Goal: Task Accomplishment & Management: Manage account settings

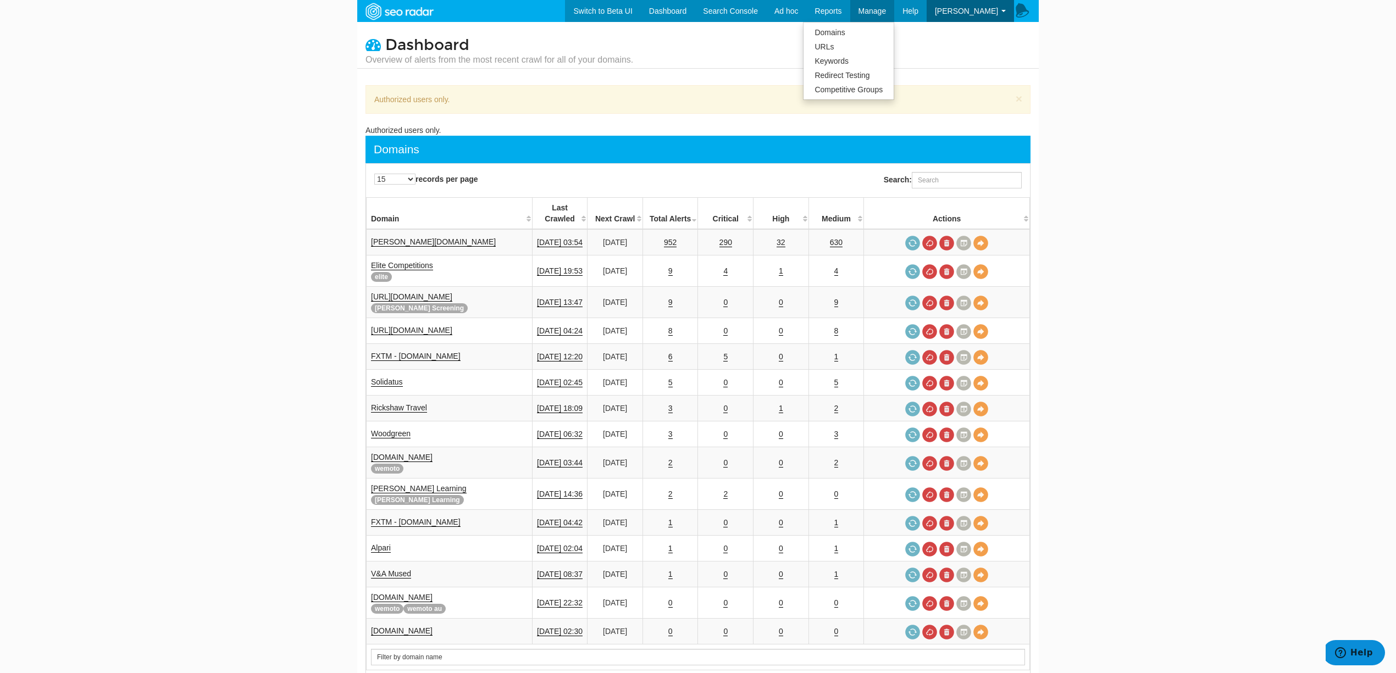
click at [865, 7] on span "Manage" at bounding box center [872, 11] width 28 height 9
click at [851, 27] on link "Domains" at bounding box center [849, 32] width 90 height 14
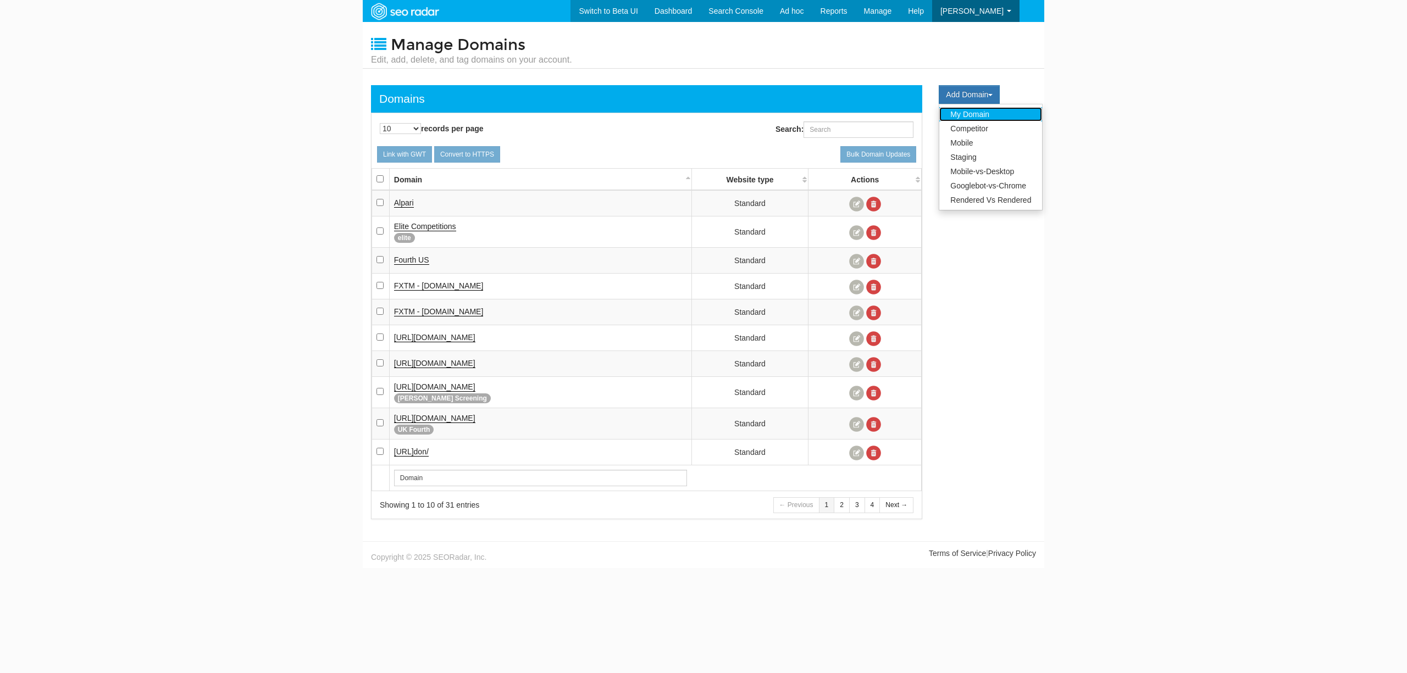
click at [979, 113] on link "My Domain" at bounding box center [990, 114] width 103 height 14
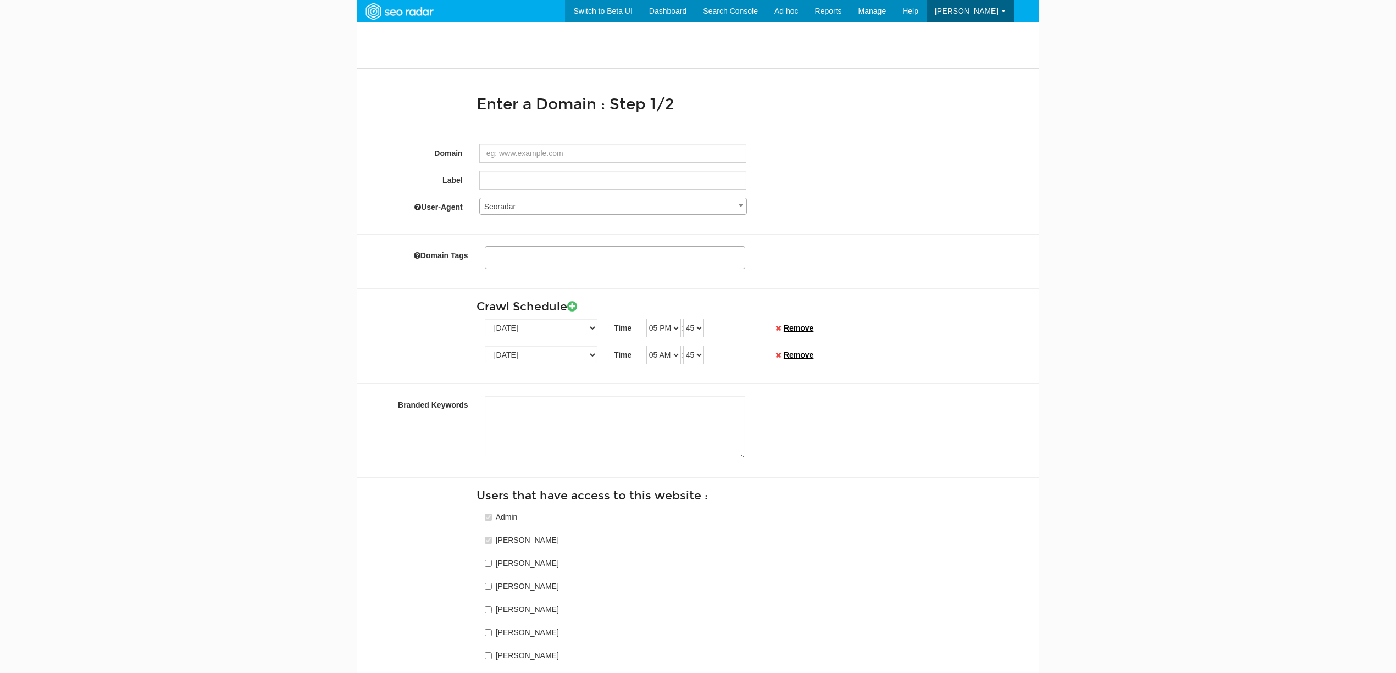
select select
paste input "https://www.avanisolutions.co.uk/"
type input "https://www.avanisolutions.co.uk/"
type textarea "avanisolutions co"
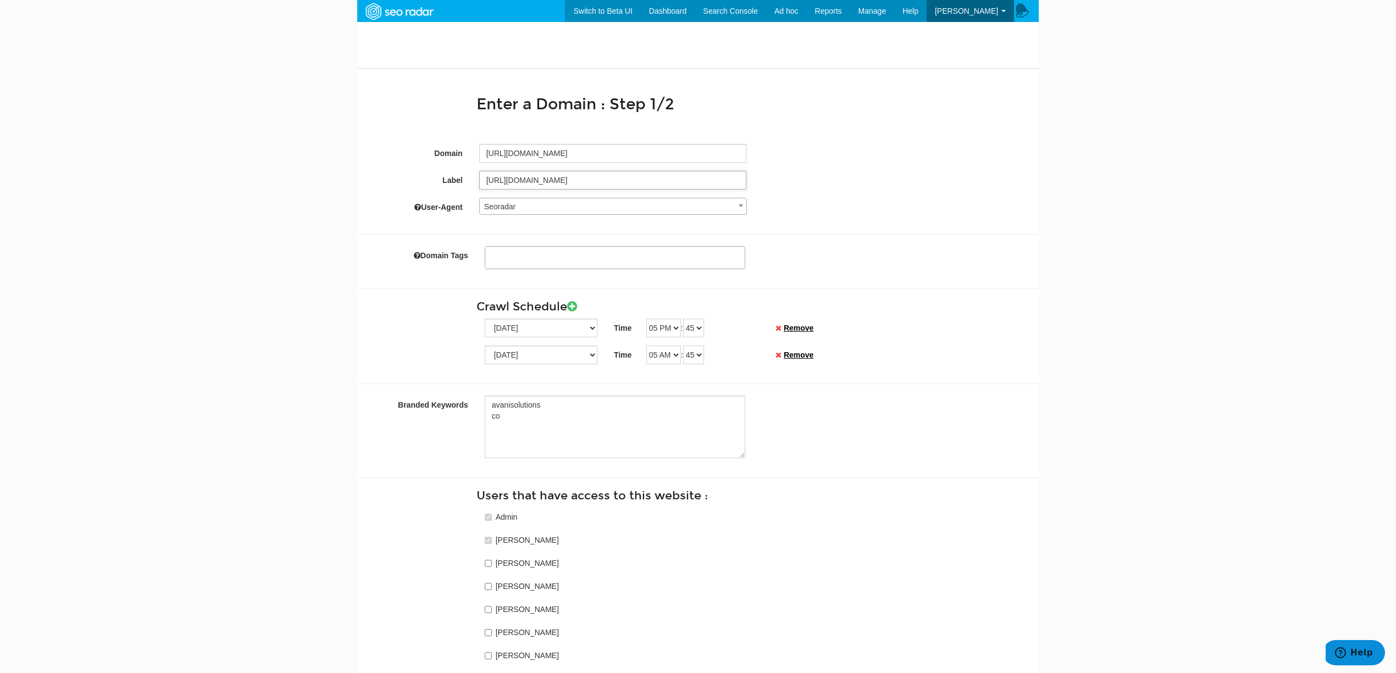
click at [638, 181] on input "https://www.avanisolutions.co.uk/" at bounding box center [613, 180] width 268 height 19
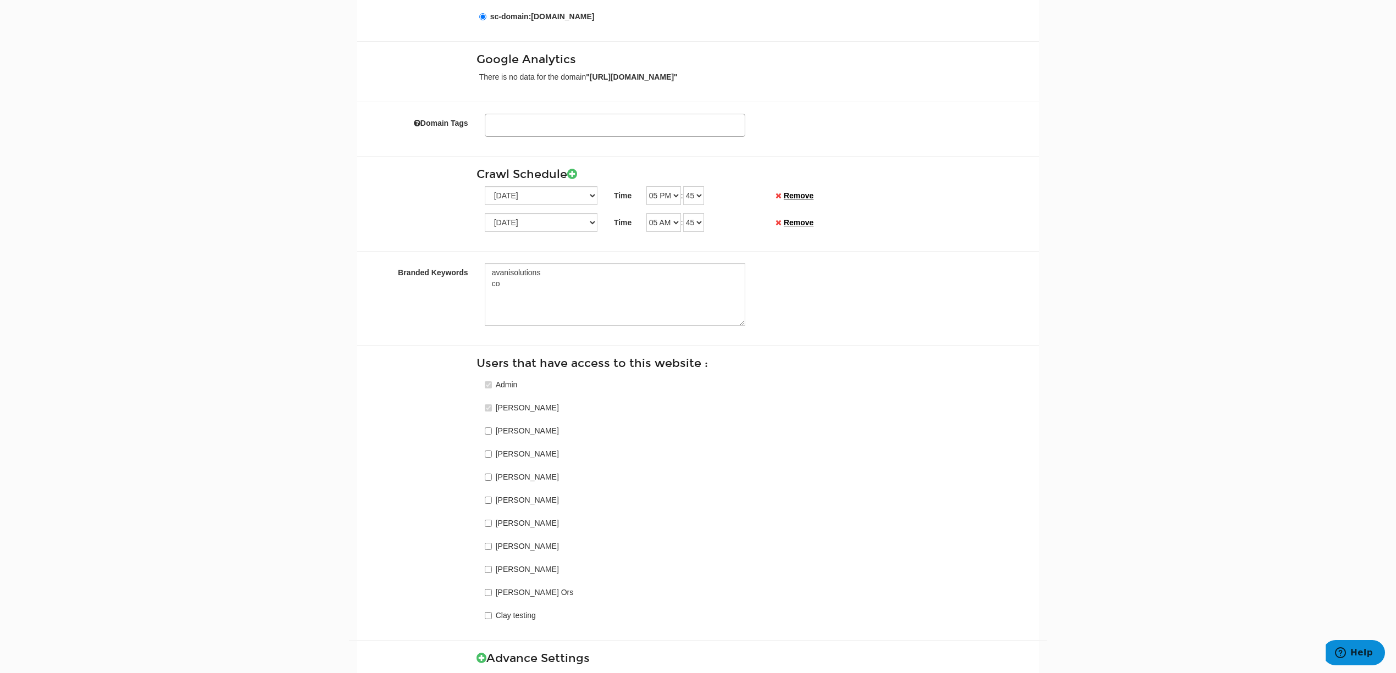
scroll to position [293, 0]
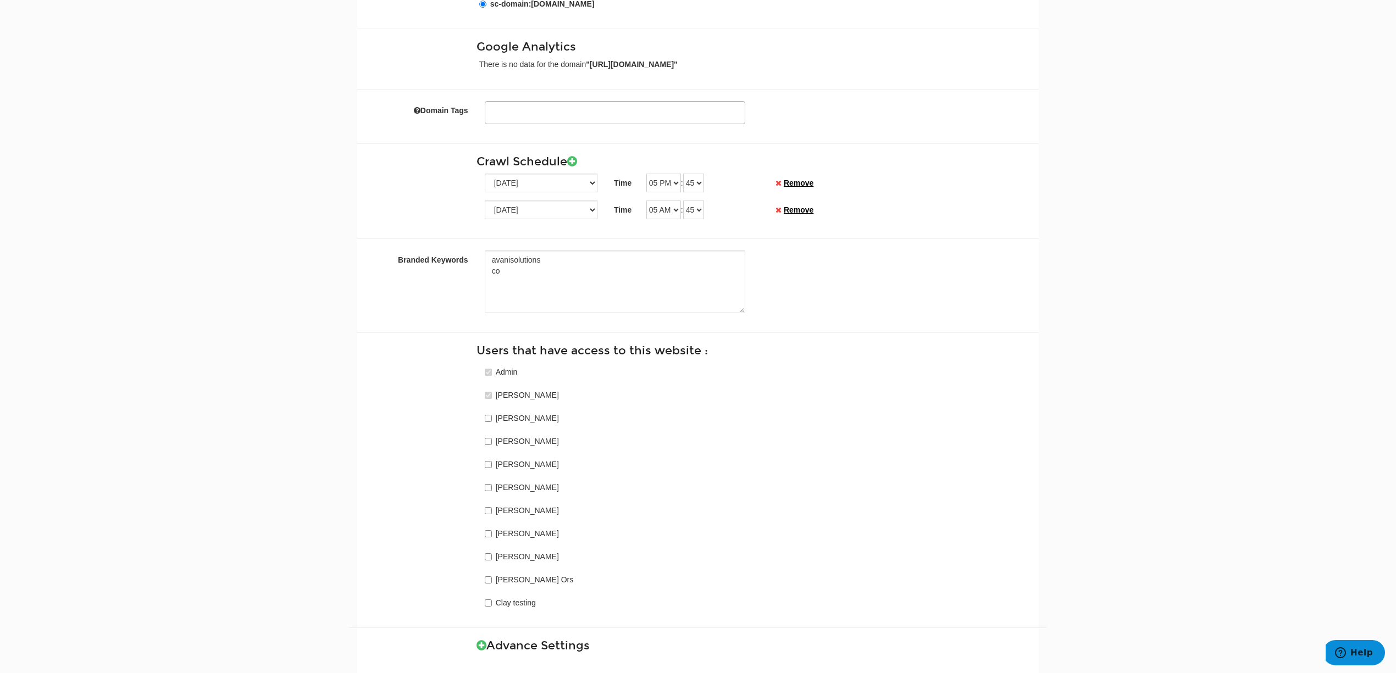
click at [521, 423] on label "Luke Smith" at bounding box center [527, 416] width 63 height 13
click at [492, 422] on input "Luke Smith" at bounding box center [488, 418] width 7 height 7
checkbox input "true"
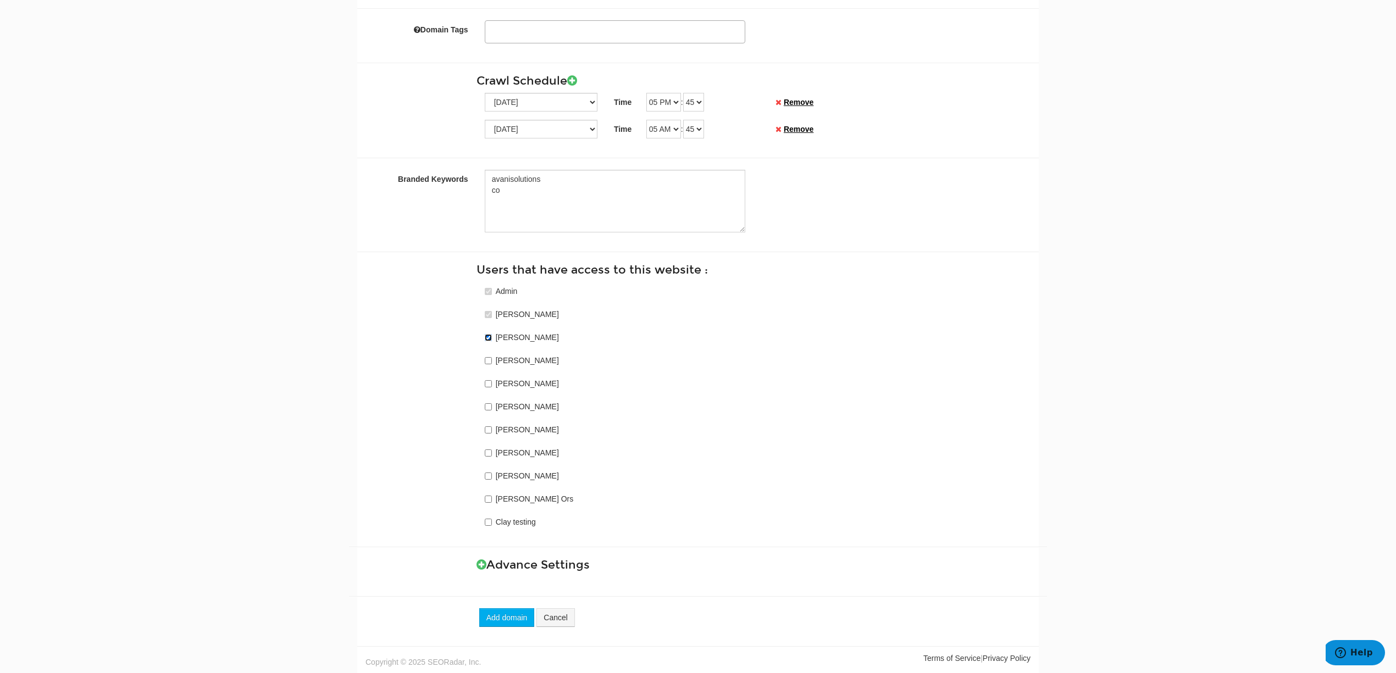
scroll to position [379, 0]
click at [539, 572] on div "Advance Settings Ignore URL query params on comparisons Exclude Months from com…" at bounding box center [698, 556] width 682 height 41
click at [540, 566] on h3 "Advance Settings" at bounding box center [754, 565] width 554 height 13
click at [480, 564] on icon at bounding box center [482, 565] width 10 height 12
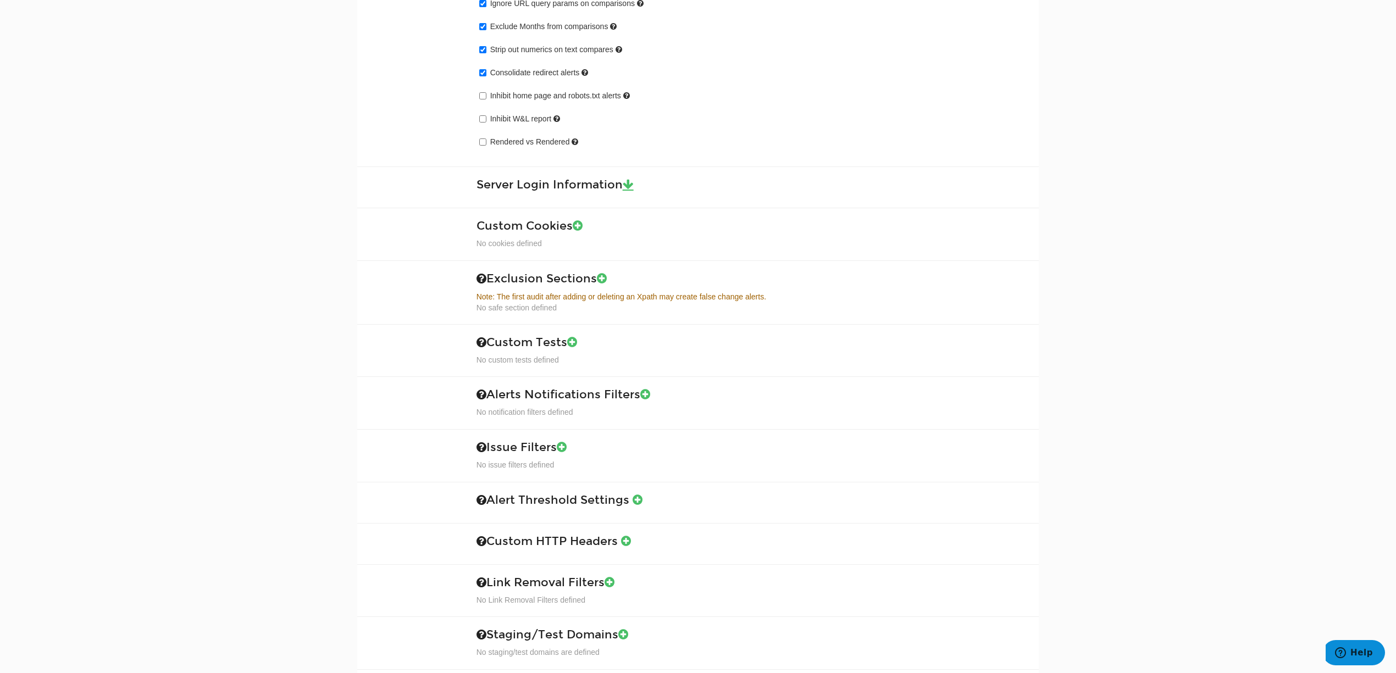
scroll to position [965, 0]
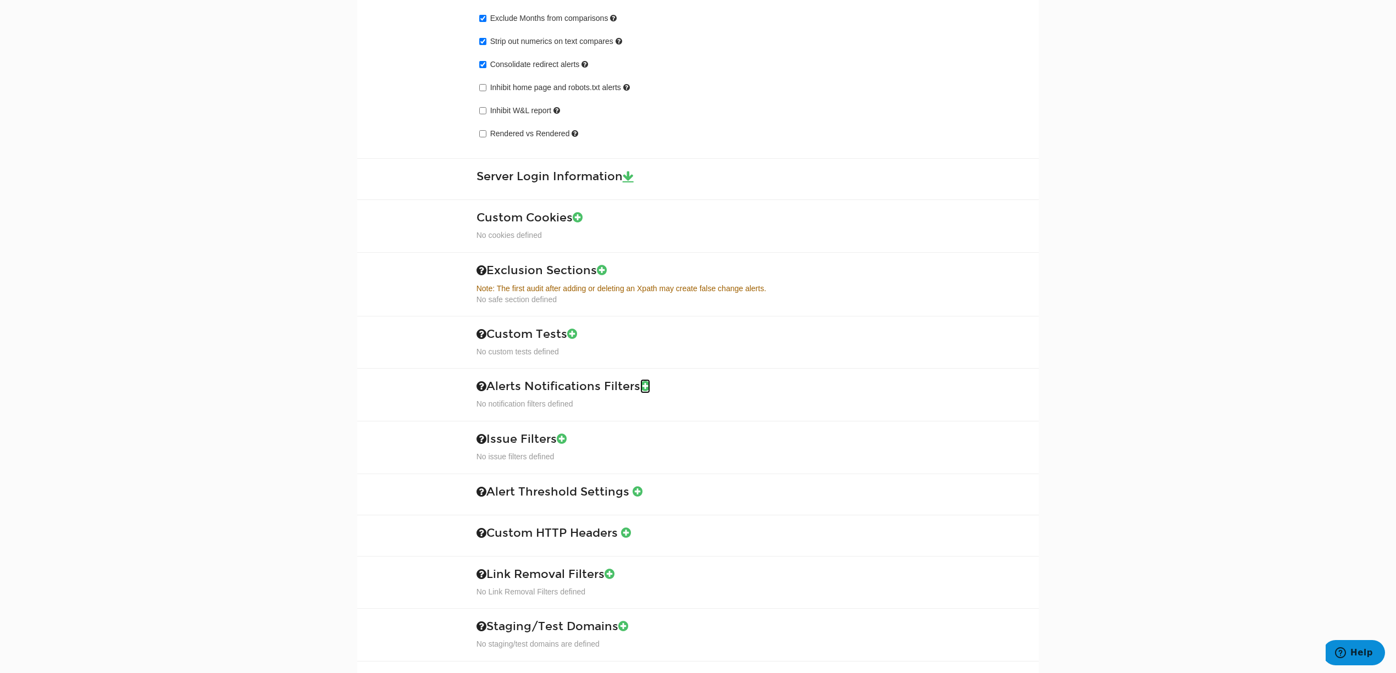
click at [649, 392] on icon at bounding box center [645, 386] width 10 height 12
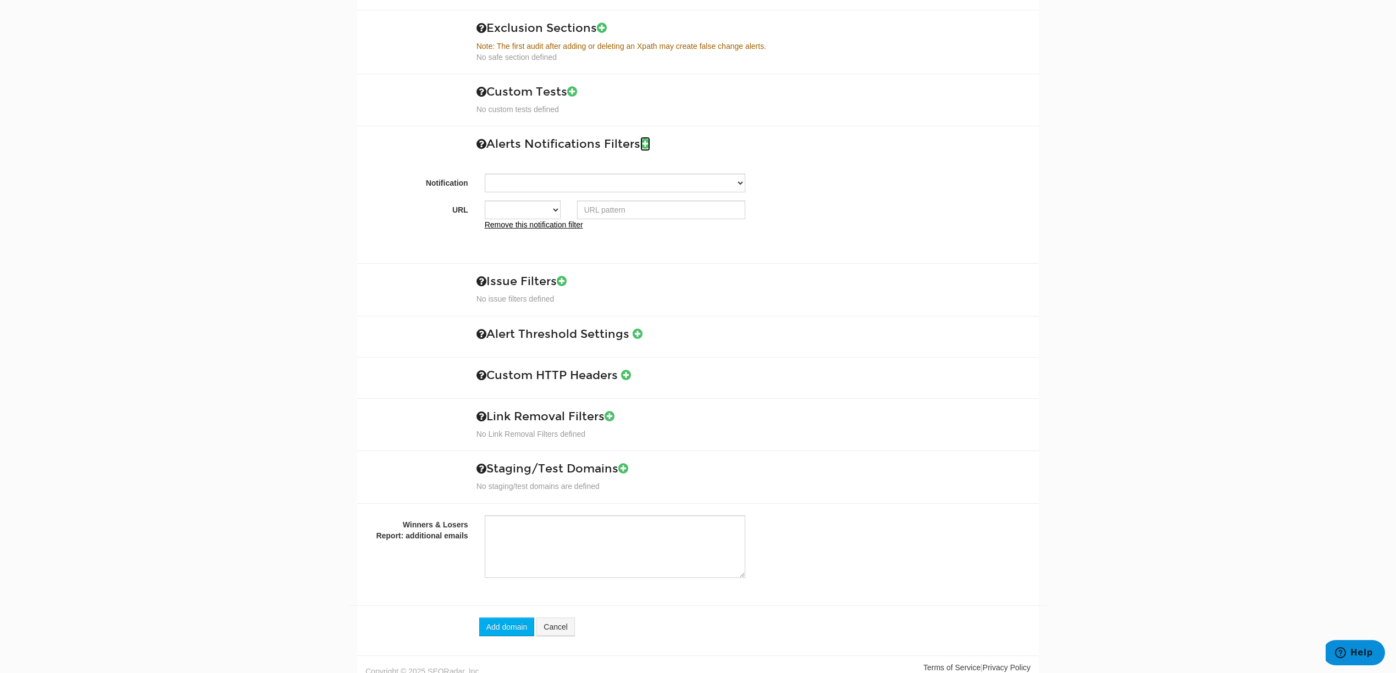
scroll to position [1227, 0]
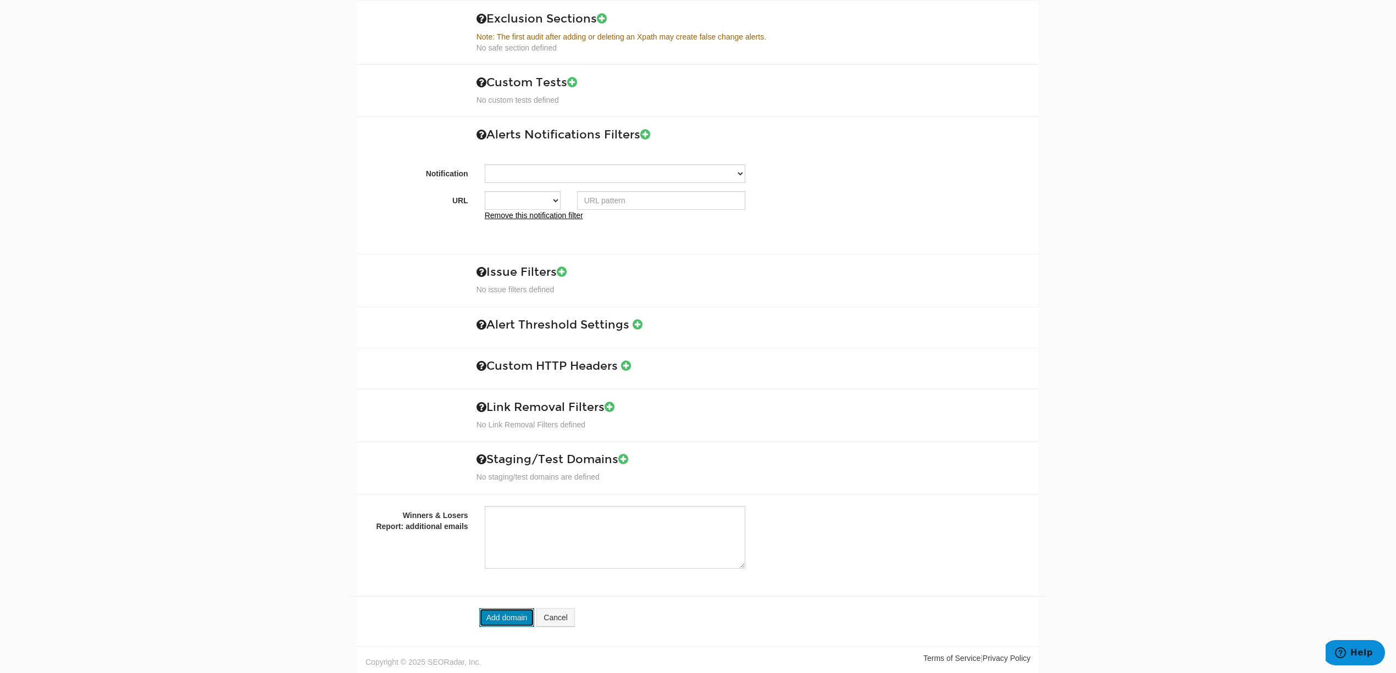
click at [509, 613] on button "Add domain" at bounding box center [507, 617] width 56 height 19
click at [553, 212] on link "Remove this notification filter" at bounding box center [534, 215] width 98 height 9
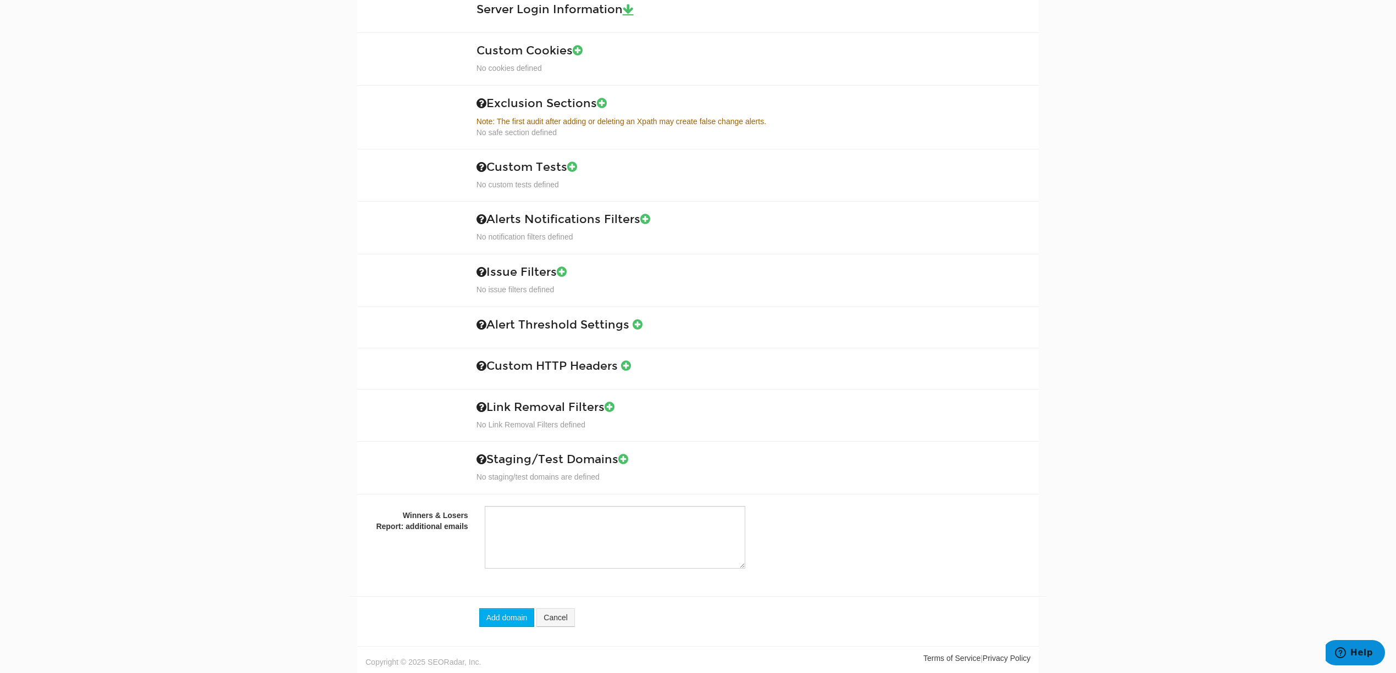
scroll to position [1142, 0]
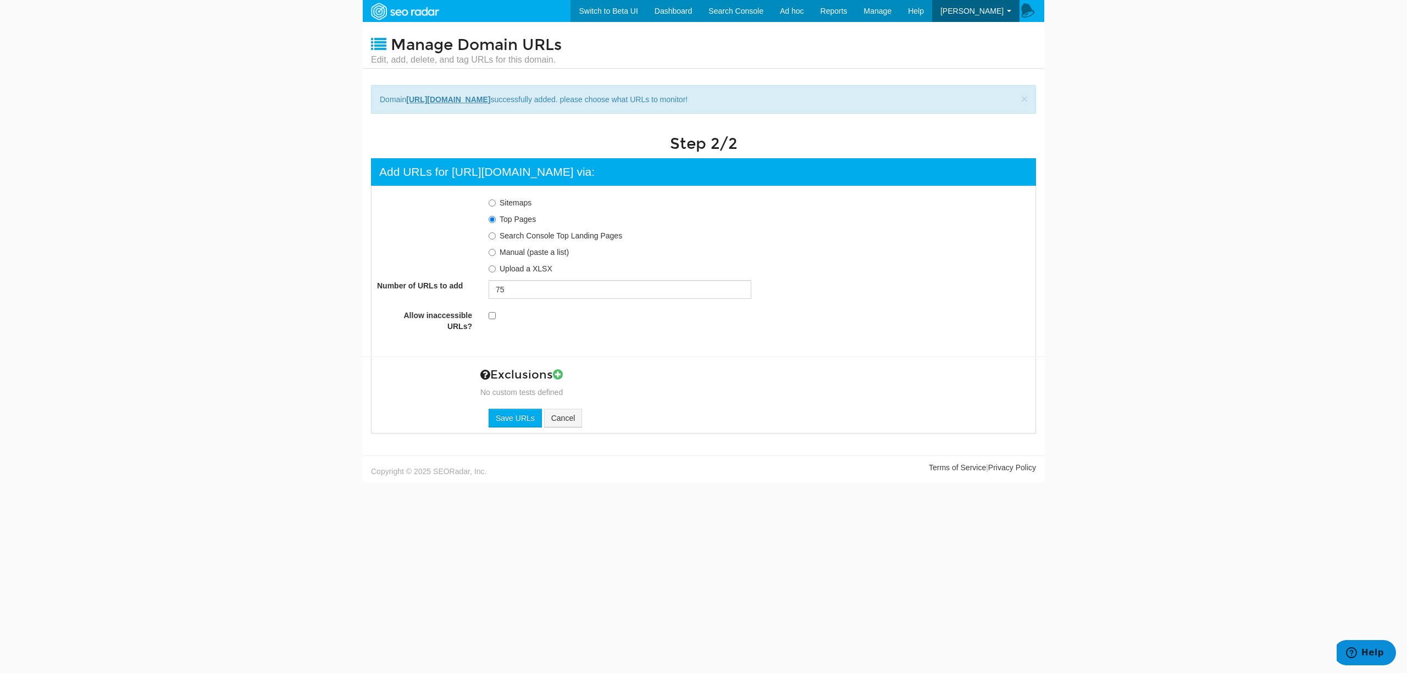
scroll to position [11, 0]
click at [601, 244] on div "Top Pages Search Console Top Landing Pages Manual (paste a list) Upload a XLSX" at bounding box center [759, 244] width 541 height 60
click at [598, 235] on label "Search Console Top Landing Pages" at bounding box center [561, 235] width 123 height 9
click at [496, 235] on input "Search Console Top Landing Pages" at bounding box center [492, 235] width 7 height 7
radio input "true"
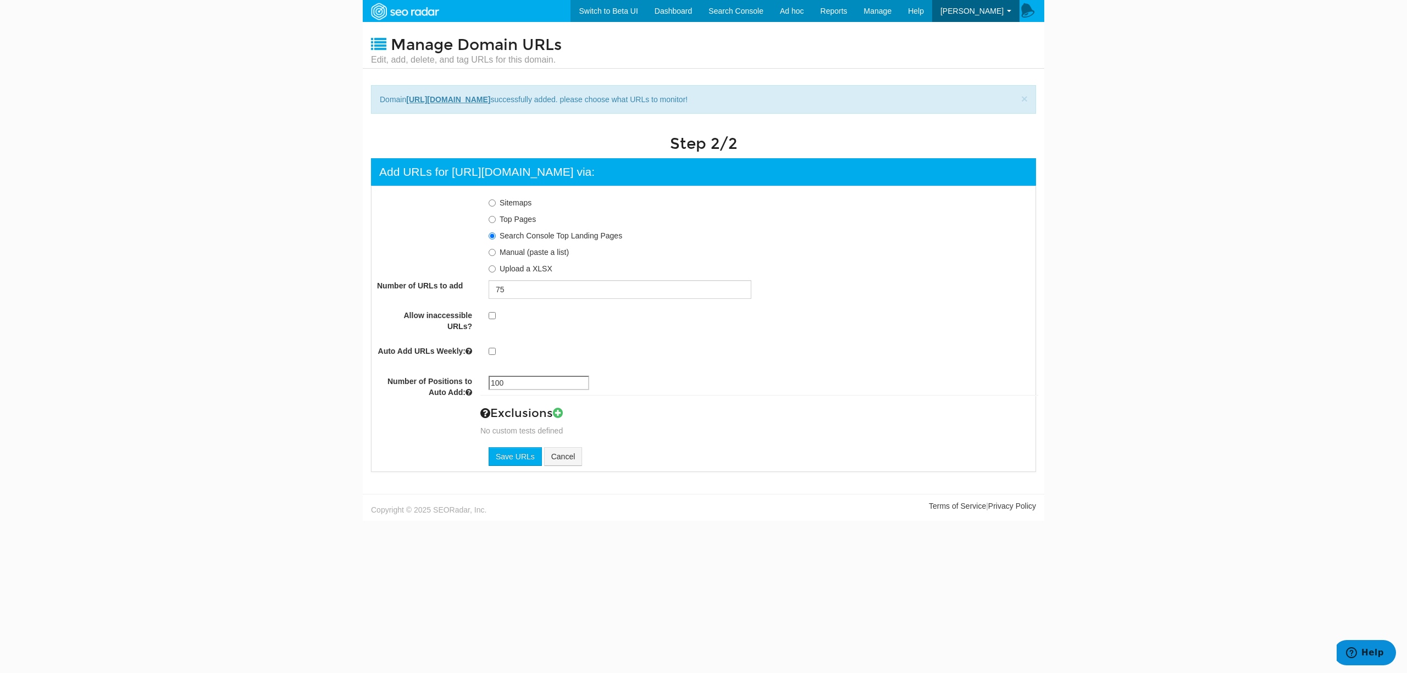
click at [513, 254] on label "Manual (paste a list)" at bounding box center [534, 252] width 69 height 9
click at [496, 254] on input "Manual (paste a list)" at bounding box center [492, 252] width 7 height 7
radio input "true"
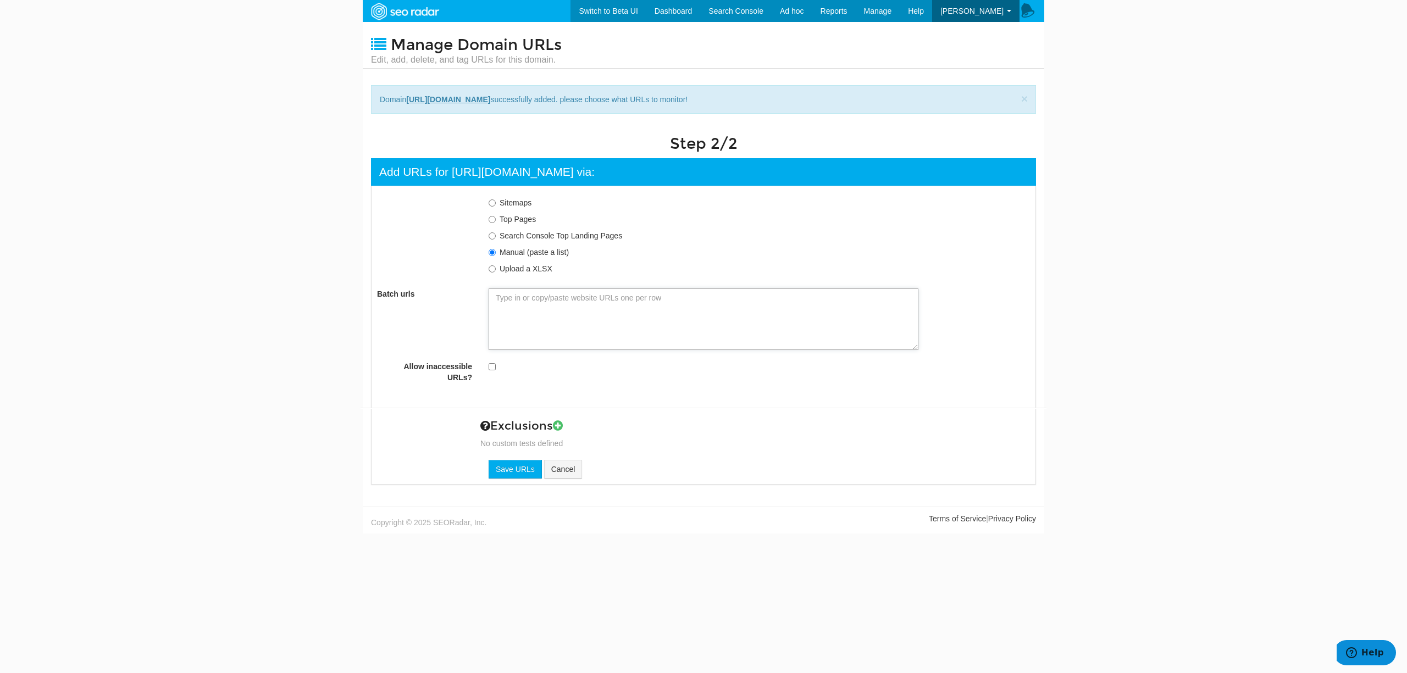
click at [542, 306] on textarea "Batch urls" at bounding box center [704, 320] width 430 height 62
click at [646, 297] on textarea "Batch urls" at bounding box center [704, 320] width 430 height 62
paste textarea "https://www.avanisolutions.co.uk/ https://www.avanisolutions.co.uk/stories/how-…"
type textarea "https://www.avanisolutions.co.uk/ https://www.avanisolutions.co.uk/stories/how-…"
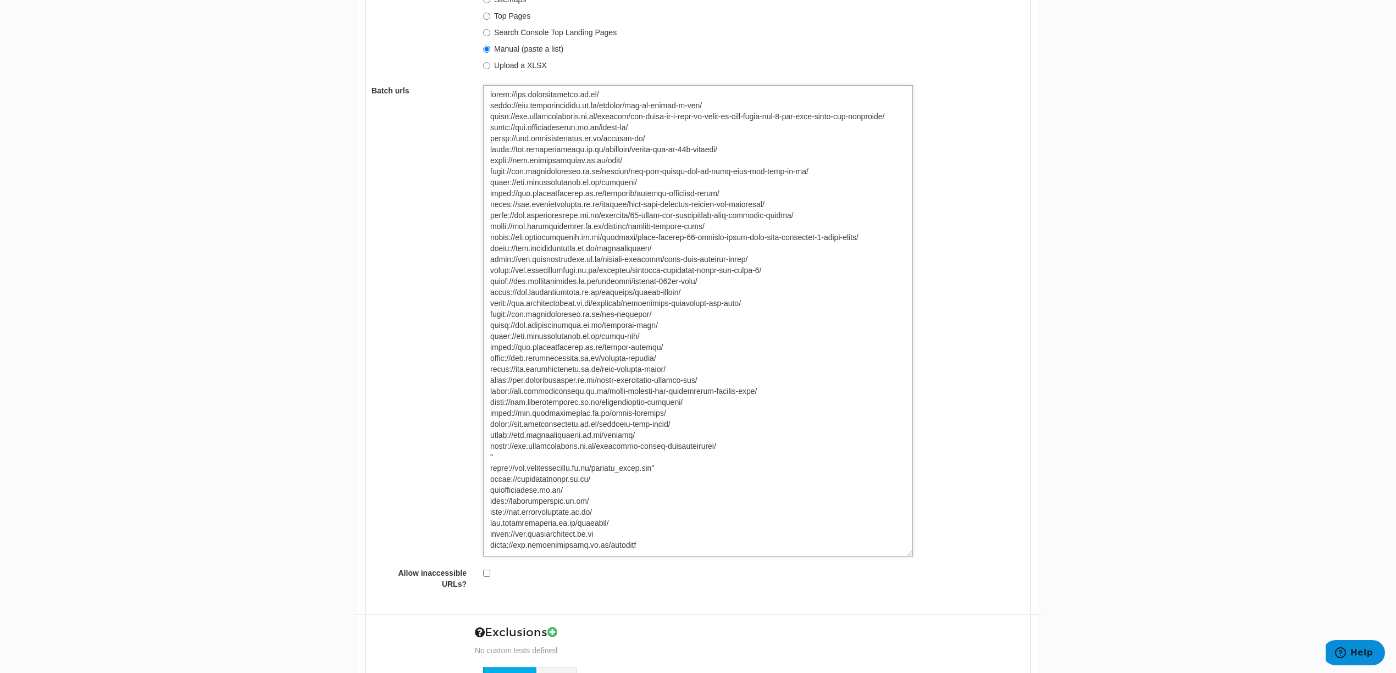
scroll to position [273, 0]
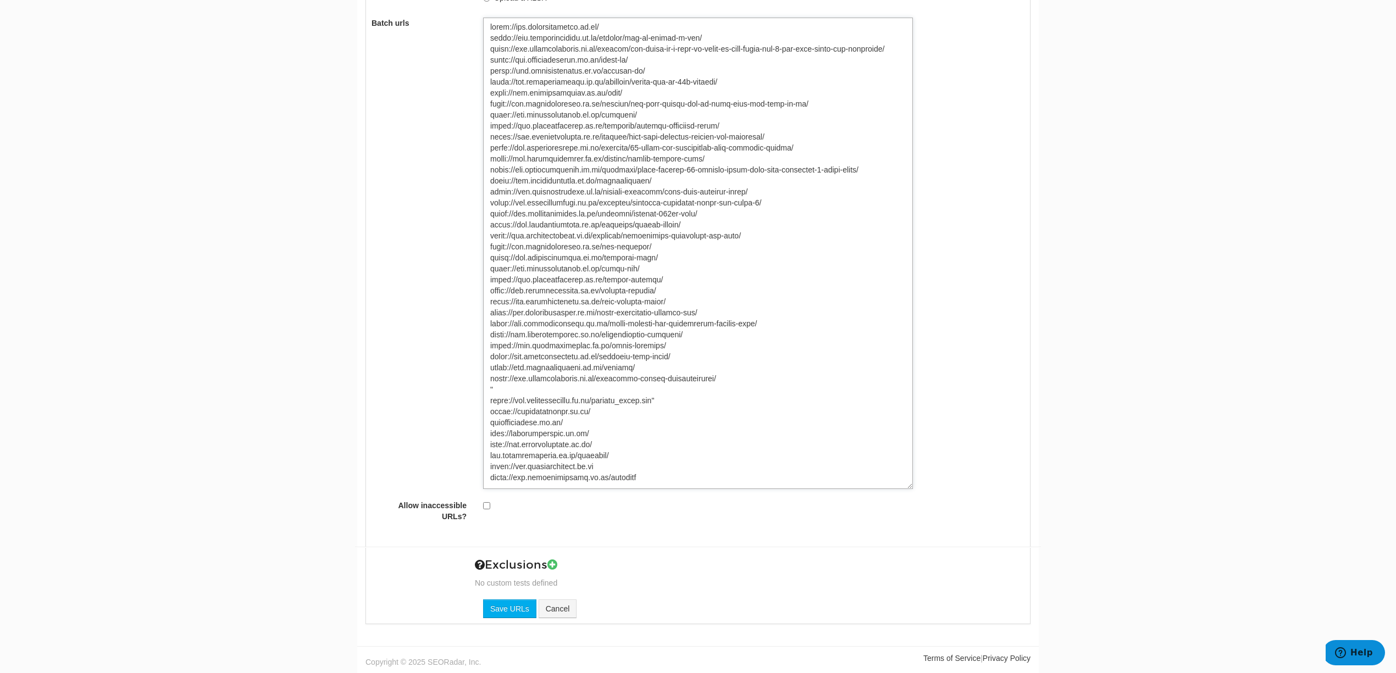
type textarea "https://www.avanisolutions.co.uk/ https://www.avanisolutions.co.uk/stories/how-…"
click at [488, 505] on input "checkbox" at bounding box center [486, 505] width 7 height 7
checkbox input "true"
click at [557, 385] on textarea "Batch urls" at bounding box center [698, 254] width 430 height 472
type textarea "https://www.avanisolutions.co.uk/ https://www.avanisolutions.co.uk/stories/how-…"
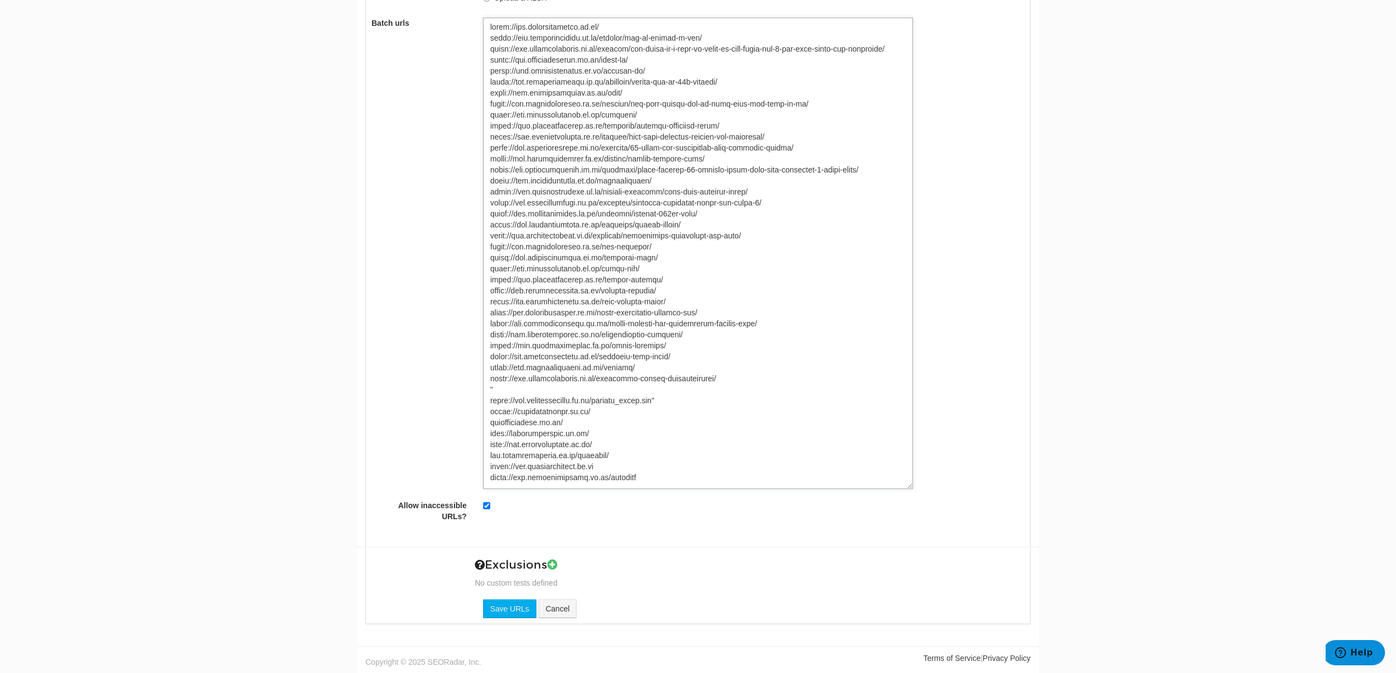
type textarea "https://www.avanisolutions.co.uk/ https://www.avanisolutions.co.uk/stories/how-…"
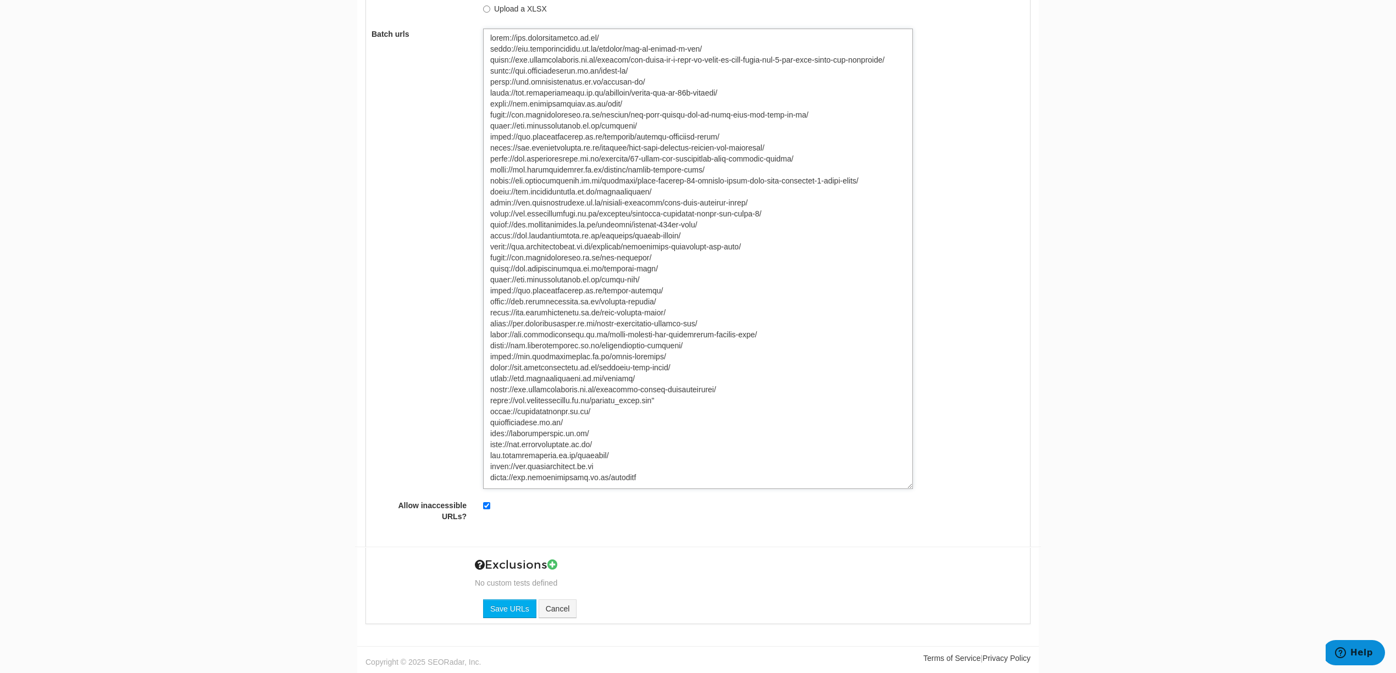
type textarea "https://www.avanisolutions.co.uk/ https://www.avanisolutions.co.uk/stories/how-…"
click at [524, 606] on input "Save URLs" at bounding box center [509, 609] width 53 height 19
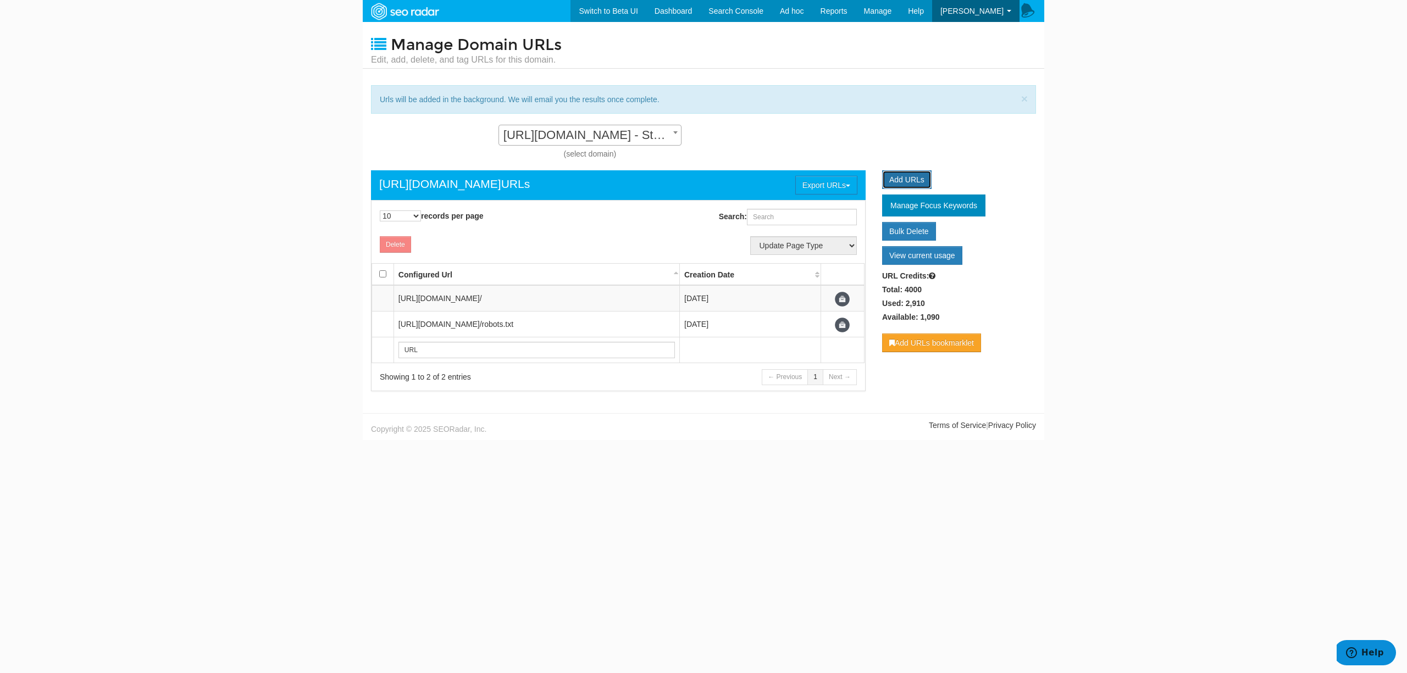
click at [895, 177] on link "Add URLs" at bounding box center [906, 179] width 49 height 19
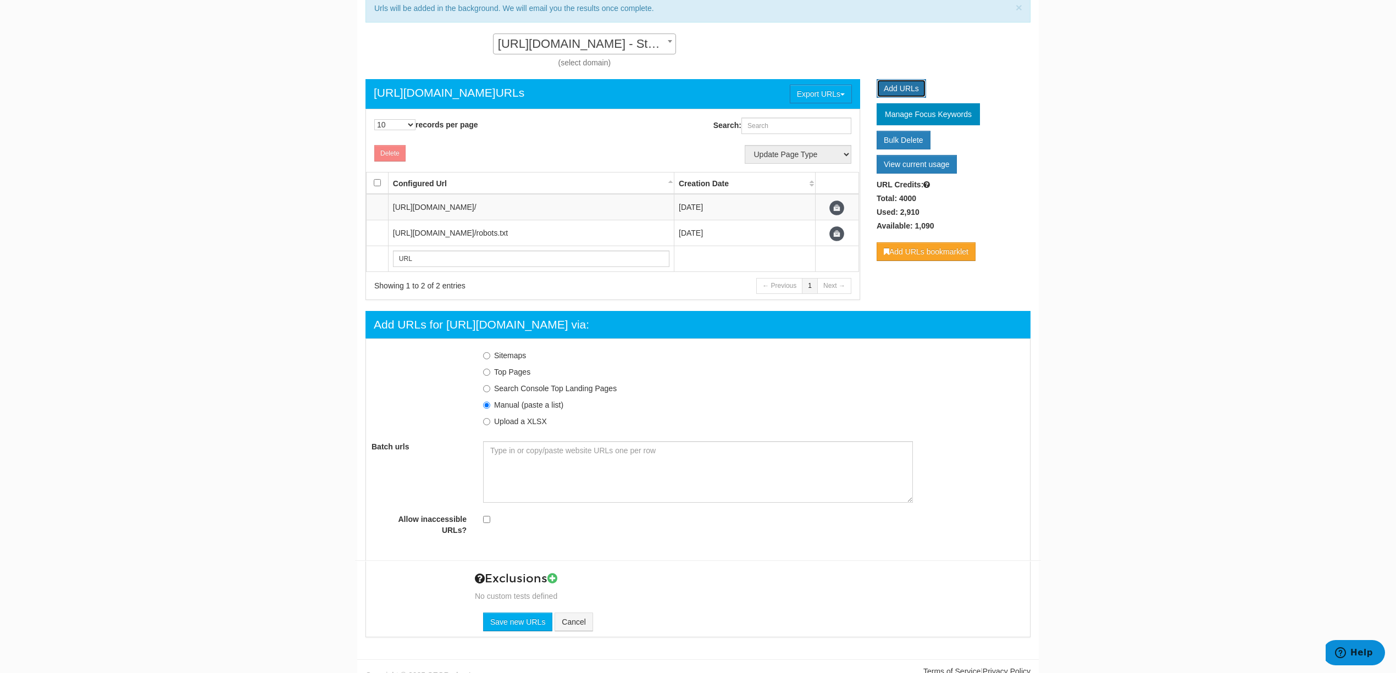
scroll to position [107, 0]
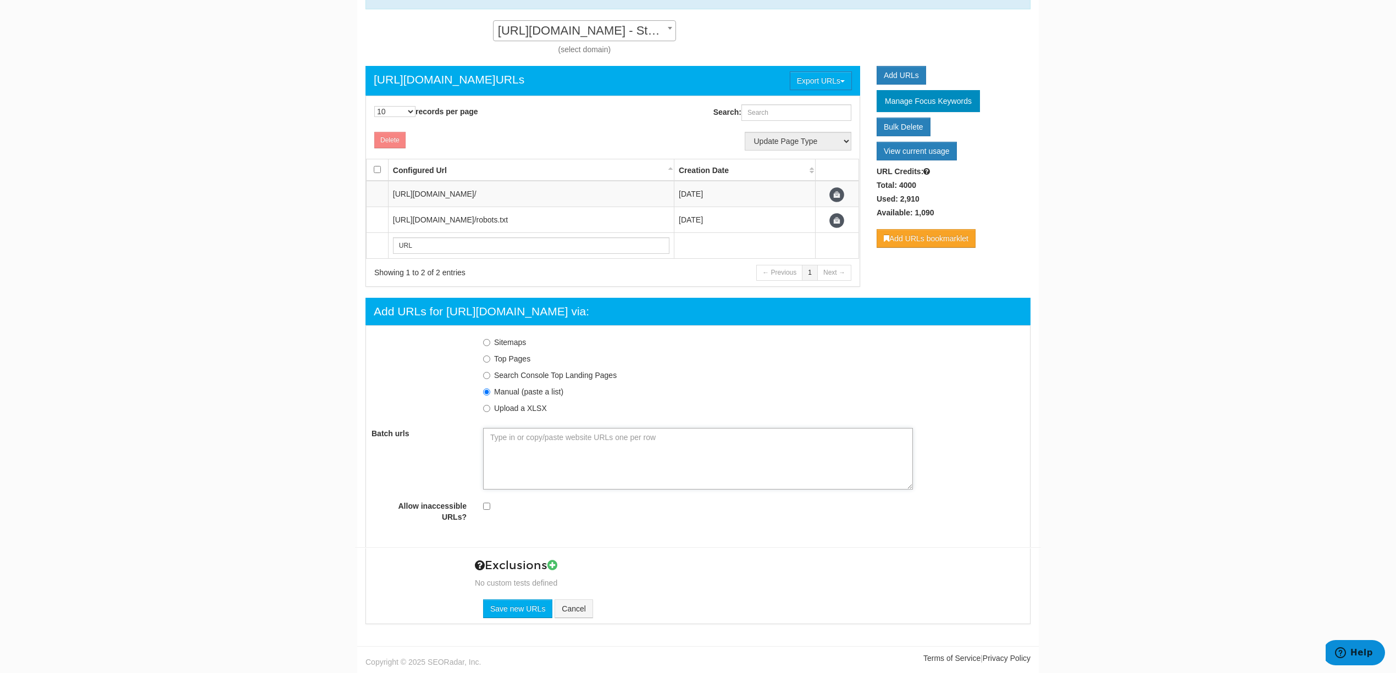
click at [671, 440] on textarea "Batch urls" at bounding box center [698, 459] width 430 height 62
paste textarea "[URL][DOMAIN_NAME] [URL][DOMAIN_NAME] [URL][DOMAIN_NAME] [URL][DOMAIN_NAME] [UR…"
type textarea "[URL][DOMAIN_NAME] [URL][DOMAIN_NAME] [URL][DOMAIN_NAME] [URL][DOMAIN_NAME] [UR…"
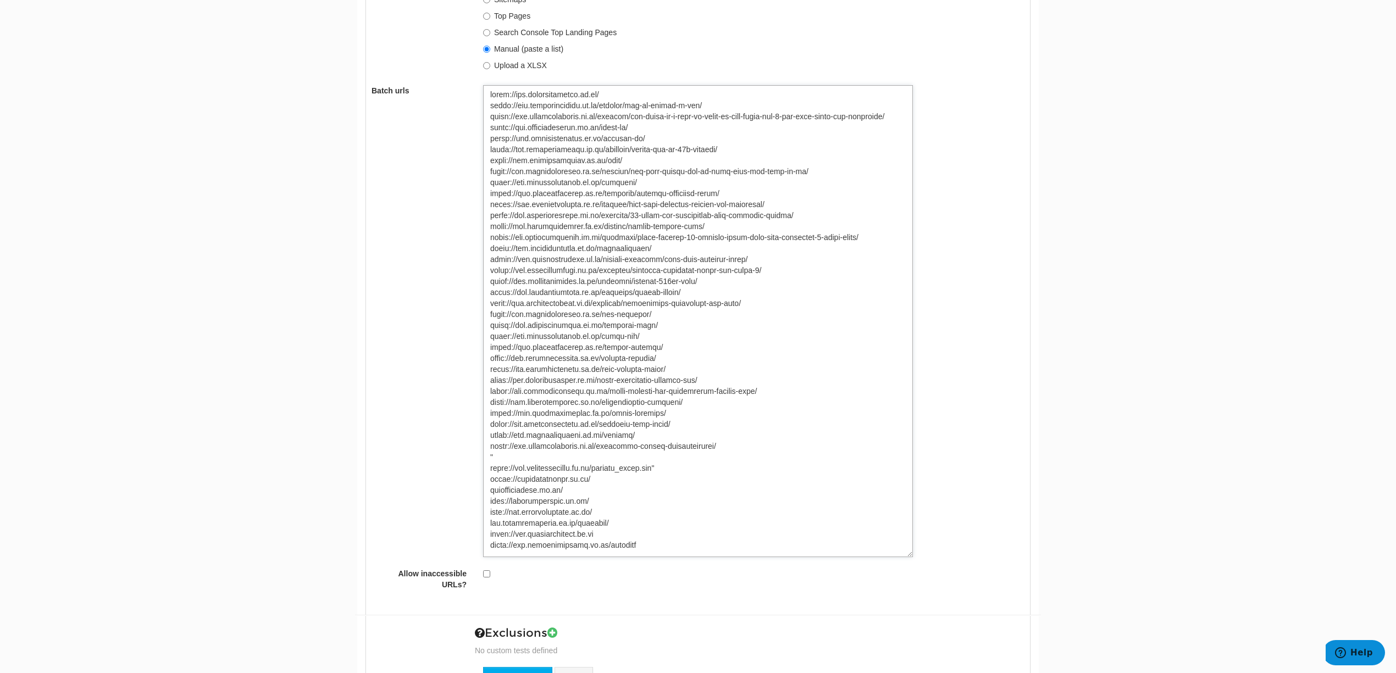
scroll to position [517, 0]
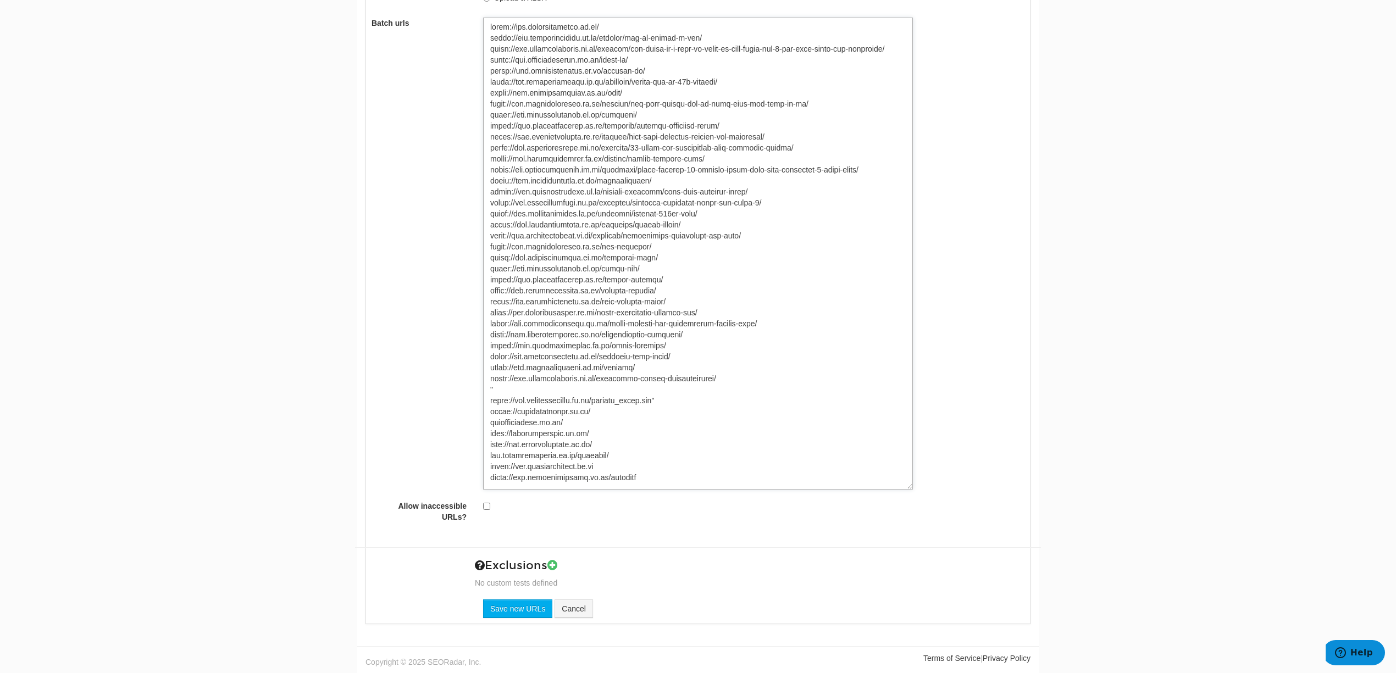
type textarea "[URL][DOMAIN_NAME] [URL][DOMAIN_NAME] [URL][DOMAIN_NAME] [URL][DOMAIN_NAME] [UR…"
click at [483, 507] on input "checkbox" at bounding box center [486, 506] width 7 height 7
checkbox input "true"
click at [522, 607] on input "Save new URLs" at bounding box center [517, 609] width 69 height 19
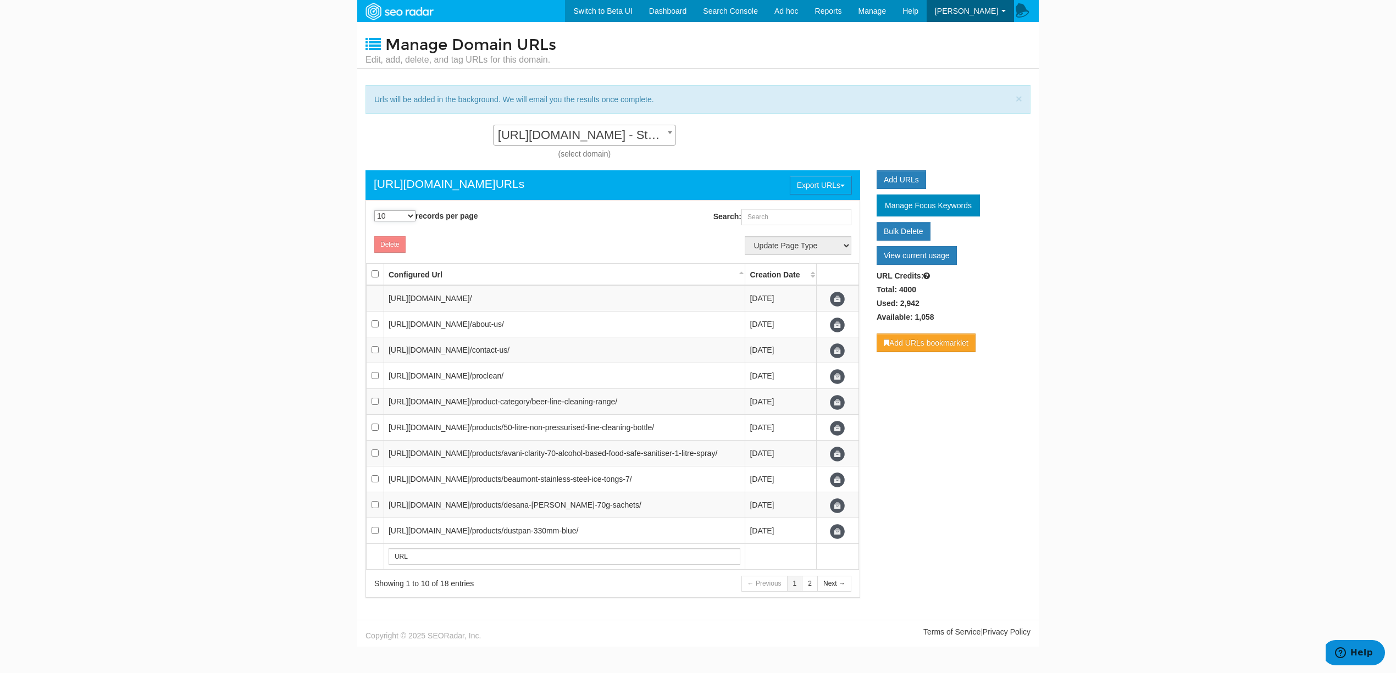
click at [405, 211] on select "10 25 50 100 500 1000" at bounding box center [394, 216] width 41 height 11
select select "1000"
click at [374, 211] on select "10 25 50 100 500 1000" at bounding box center [394, 216] width 41 height 11
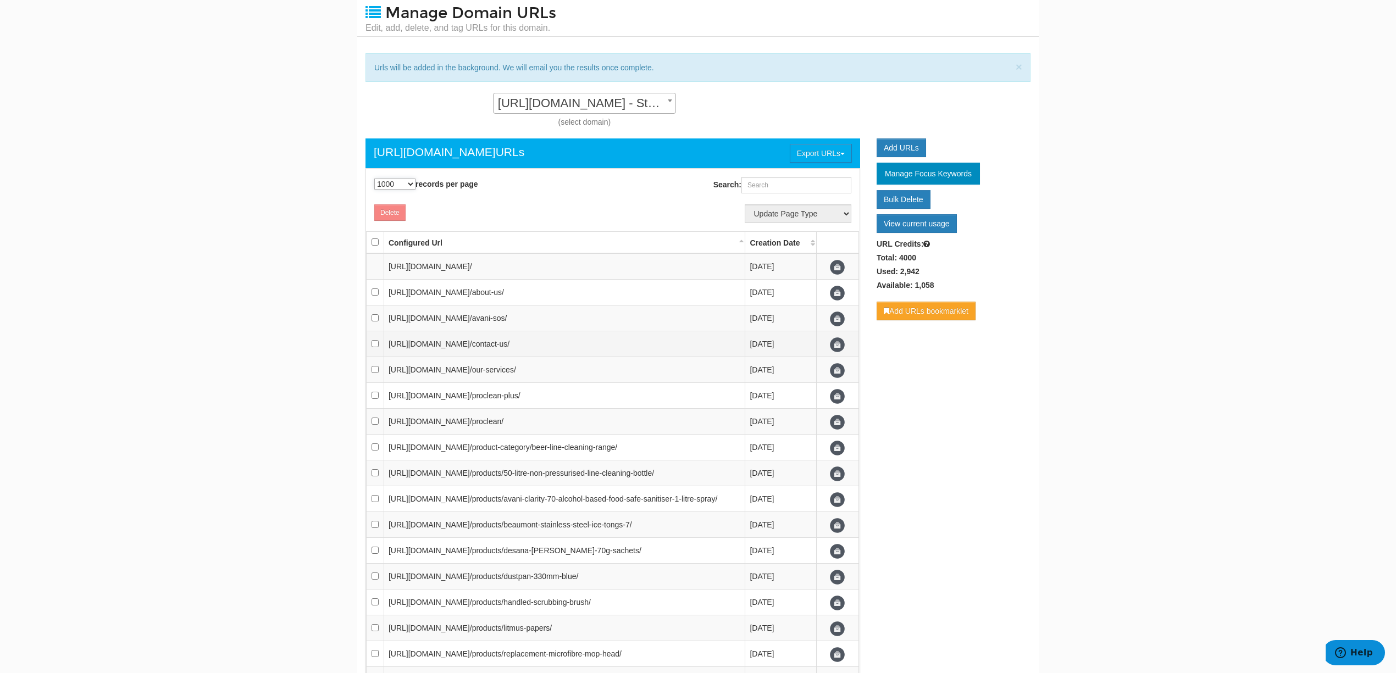
scroll to position [505, 0]
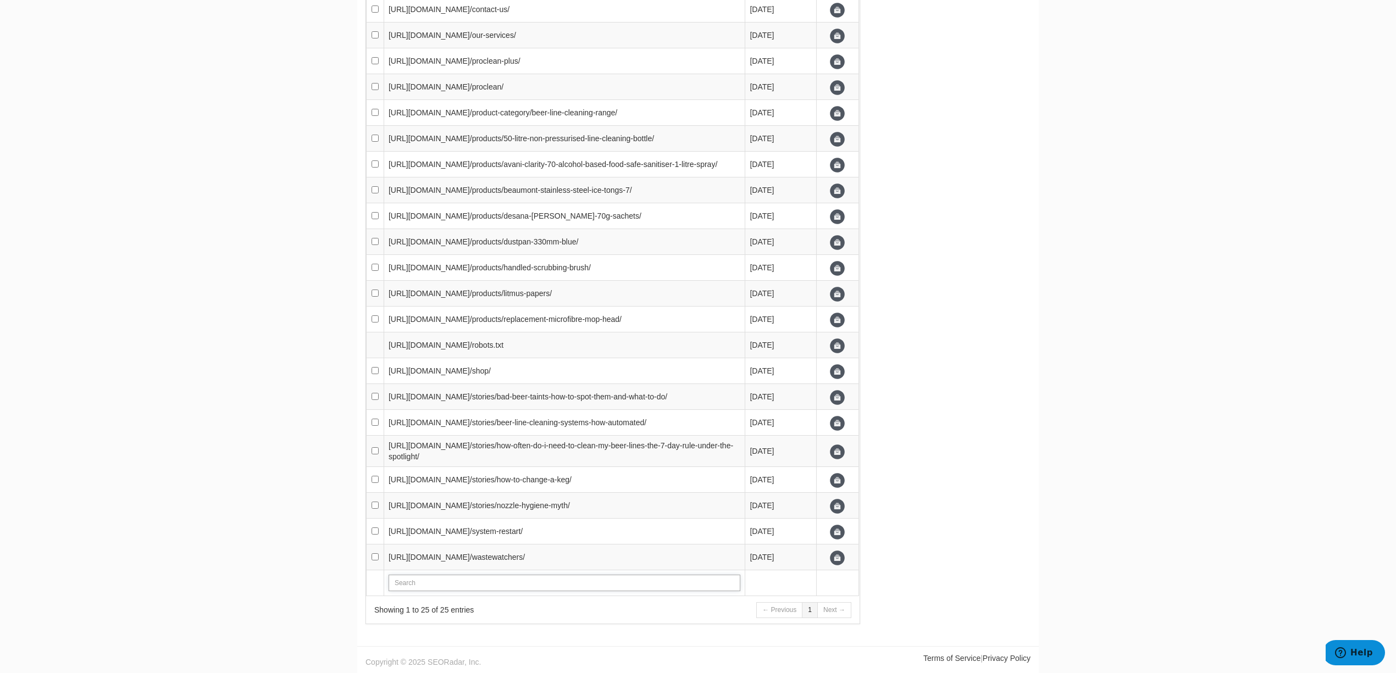
click at [533, 581] on input "text" at bounding box center [565, 583] width 352 height 16
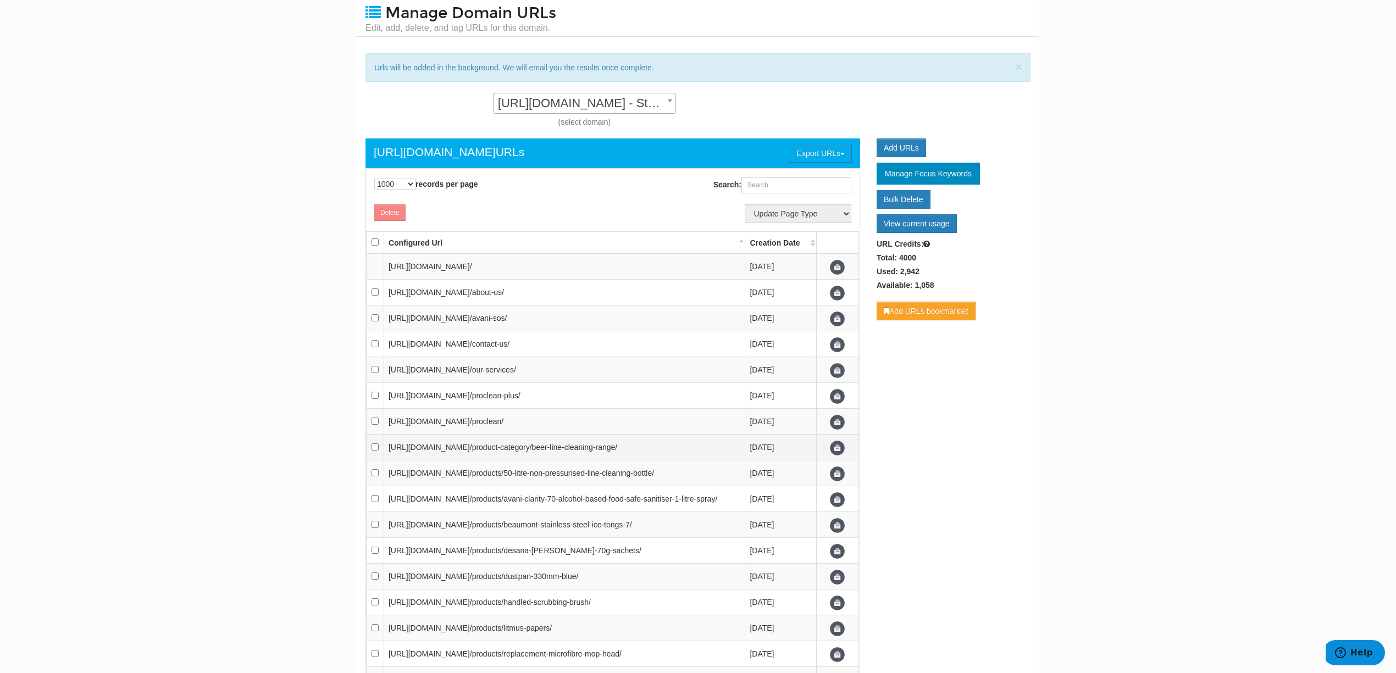
scroll to position [0, 0]
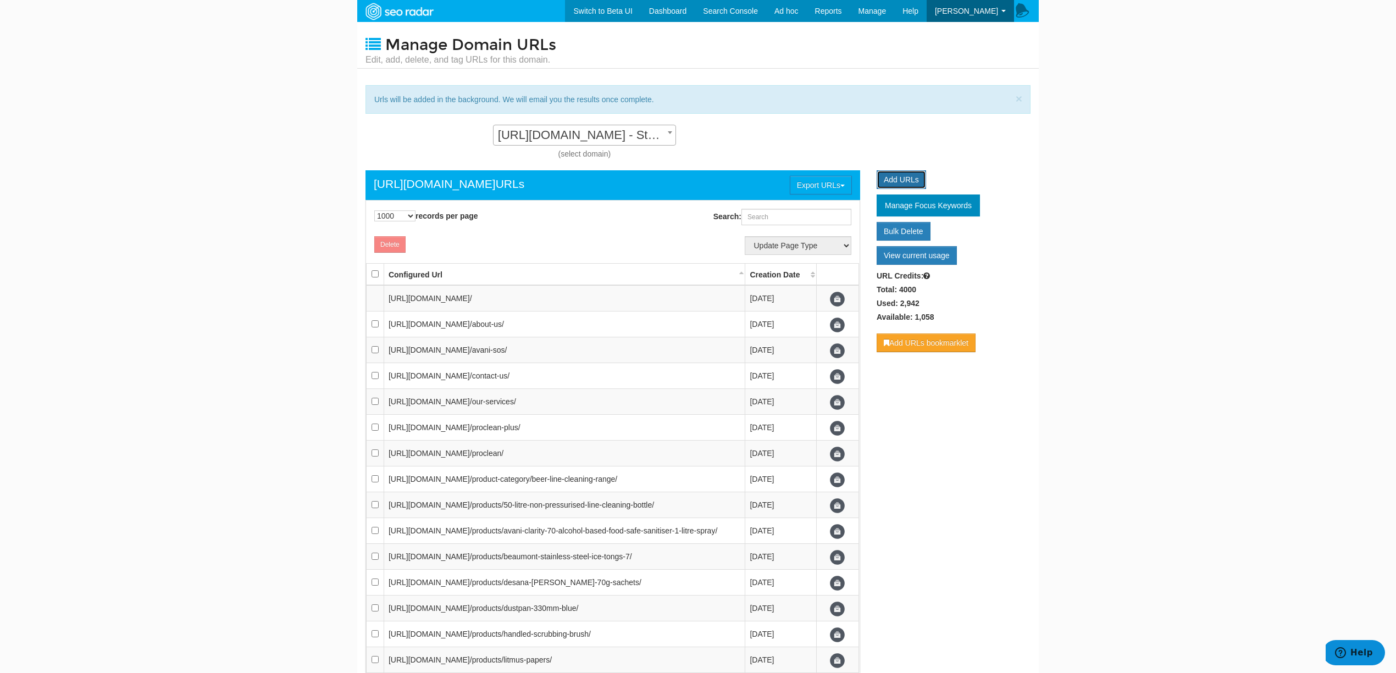
type input "URL"
click at [895, 179] on link "Add URLs" at bounding box center [901, 179] width 49 height 19
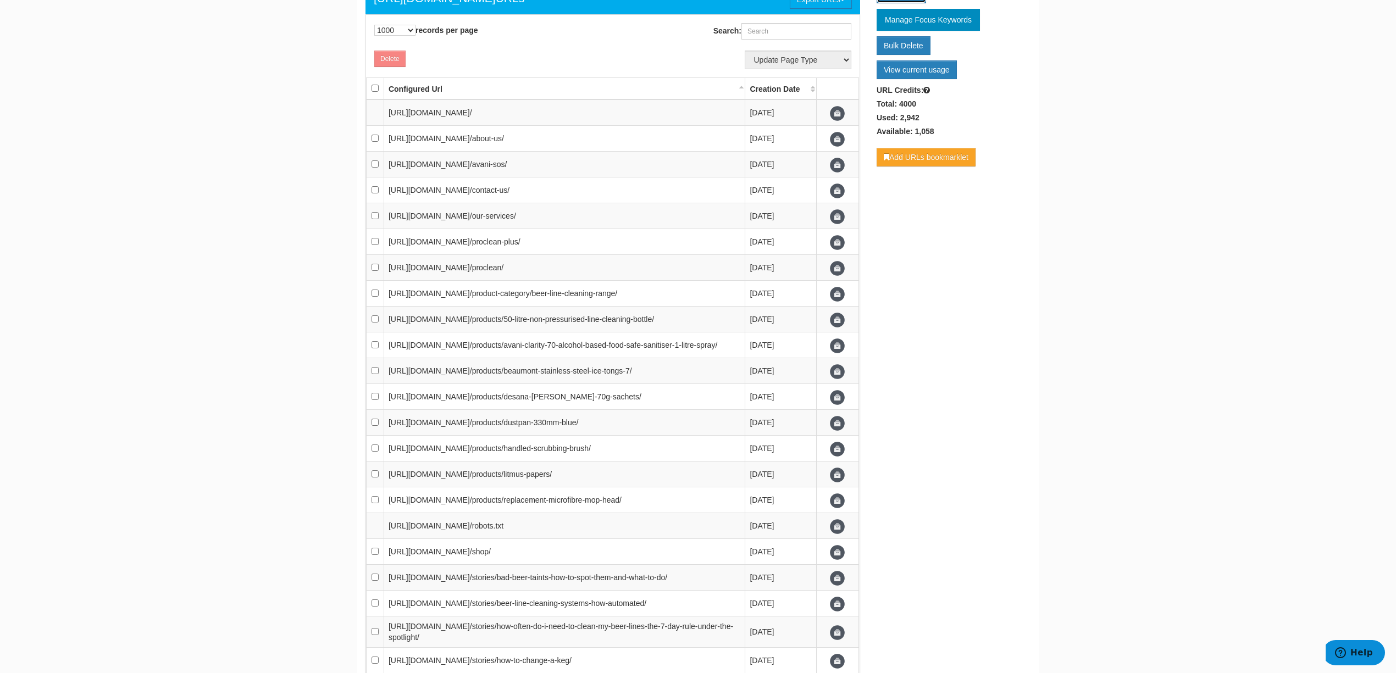
scroll to position [843, 0]
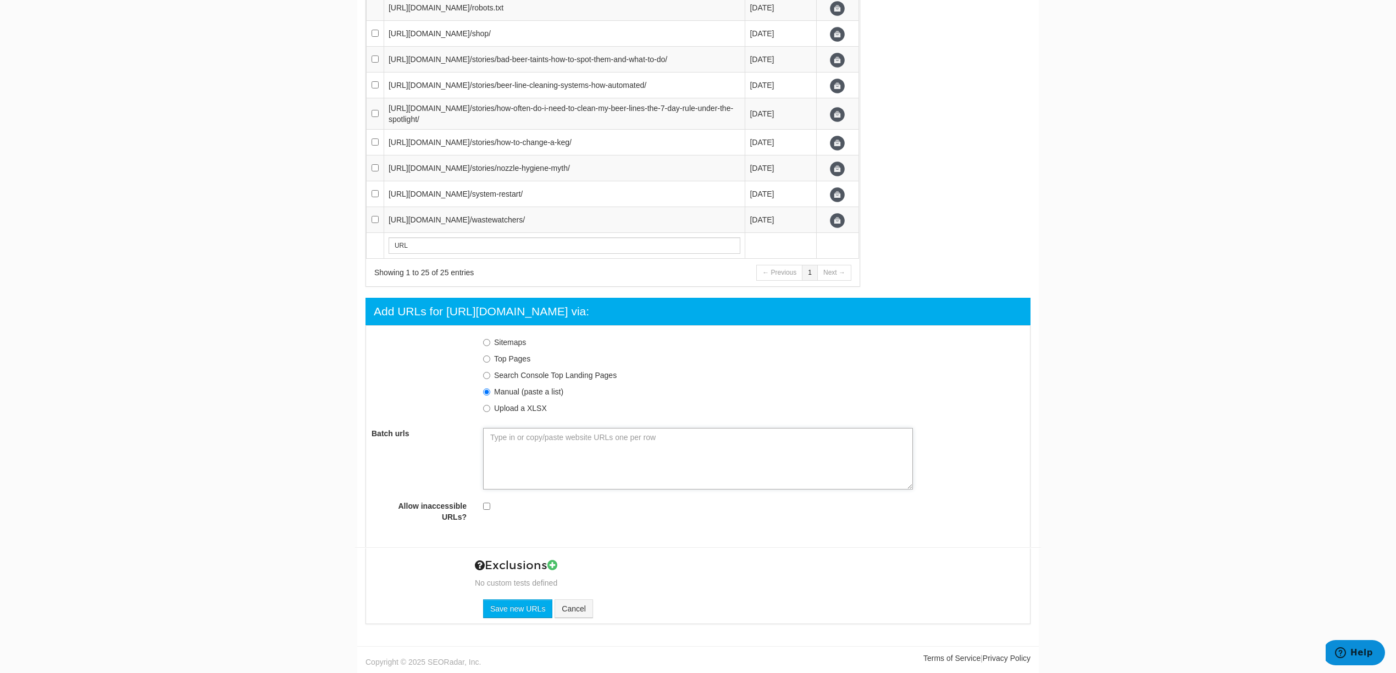
click at [618, 451] on textarea "Batch urls" at bounding box center [698, 459] width 430 height 62
paste textarea "https://www.avanisolutions.co.uk/ https://www.avanisolutions.co.uk/stories/how-…"
type textarea "https://www.avanisolutions.co.uk/ https://www.avanisolutions.co.uk/stories/how-…"
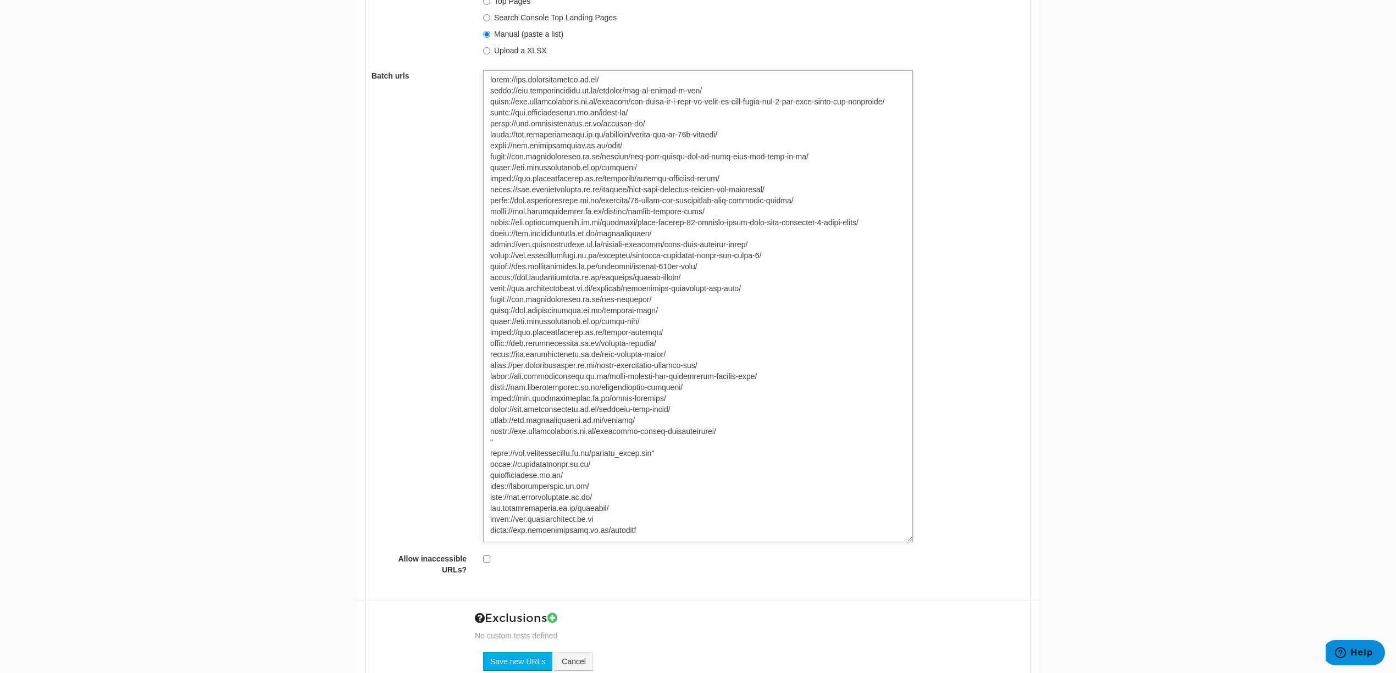
scroll to position [1254, 0]
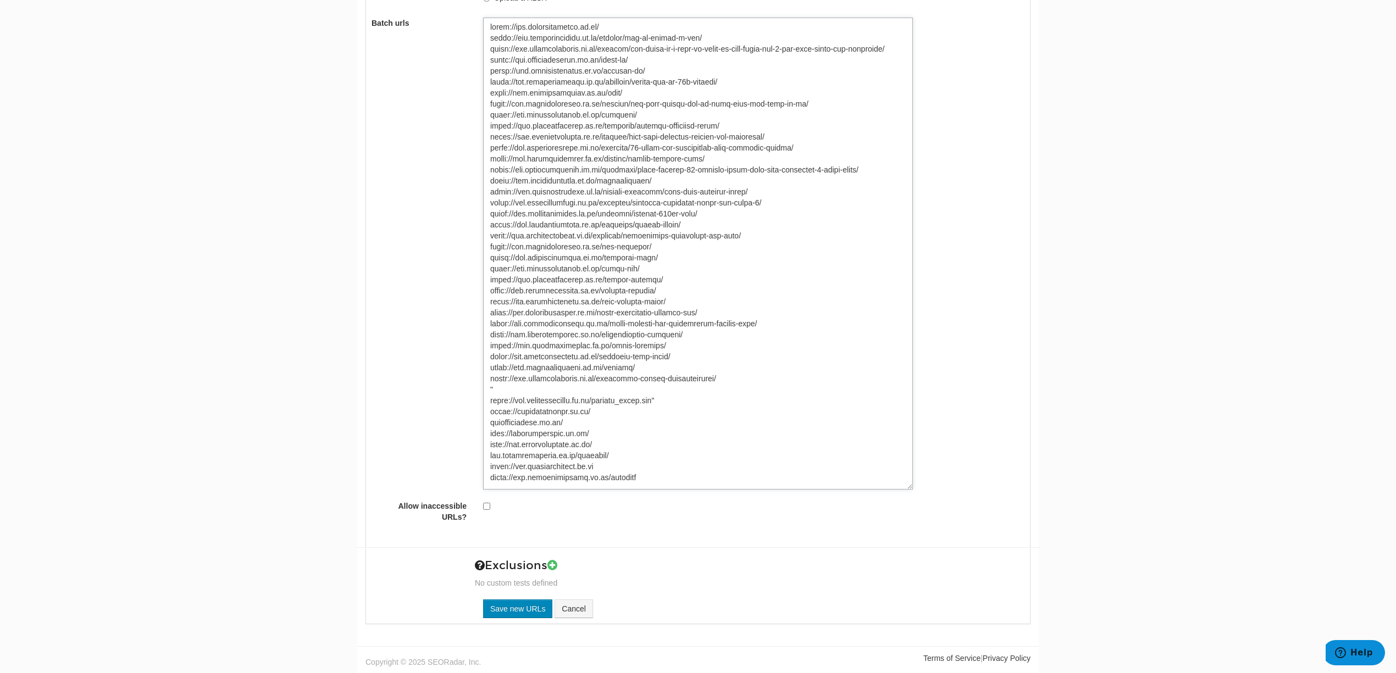
type textarea "https://www.avanisolutions.co.uk/ https://www.avanisolutions.co.uk/stories/how-…"
click at [531, 601] on input "Save new URLs" at bounding box center [517, 609] width 69 height 19
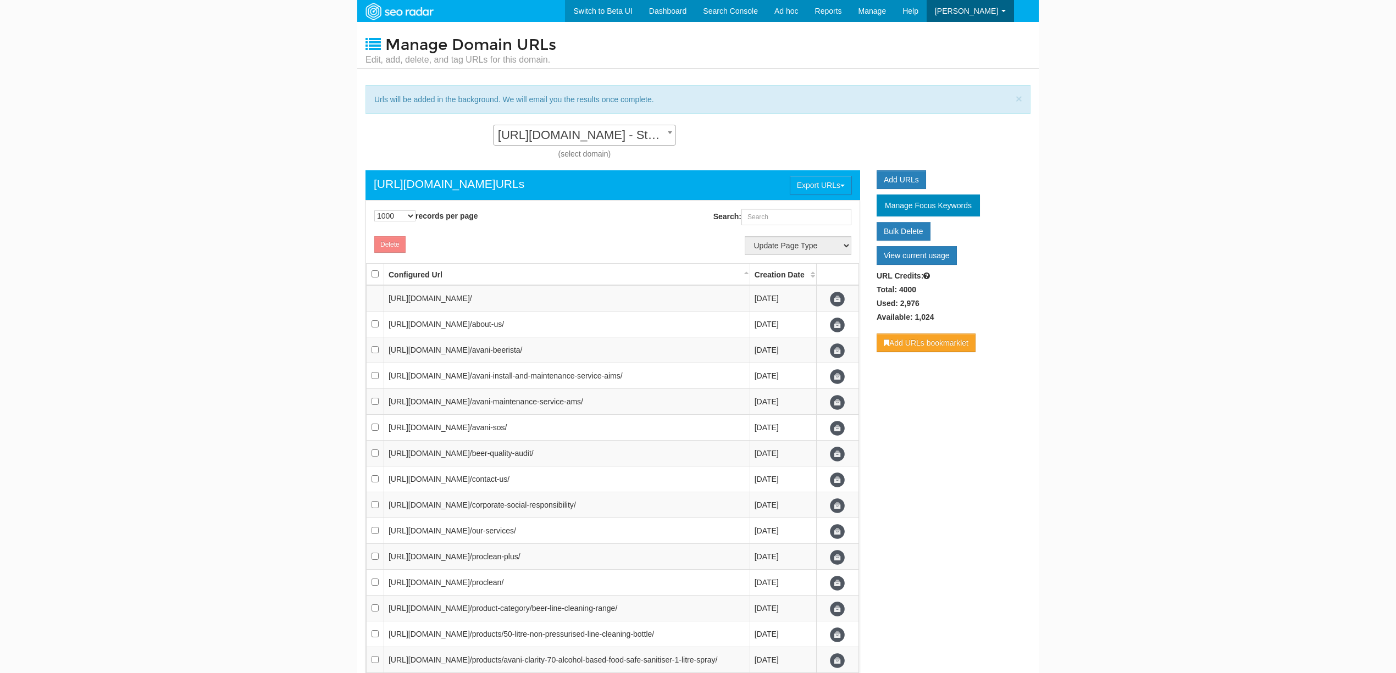
select select "1000"
click at [893, 185] on link "Add URLs" at bounding box center [901, 179] width 49 height 19
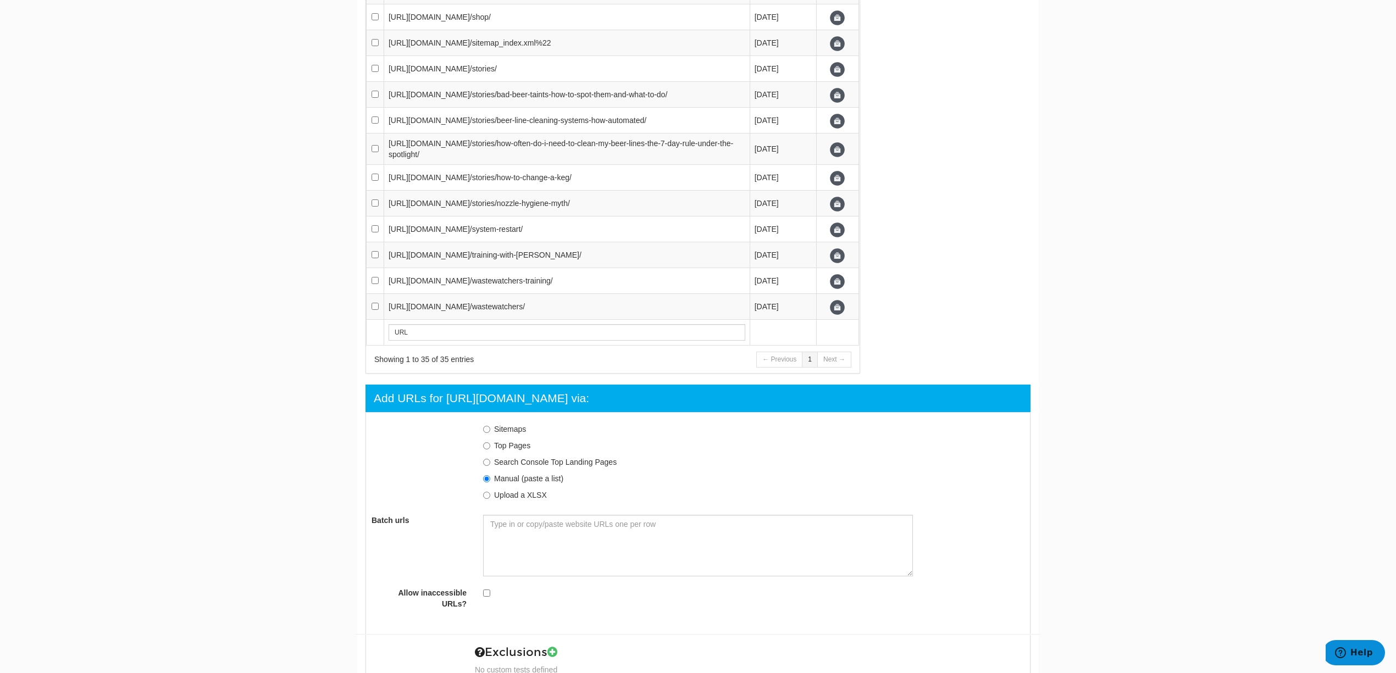
scroll to position [1159, 0]
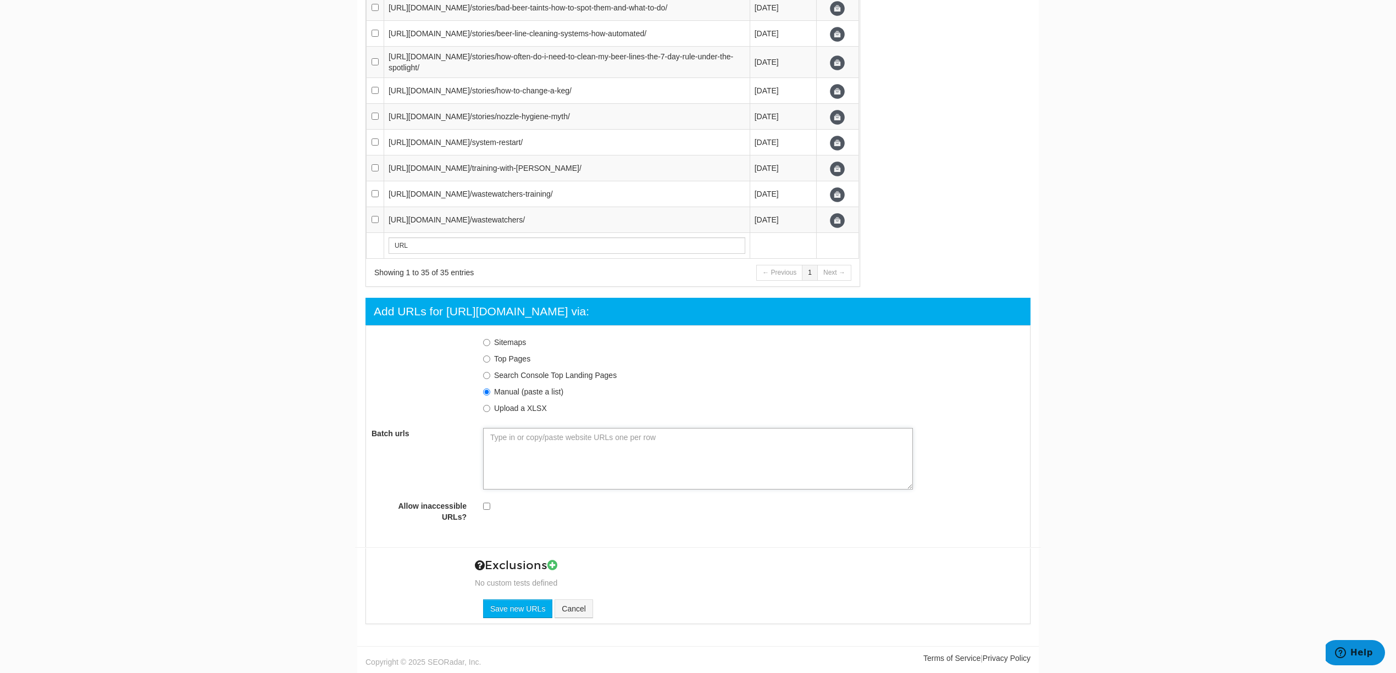
click at [631, 453] on textarea "Batch urls" at bounding box center [698, 459] width 430 height 62
click at [488, 503] on input "checkbox" at bounding box center [486, 506] width 7 height 7
checkbox input "true"
click at [544, 453] on textarea "Batch urls" at bounding box center [698, 459] width 430 height 62
paste textarea "[URL][DOMAIN_NAME] [URL][DOMAIN_NAME] [URL][DOMAIN_NAME] [URL][DOMAIN_NAME] [UR…"
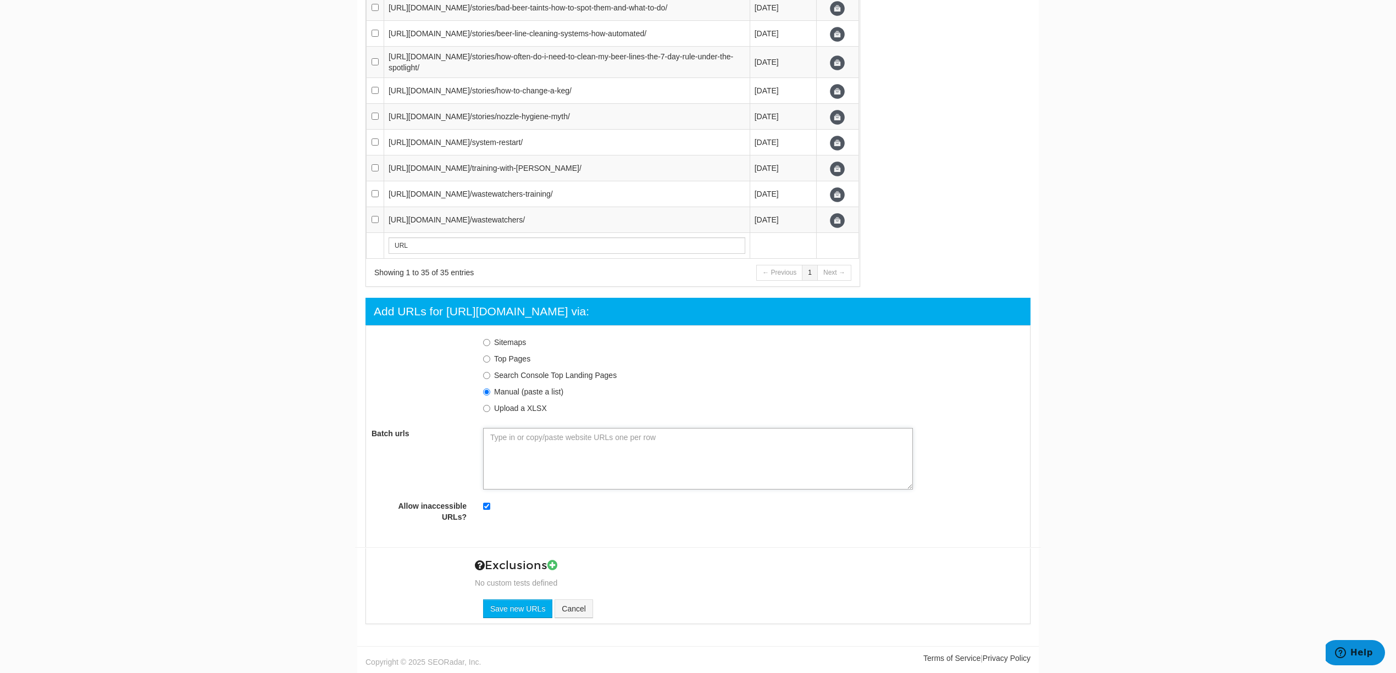
type textarea "[URL][DOMAIN_NAME] [URL][DOMAIN_NAME] [URL][DOMAIN_NAME] [URL][DOMAIN_NAME] [UR…"
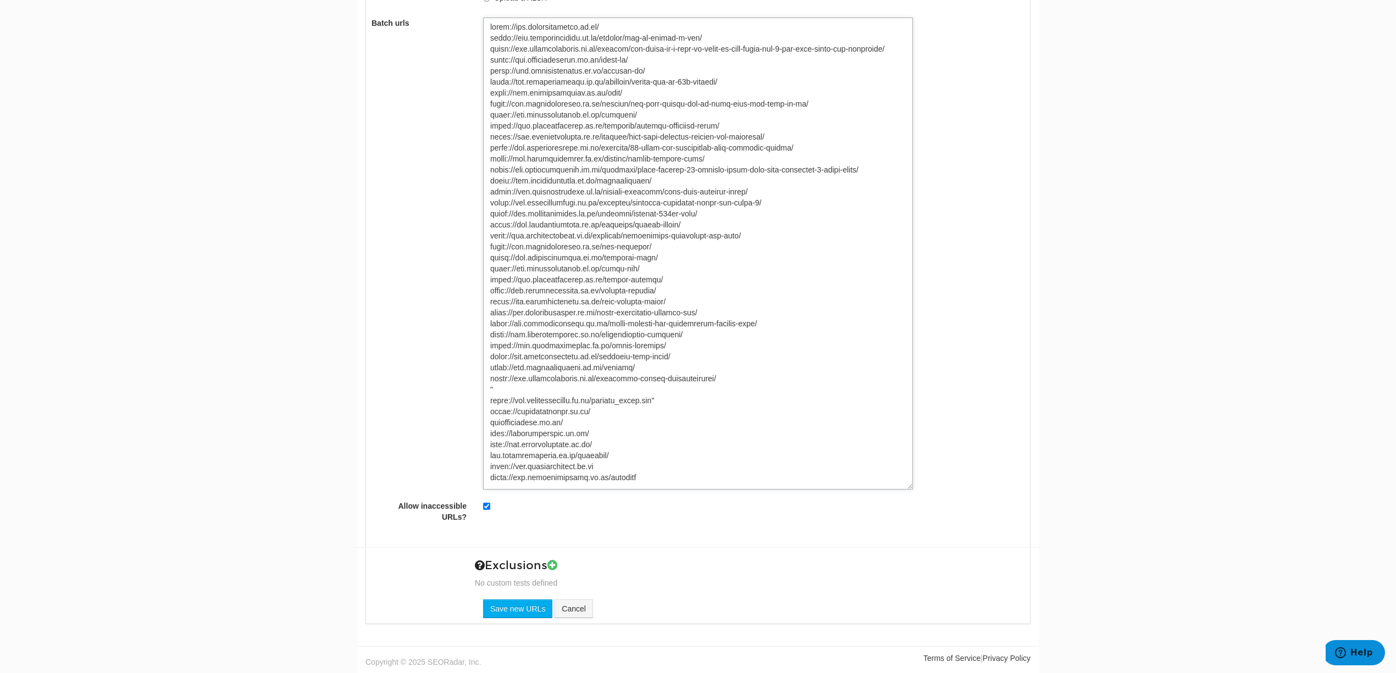
scroll to position [1569, 0]
click at [523, 394] on textarea "Batch urls" at bounding box center [698, 254] width 430 height 472
type textarea "[URL][DOMAIN_NAME] [URL][DOMAIN_NAME] [URL][DOMAIN_NAME] [URL][DOMAIN_NAME] [UR…"
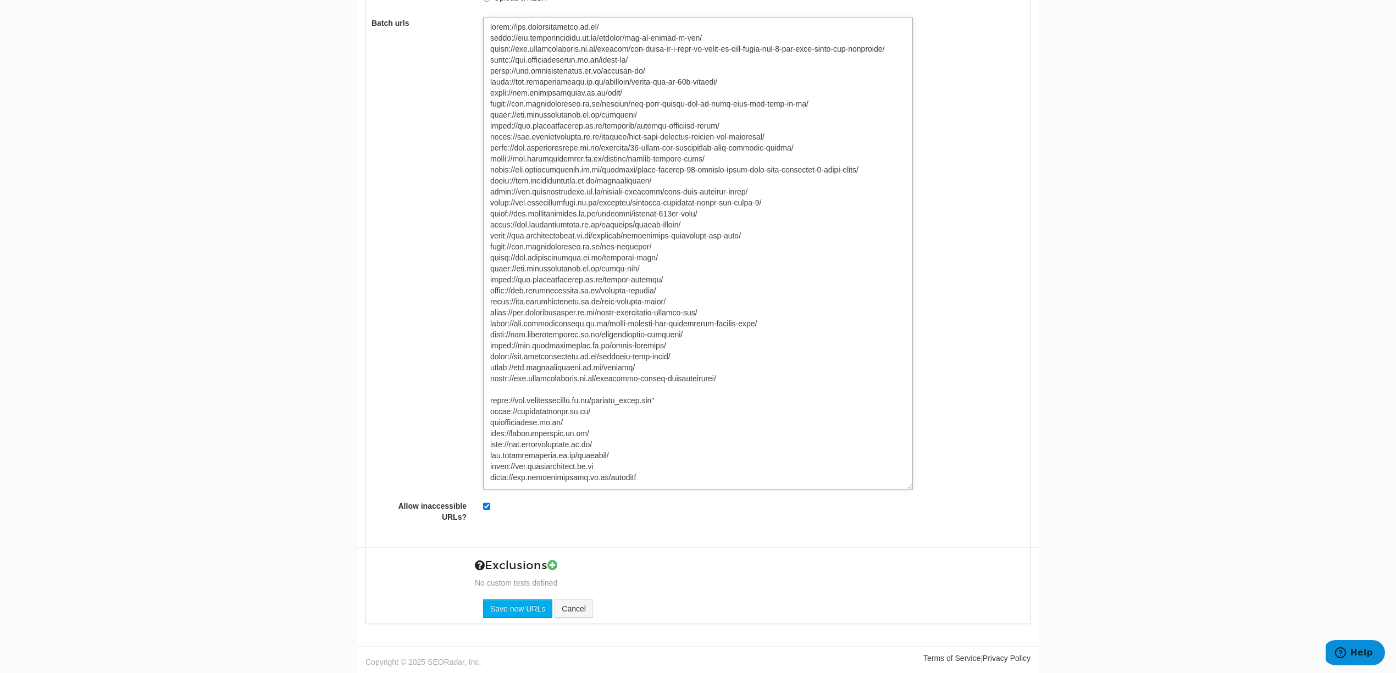
type textarea "[URL][DOMAIN_NAME] [URL][DOMAIN_NAME] [URL][DOMAIN_NAME] [URL][DOMAIN_NAME] [UR…"
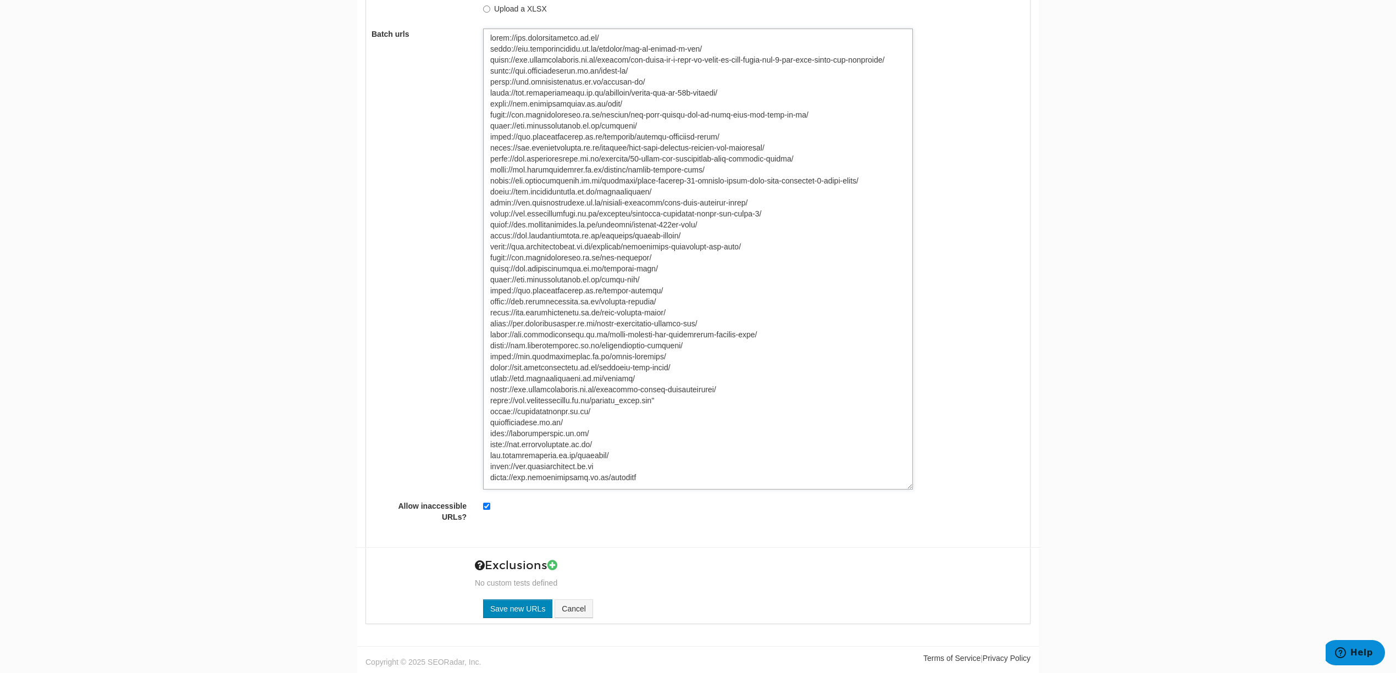
type textarea "[URL][DOMAIN_NAME] [URL][DOMAIN_NAME] [URL][DOMAIN_NAME] [URL][DOMAIN_NAME] [UR…"
click at [526, 600] on input "Save new URLs" at bounding box center [517, 609] width 69 height 19
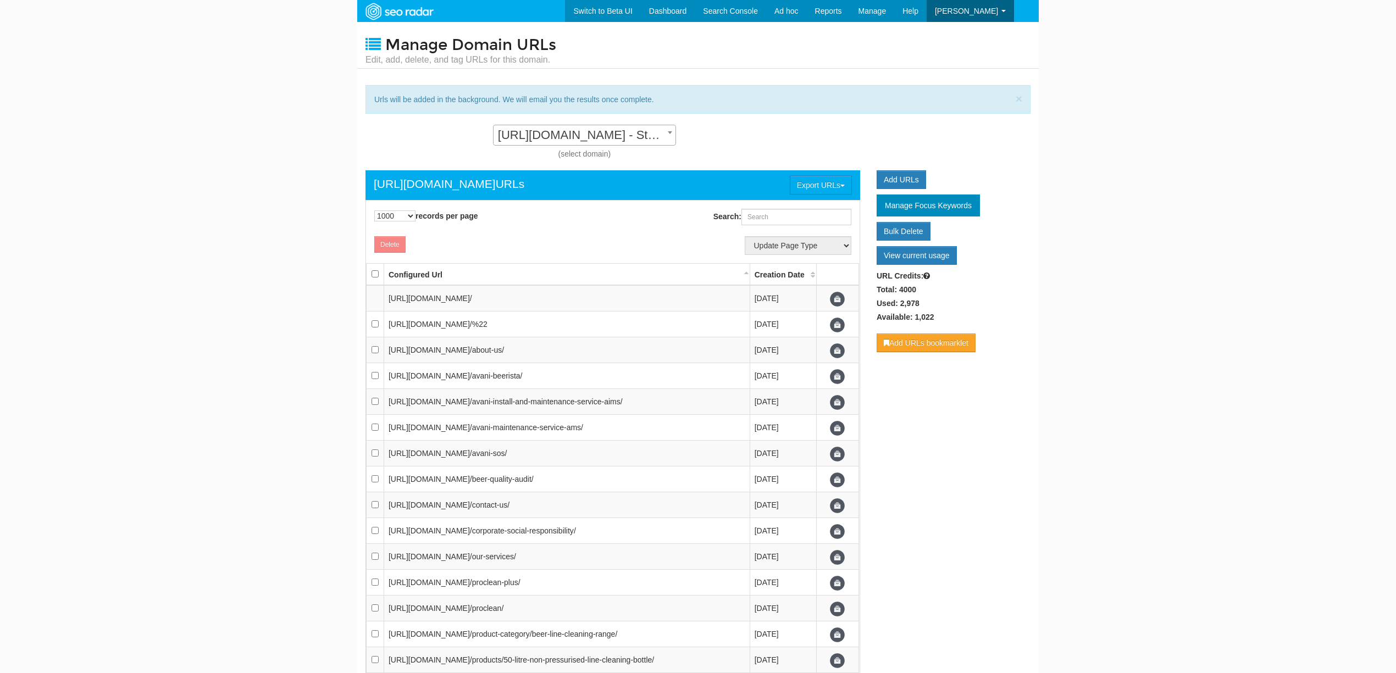
select select "1000"
click at [785, 218] on input "Search:" at bounding box center [796, 217] width 110 height 16
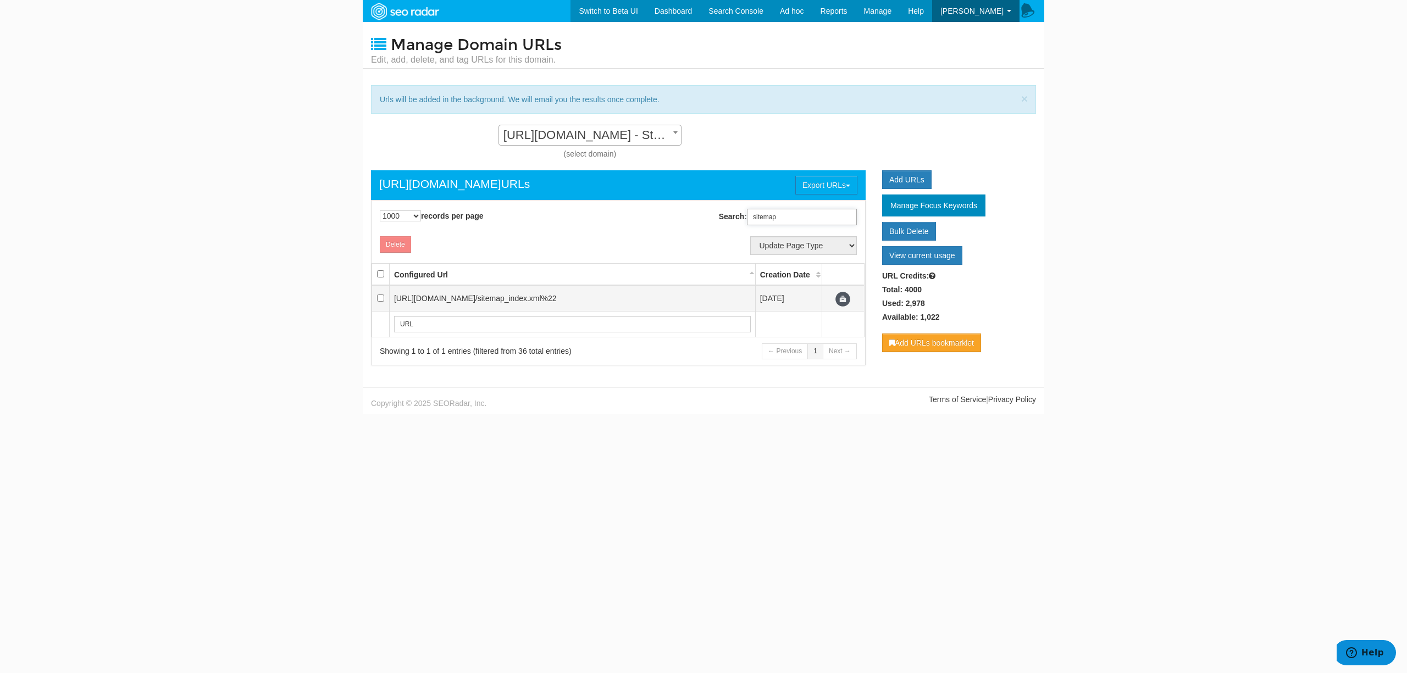
type input "sitemap"
click at [383, 301] on input "checkbox" at bounding box center [380, 298] width 7 height 7
checkbox input "true"
click at [394, 246] on button "Delete" at bounding box center [395, 244] width 31 height 16
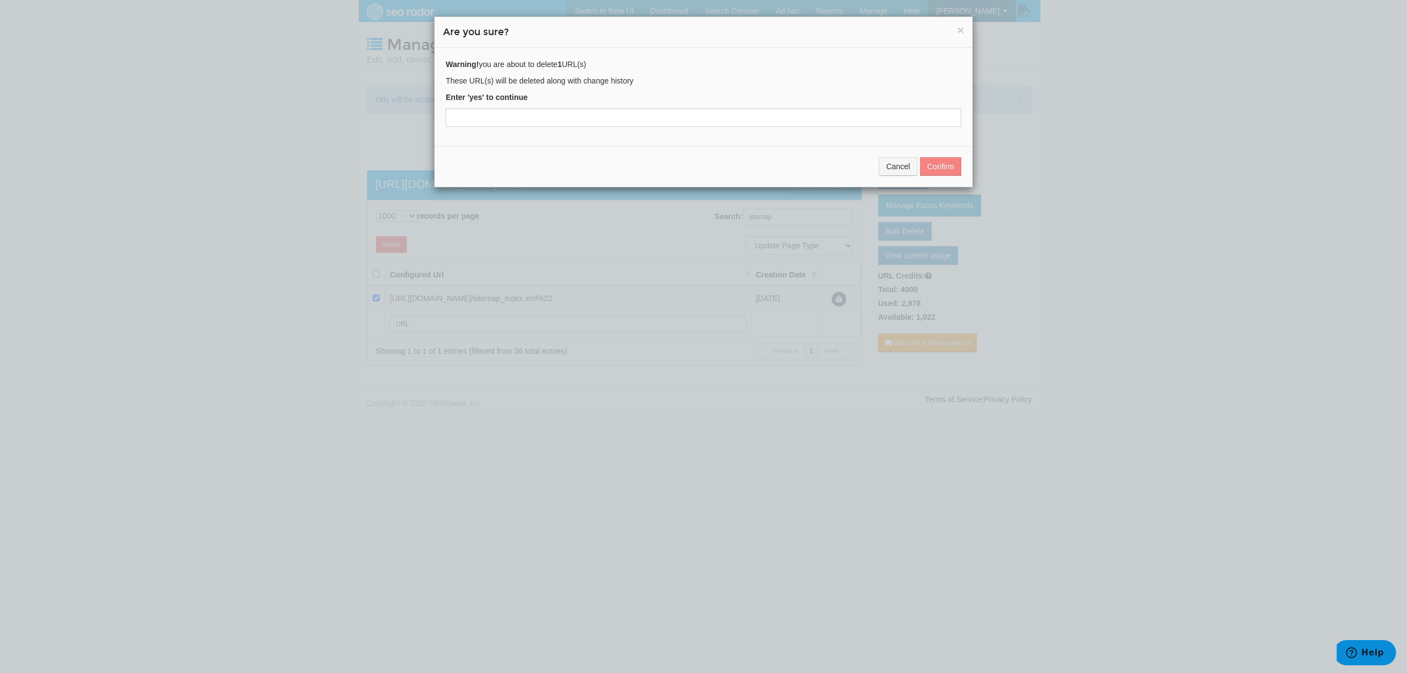
click at [937, 166] on div "Cancel Confirm" at bounding box center [704, 166] width 538 height 41
click at [739, 121] on input "text" at bounding box center [704, 117] width 516 height 19
type input "yes"
click at [938, 173] on button "Confirm" at bounding box center [940, 166] width 41 height 19
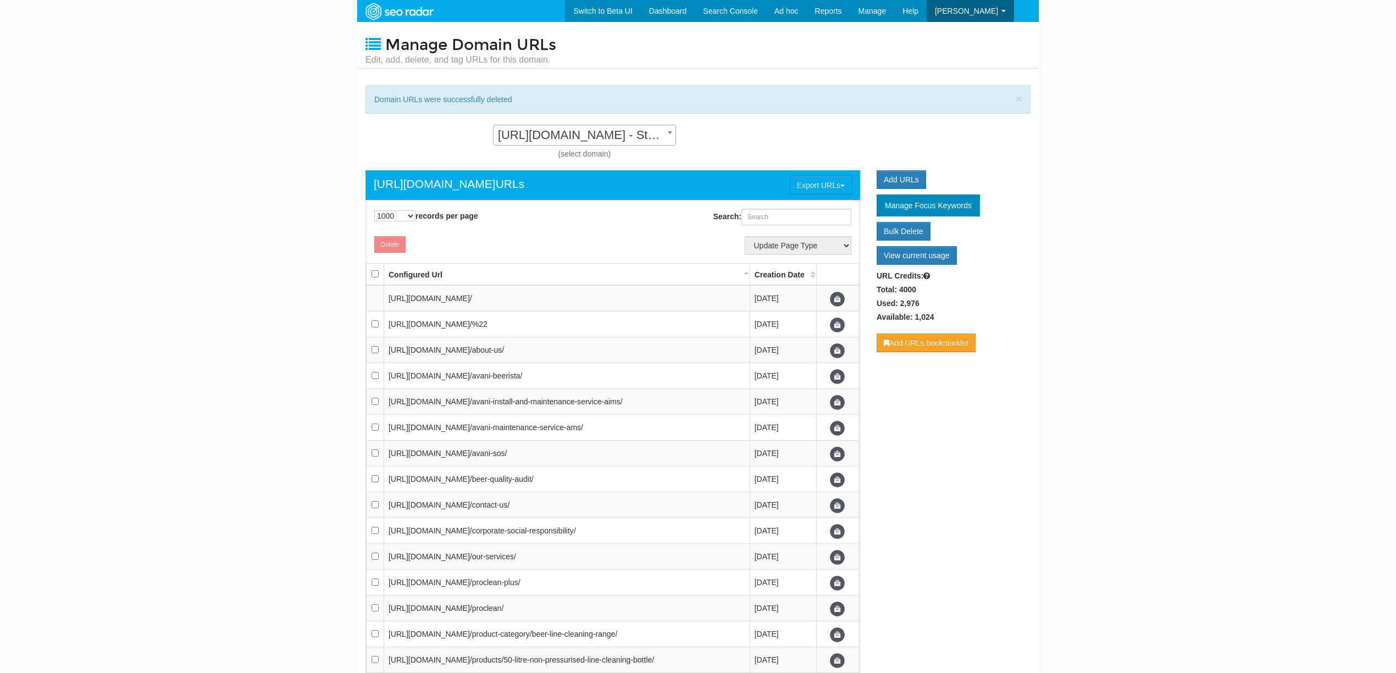
select select "1000"
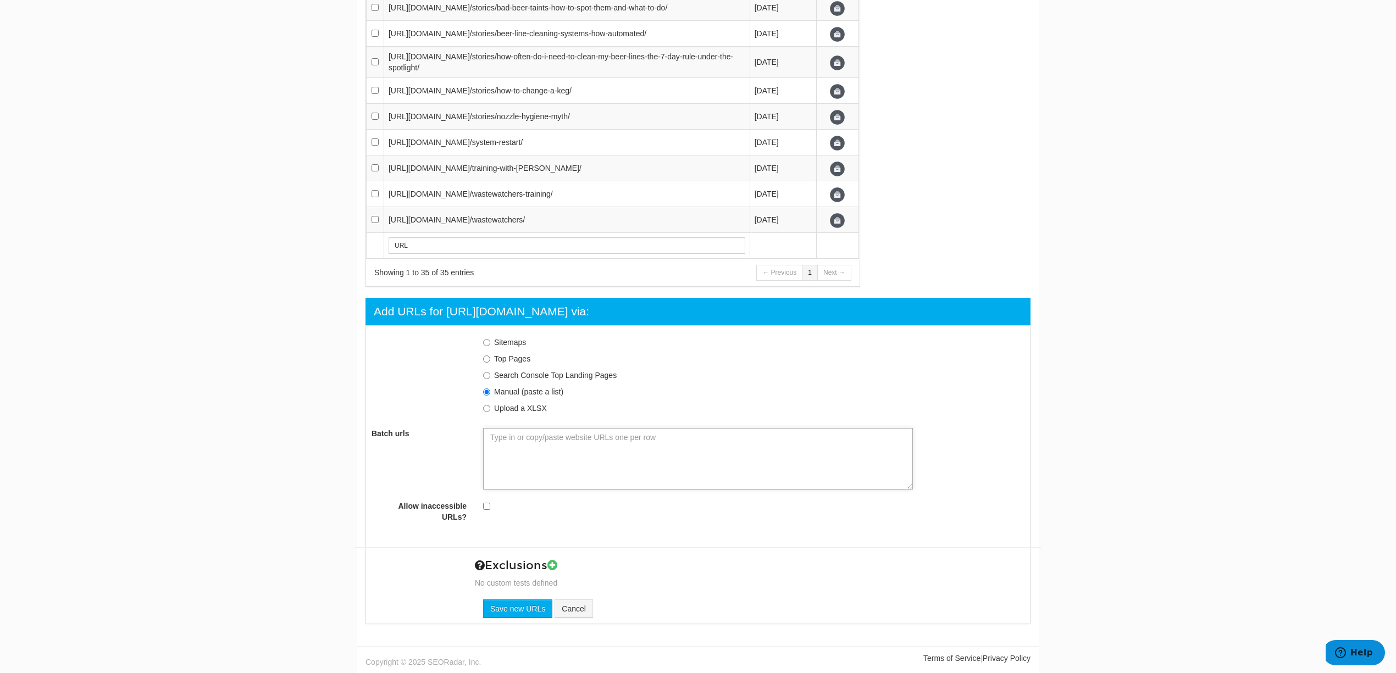
click at [581, 453] on textarea "Batch urls" at bounding box center [698, 459] width 430 height 62
paste textarea "[URL][DOMAIN_NAME]"
type textarea "[URL][DOMAIN_NAME]"
click at [489, 439] on textarea "[URL][DOMAIN_NAME]" at bounding box center [698, 459] width 430 height 62
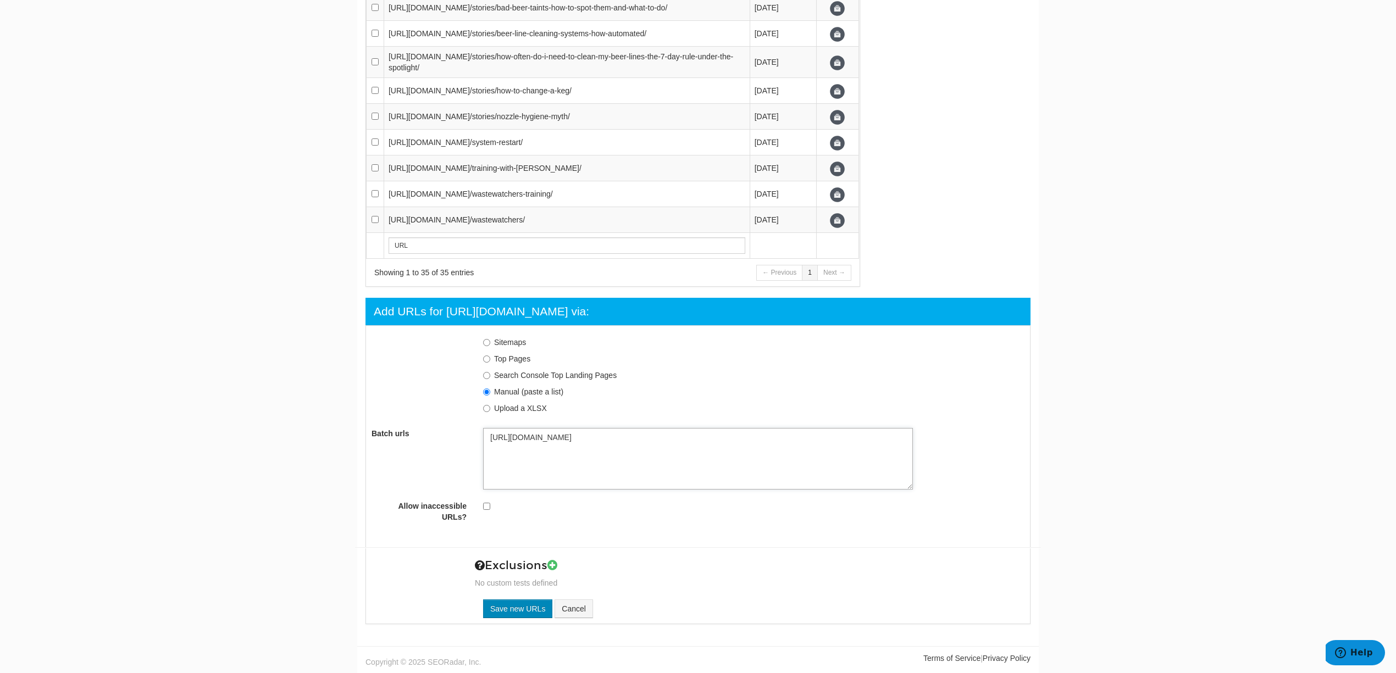
type textarea "[URL][DOMAIN_NAME]"
click at [533, 603] on input "Save new URLs" at bounding box center [517, 609] width 69 height 19
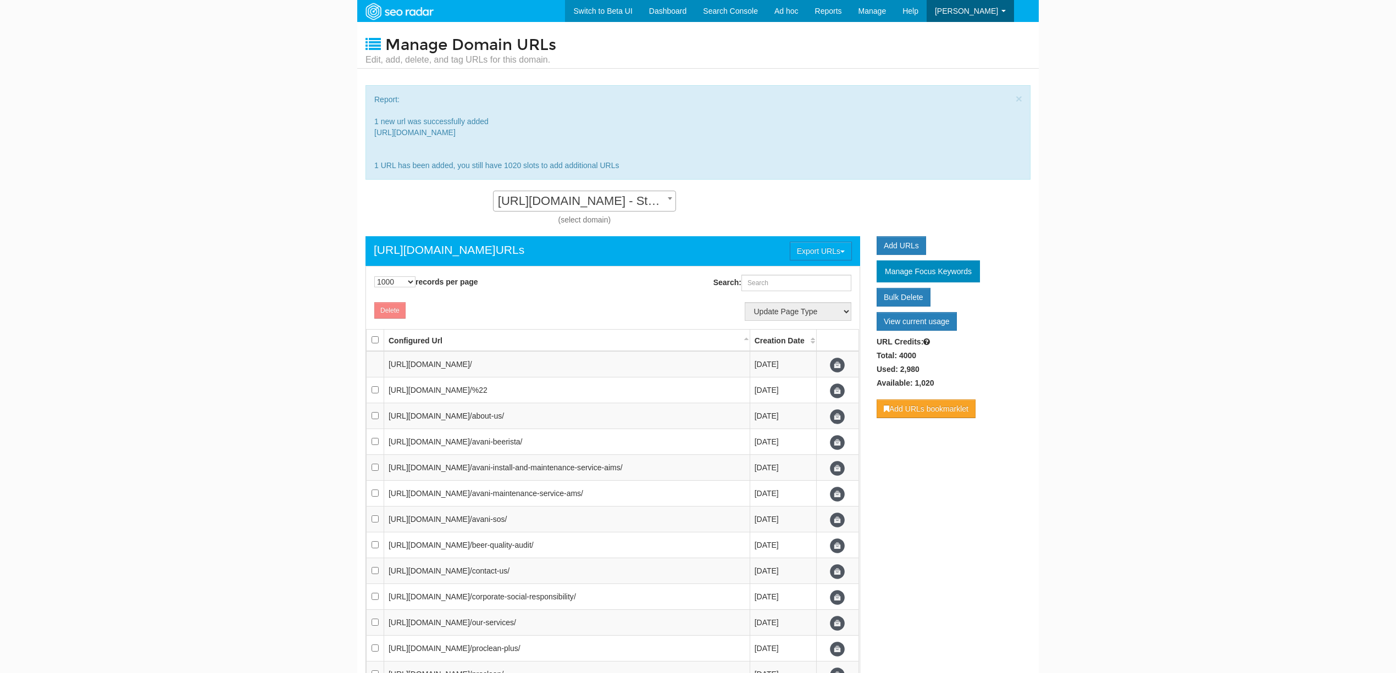
select select "1000"
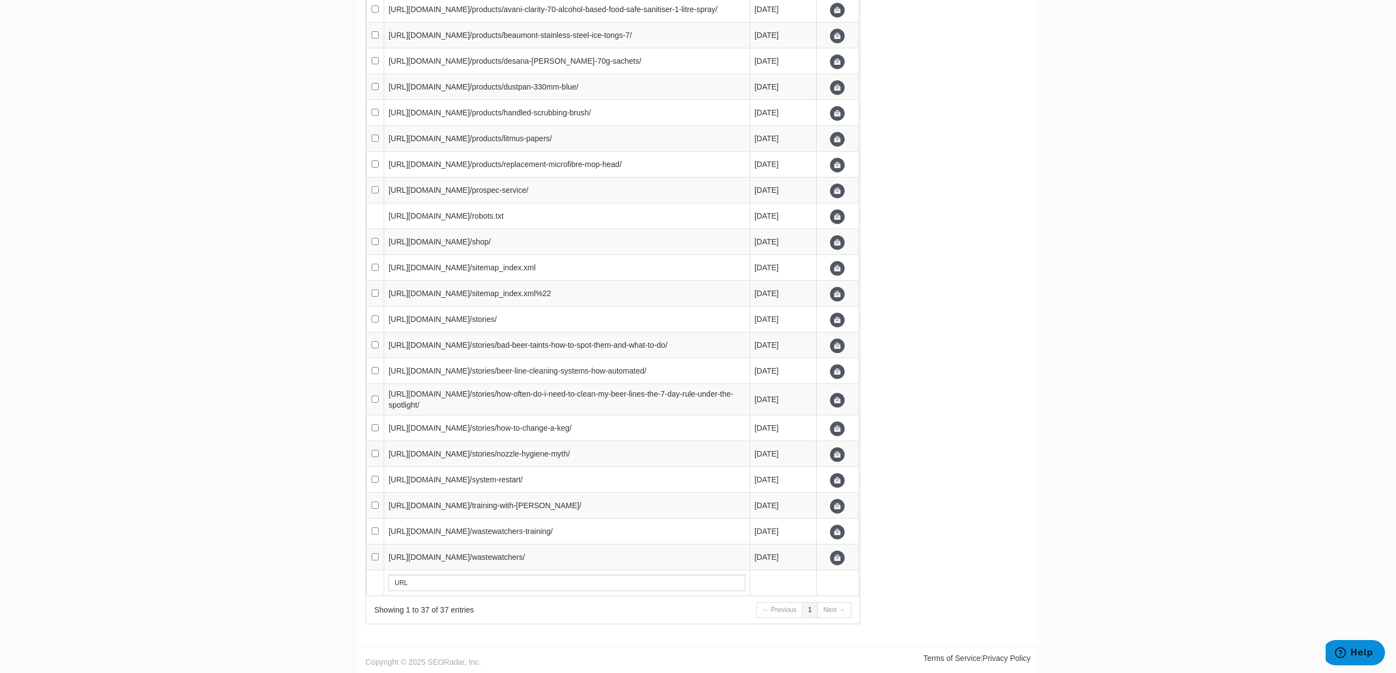
scroll to position [949, 0]
click at [379, 290] on input "checkbox" at bounding box center [375, 293] width 7 height 7
checkbox input "true"
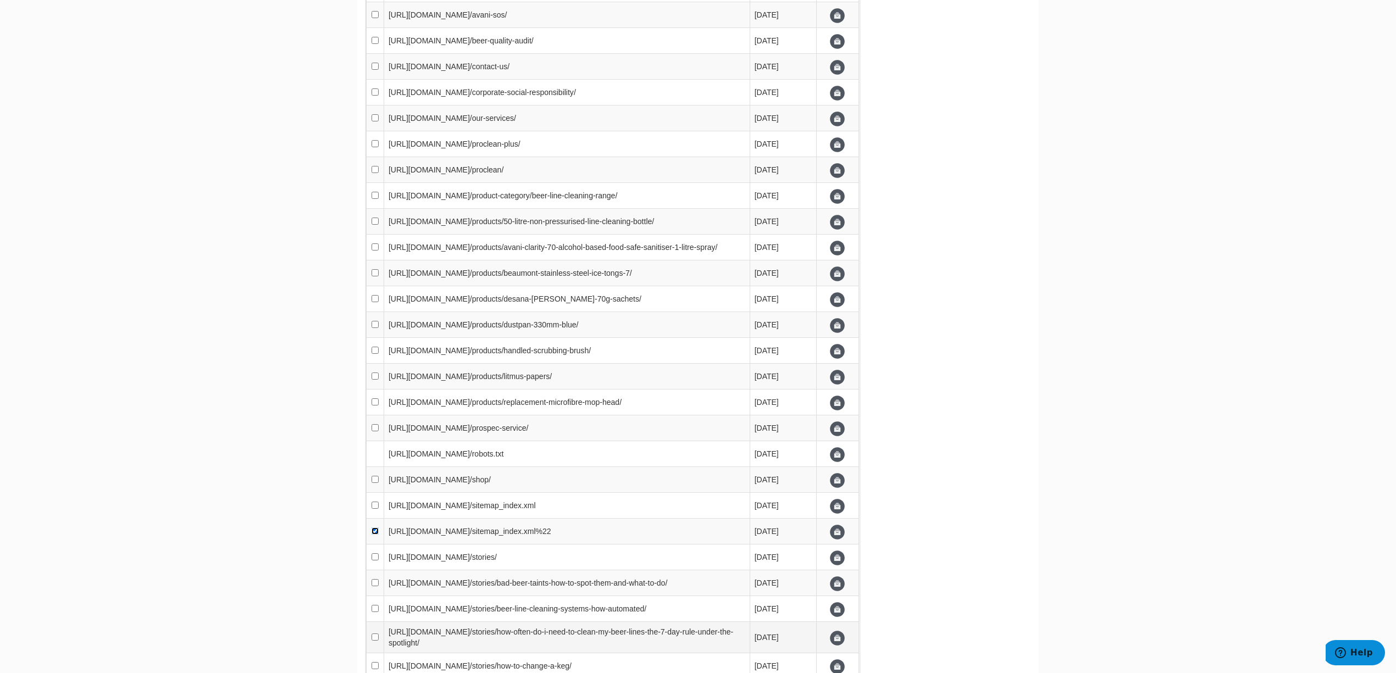
scroll to position [289, 0]
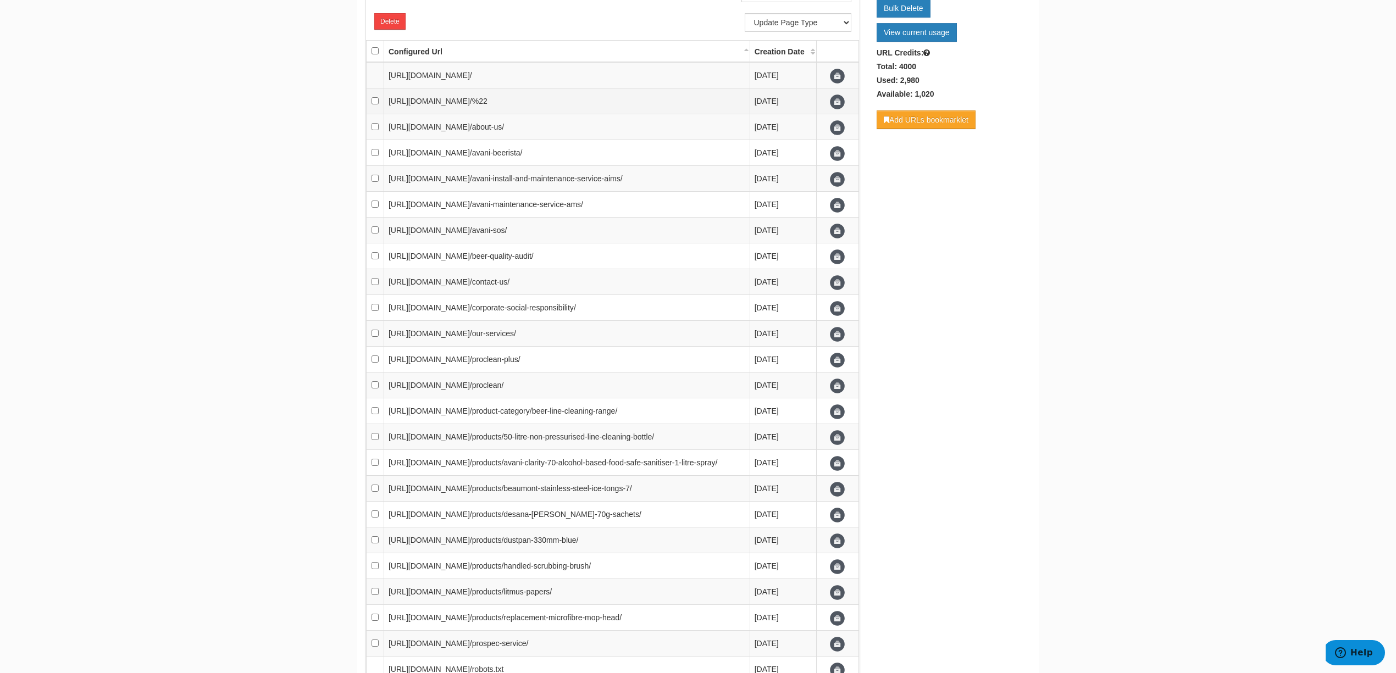
click at [374, 104] on td at bounding box center [376, 101] width 18 height 26
checkbox input "true"
click at [396, 18] on button "Delete" at bounding box center [389, 21] width 31 height 16
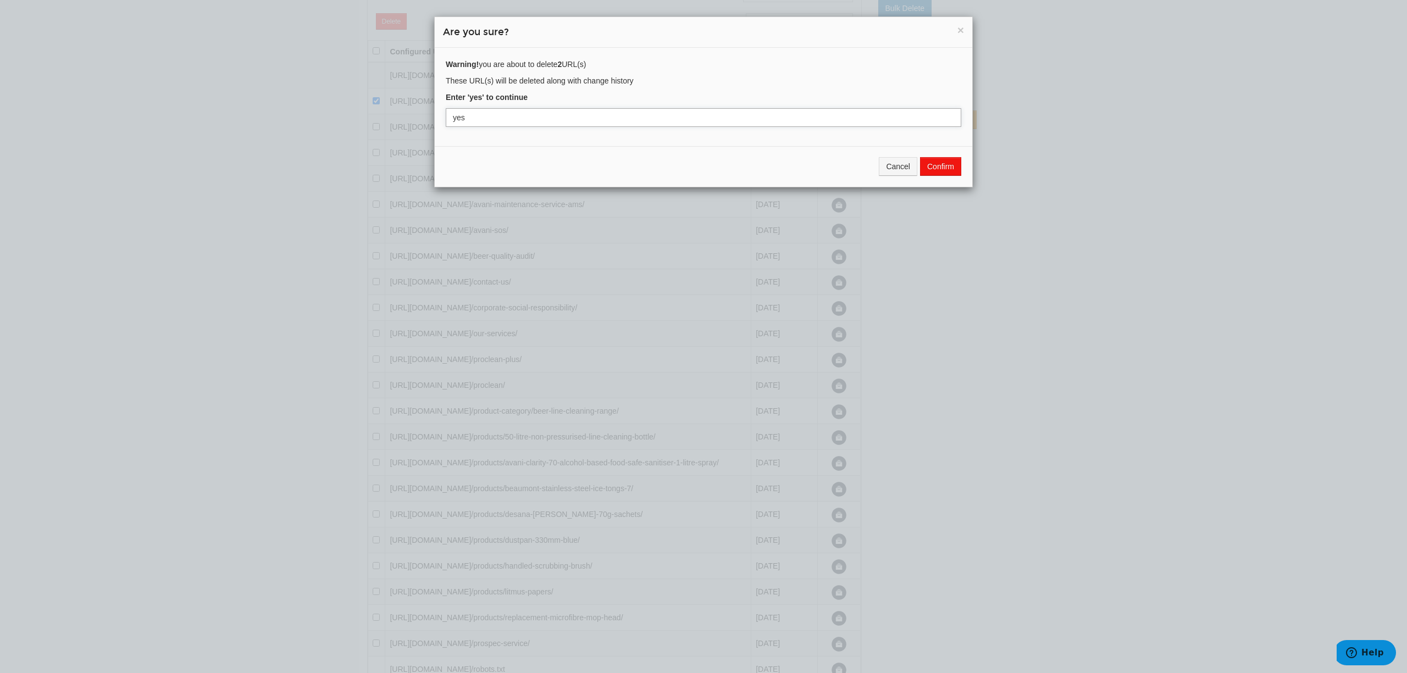
type input "yes"
click at [938, 171] on button "Confirm" at bounding box center [940, 166] width 41 height 19
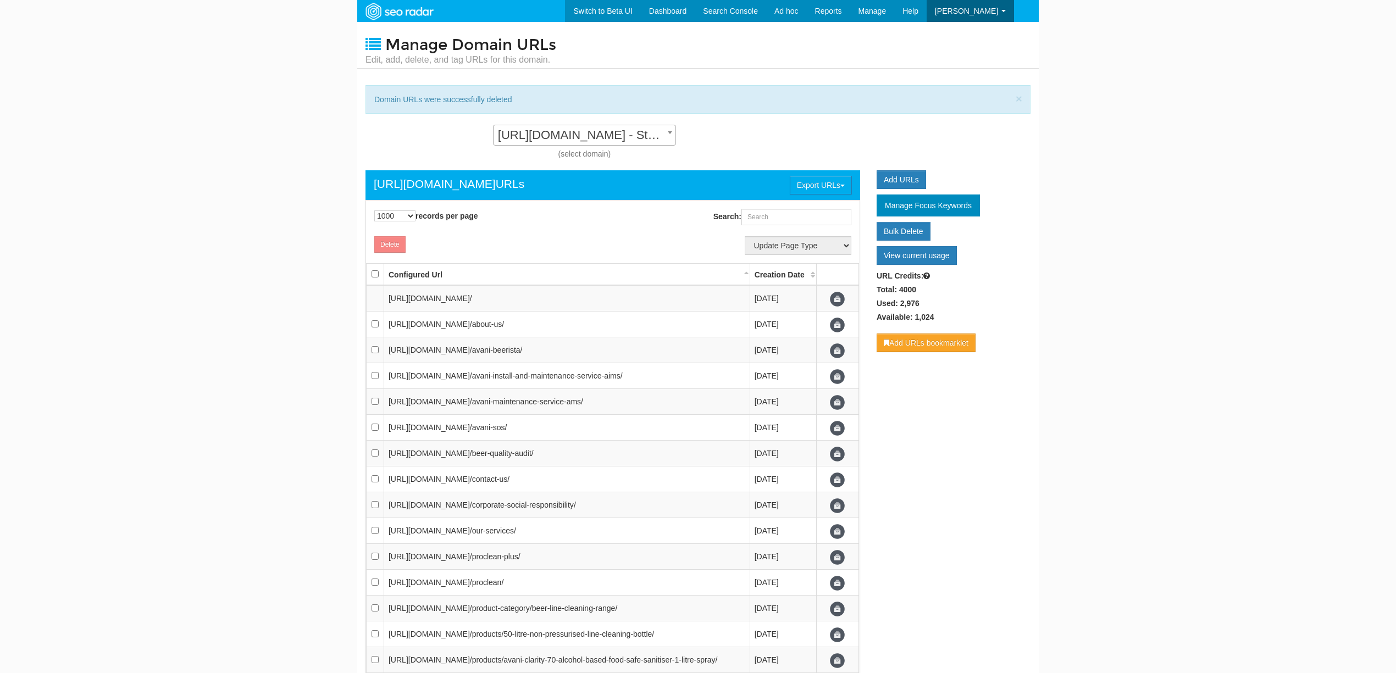
select select "1000"
click at [752, 218] on input "Search:" at bounding box center [796, 217] width 110 height 16
paste input "[URL][DOMAIN_NAME]"
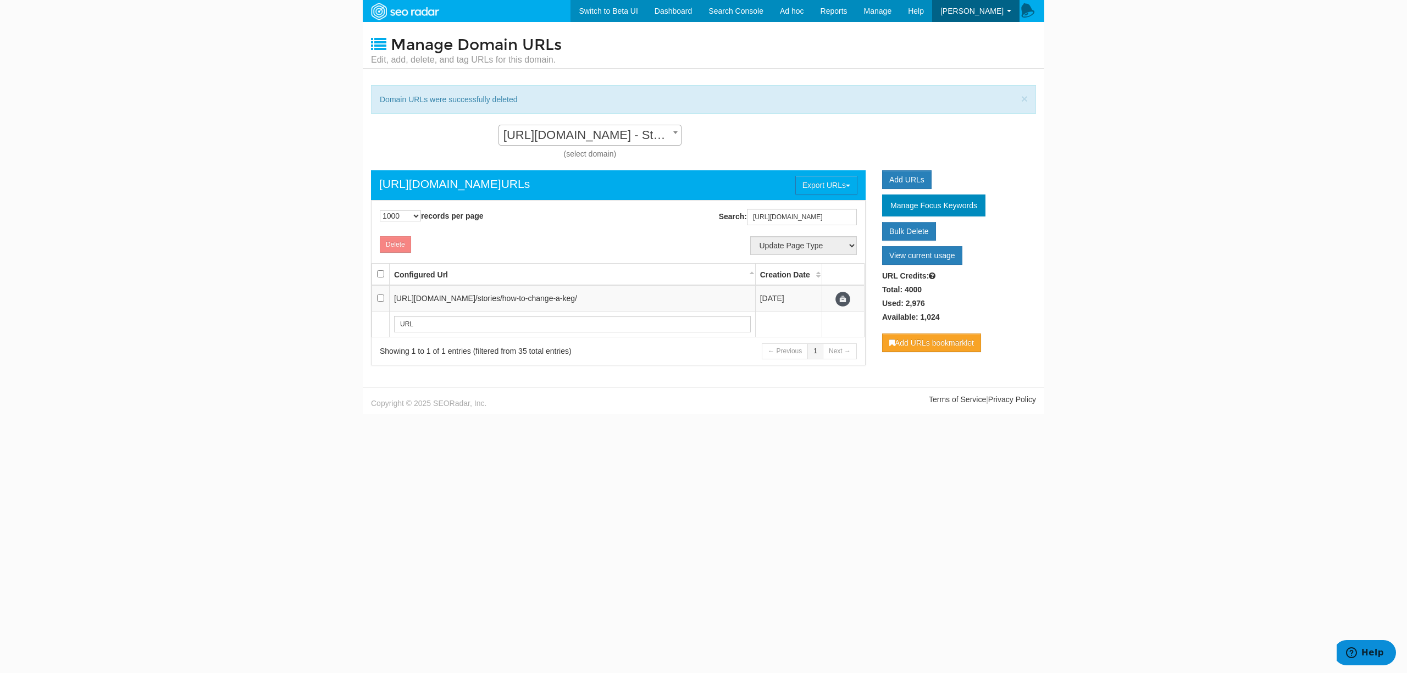
click at [590, 132] on span "[URL][DOMAIN_NAME] - Standard" at bounding box center [590, 135] width 182 height 15
click at [789, 215] on input "[URL][DOMAIN_NAME]" at bounding box center [802, 217] width 110 height 16
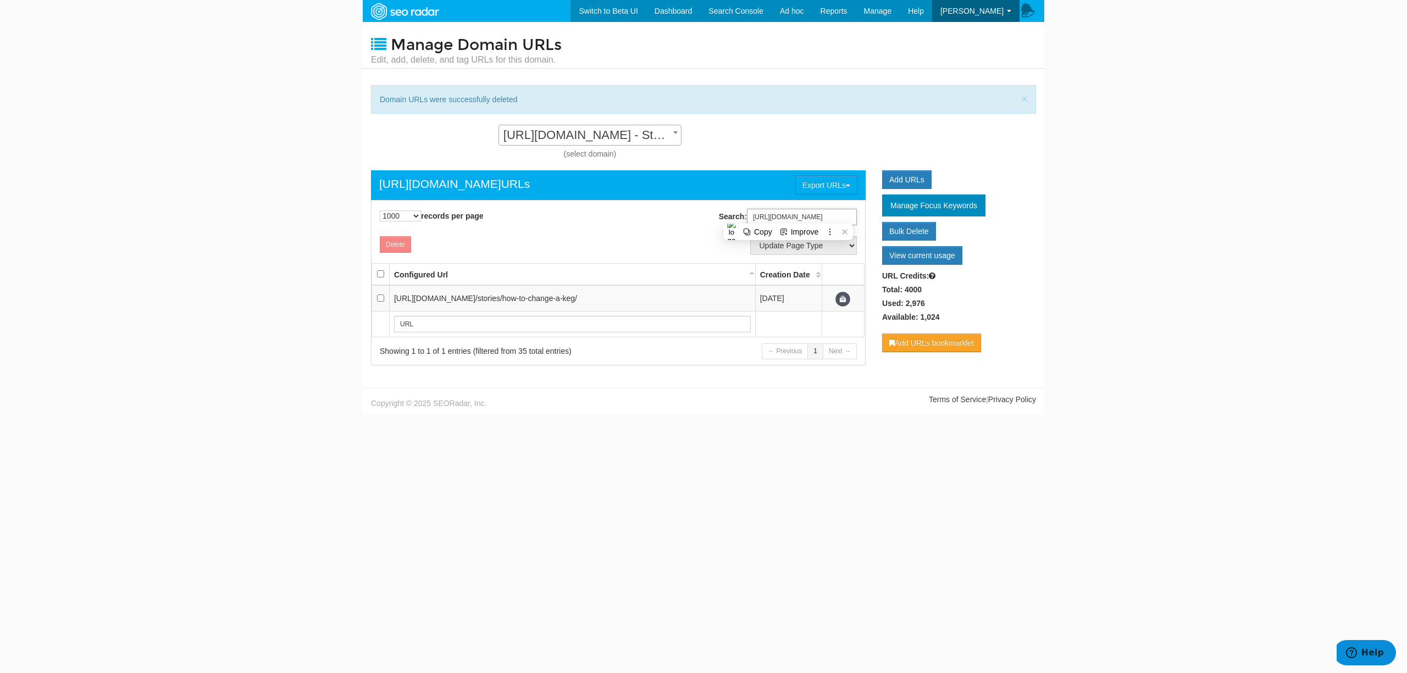
paste input "often-do-i-need-to-clean-my-beer-lines-the-7-day-rule-under-the-spotlight"
click at [805, 220] on input "[URL][DOMAIN_NAME]" at bounding box center [802, 217] width 110 height 16
paste input "about-us"
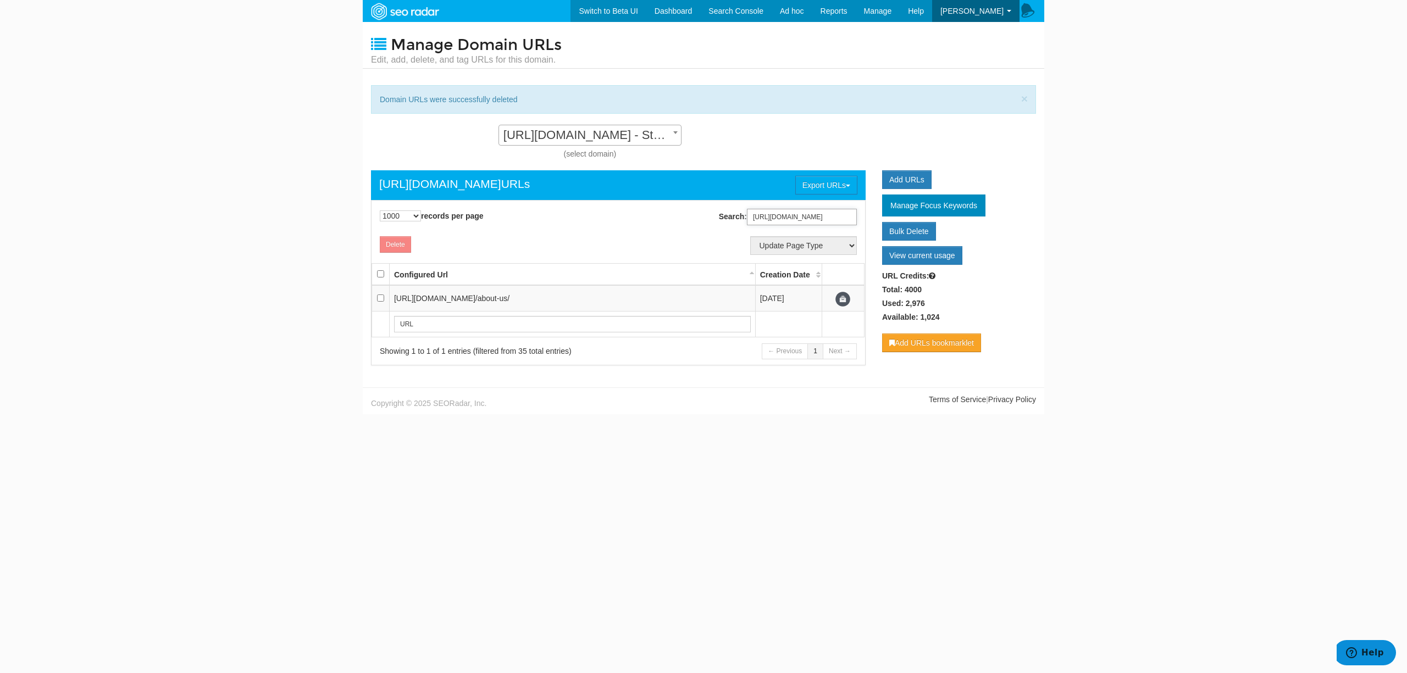
click at [843, 225] on input "[URL][DOMAIN_NAME]" at bounding box center [802, 217] width 110 height 16
paste input "contac"
click at [816, 222] on input "[URL][DOMAIN_NAME]" at bounding box center [802, 217] width 110 height 16
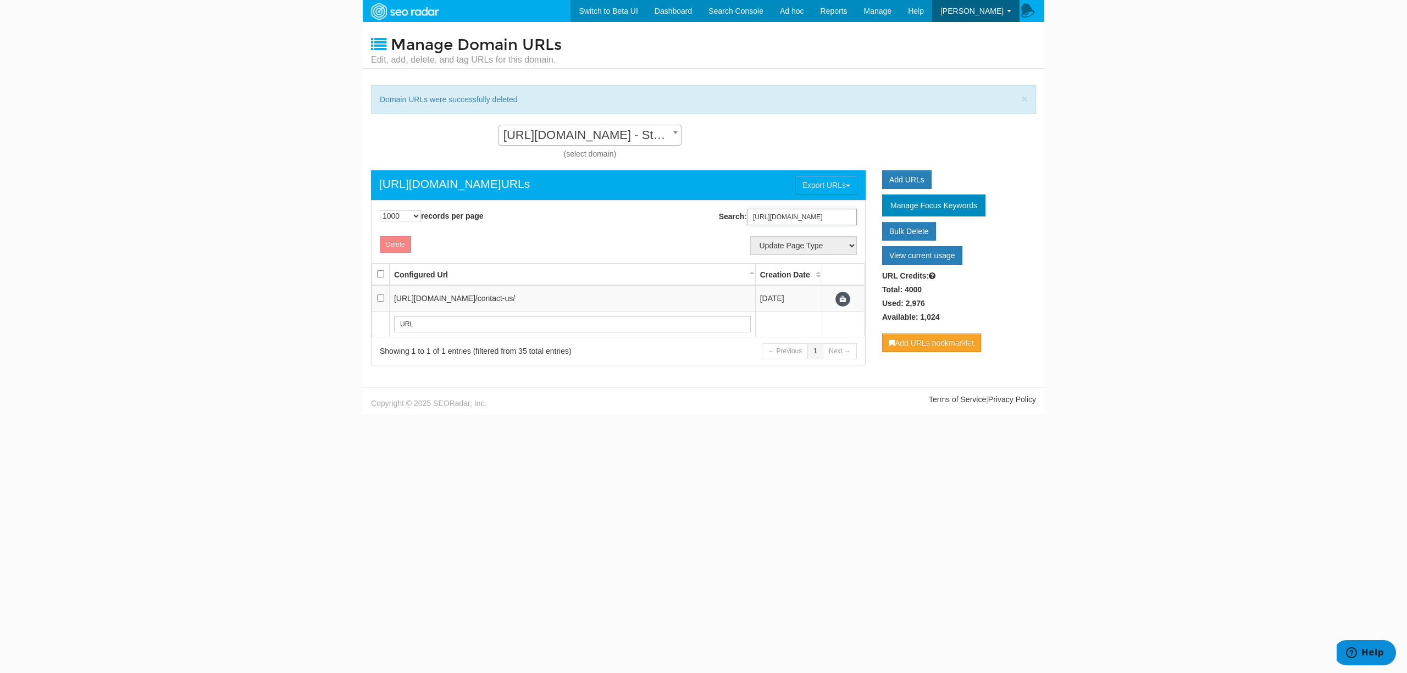
click at [816, 222] on input "[URL][DOMAIN_NAME]" at bounding box center [802, 217] width 110 height 16
paste input "products/desana-[PERSON_NAME]-70g-sachet"
click at [790, 219] on input "[URL][DOMAIN_NAME][PERSON_NAME]" at bounding box center [802, 217] width 110 height 16
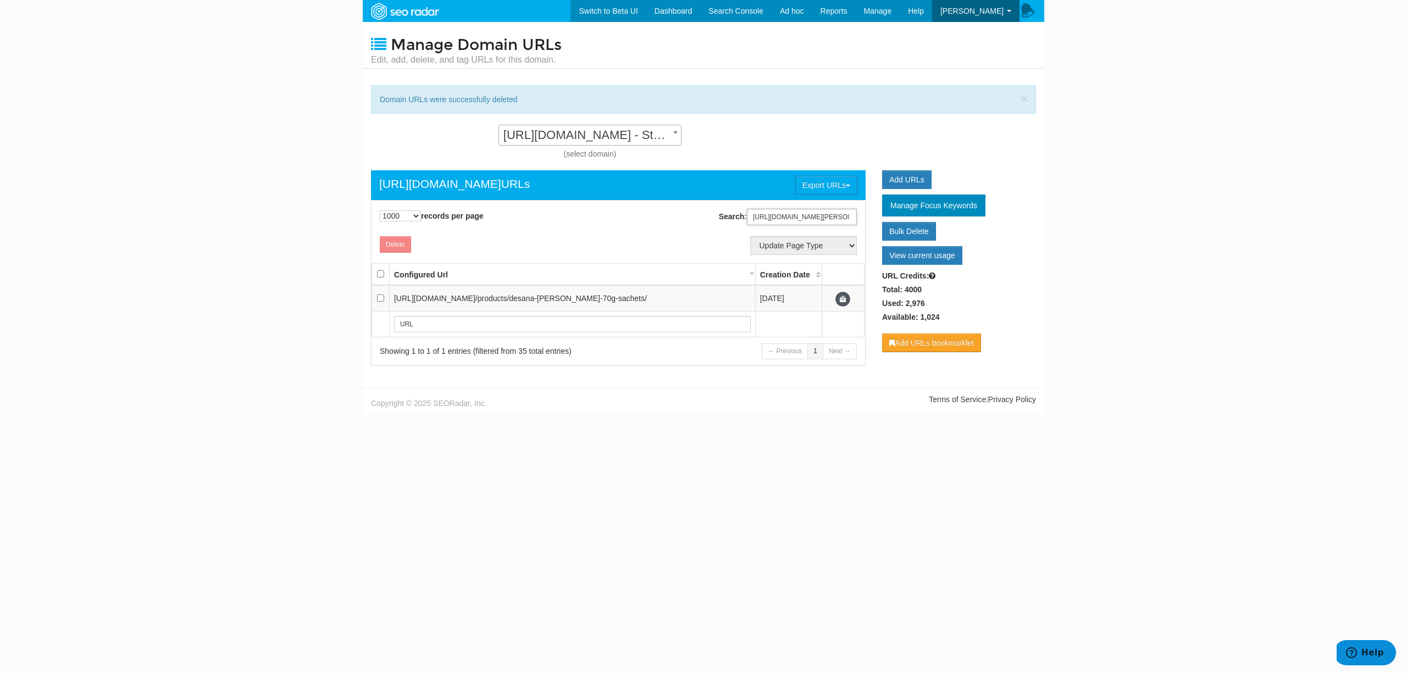
click at [790, 219] on input "[URL][DOMAIN_NAME][PERSON_NAME]" at bounding box center [802, 217] width 110 height 16
paste input "shop"
click at [800, 212] on input "[URL][DOMAIN_NAME]" at bounding box center [802, 217] width 110 height 16
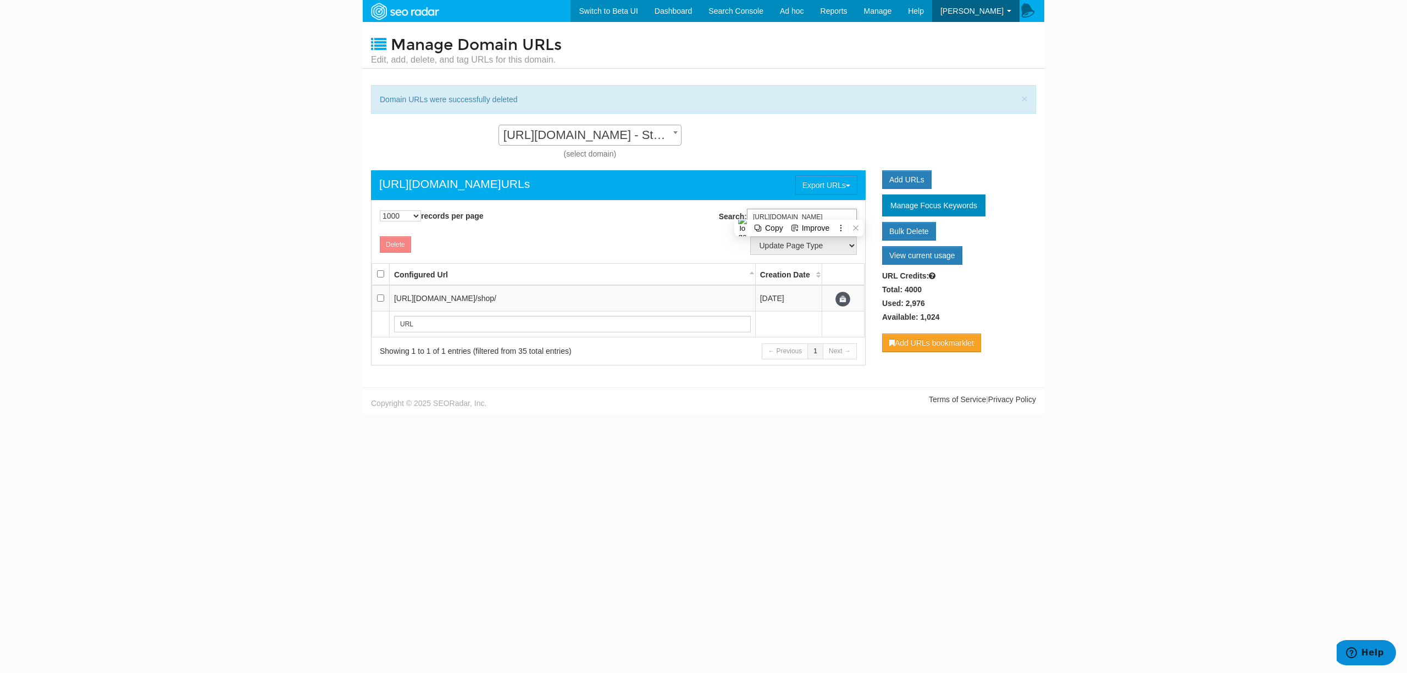
paste input "tories/bad-beer-taints-how-to-spot-them-and-what-to-do"
click at [792, 224] on input "[URL][DOMAIN_NAME]" at bounding box center [802, 217] width 110 height 16
paste input "proclean"
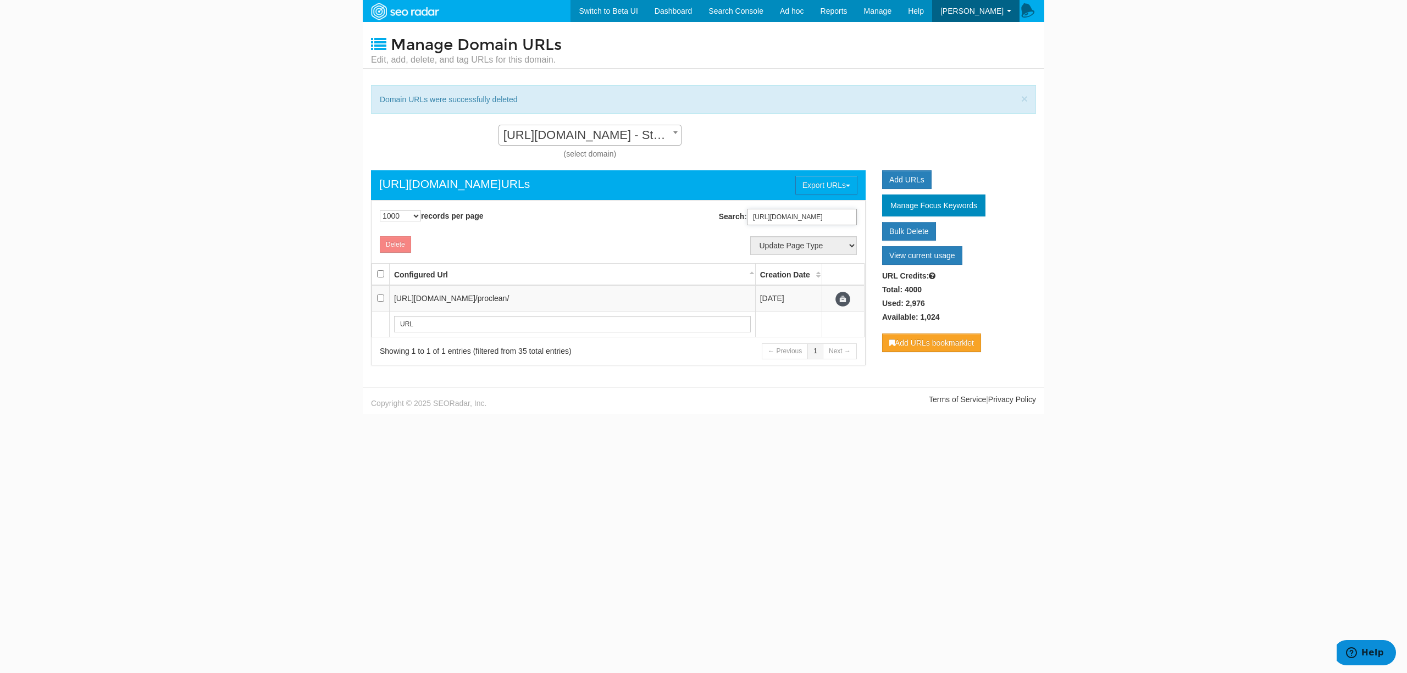
click at [757, 215] on input "[URL][DOMAIN_NAME]" at bounding box center [802, 217] width 110 height 16
paste input "ducts/handled-scrubbing-brush/://[DOMAIN_NAME][URL]"
click at [828, 214] on input "[URL][DOMAIN_NAME][DOMAIN_NAME]" at bounding box center [802, 217] width 110 height 16
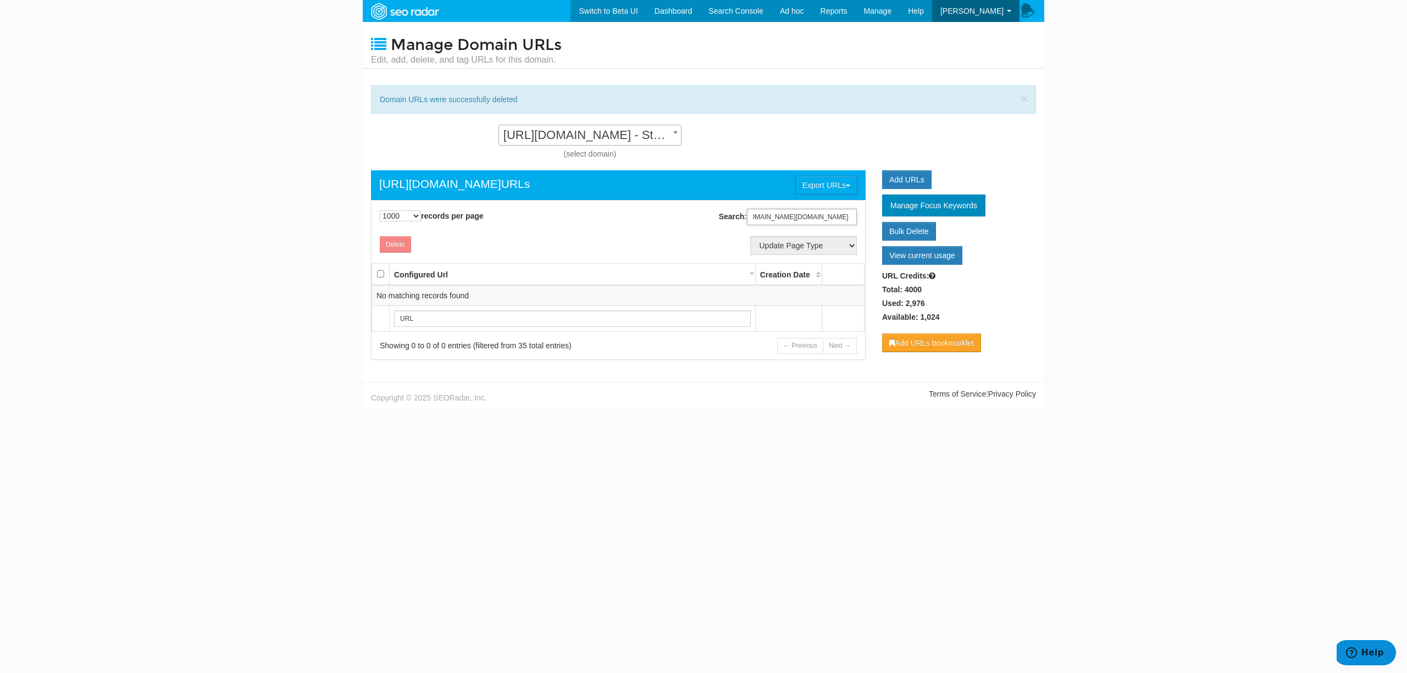
click at [828, 214] on input "[URL][DOMAIN_NAME][DOMAIN_NAME]" at bounding box center [802, 217] width 110 height 16
paste input "search"
click at [823, 212] on input "[URL][DOMAIN_NAME]" at bounding box center [802, 217] width 110 height 16
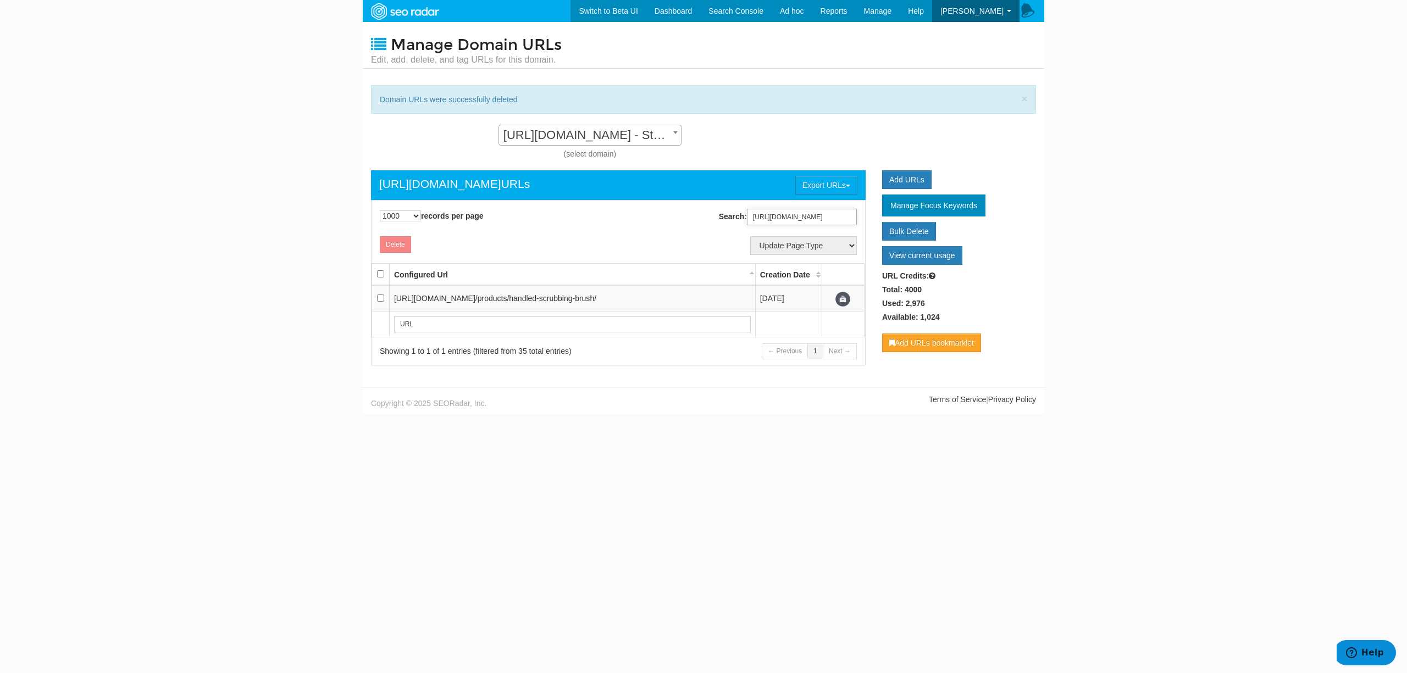
click at [823, 214] on input "[URL][DOMAIN_NAME]" at bounding box center [802, 217] width 110 height 16
paste input "stories/beer-line-cleaning-systems-how-automated"
click at [803, 219] on input "[URL][DOMAIN_NAME]" at bounding box center [802, 217] width 110 height 16
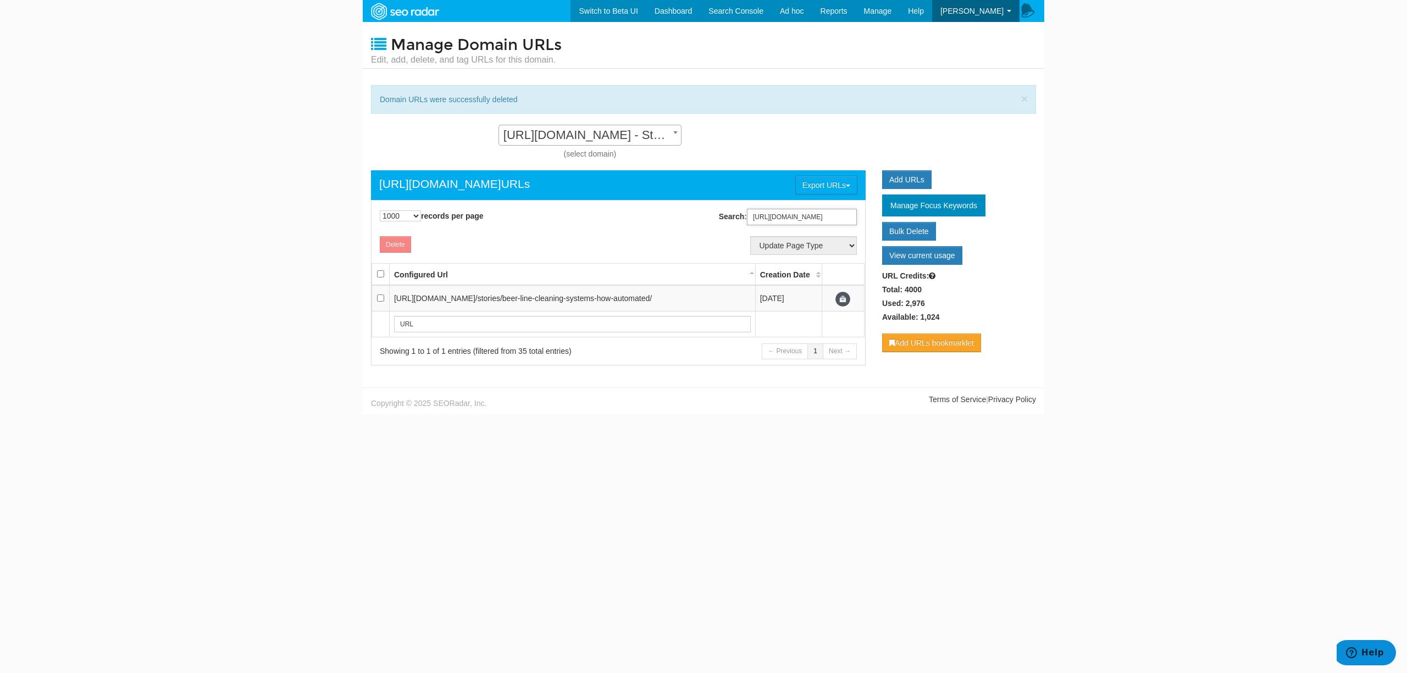
click at [803, 219] on input "[URL][DOMAIN_NAME]" at bounding box center [802, 217] width 110 height 16
paste input "products/50-litre-non-pressurised-line-cleaning-bottle"
click at [799, 220] on input "[URL][DOMAIN_NAME]" at bounding box center [802, 217] width 110 height 16
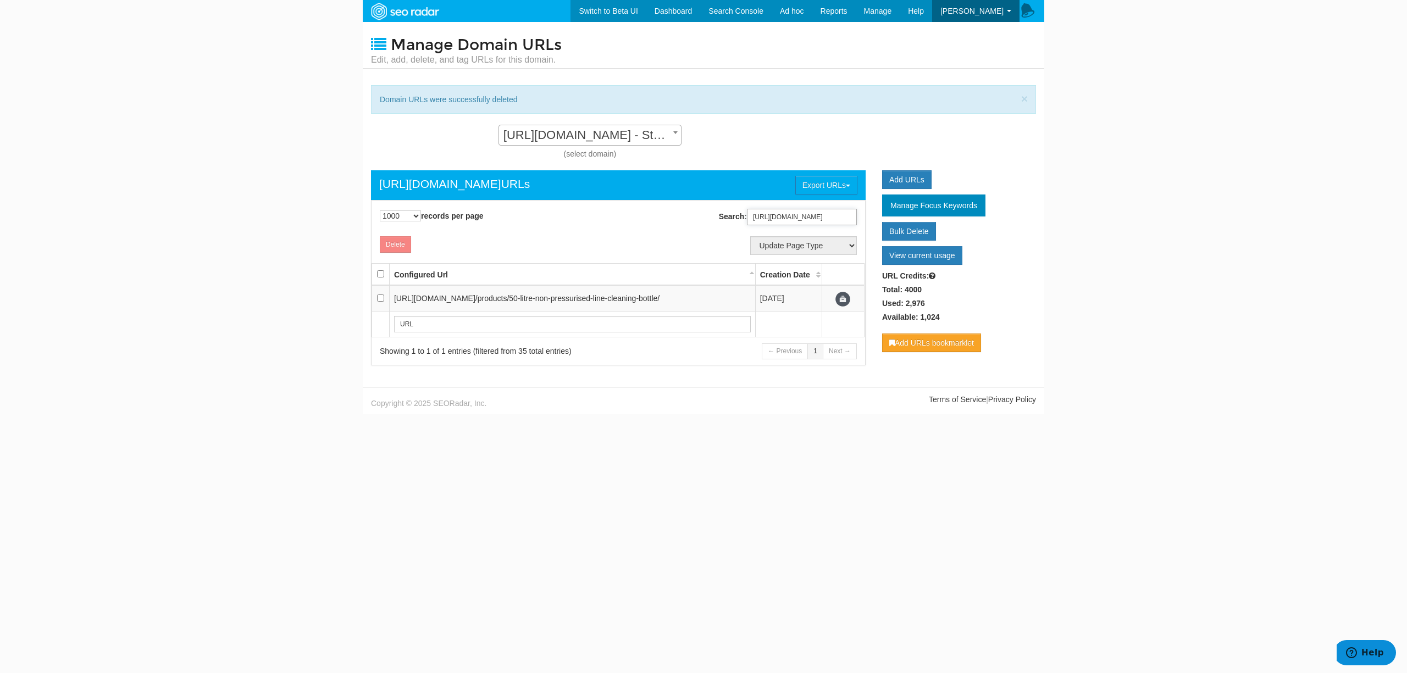
click at [799, 220] on input "[URL][DOMAIN_NAME]" at bounding box center [802, 217] width 110 height 16
paste input "stories/nozzle-hygiene-myth"
click at [791, 221] on input "[URL][DOMAIN_NAME]" at bounding box center [802, 217] width 110 height 16
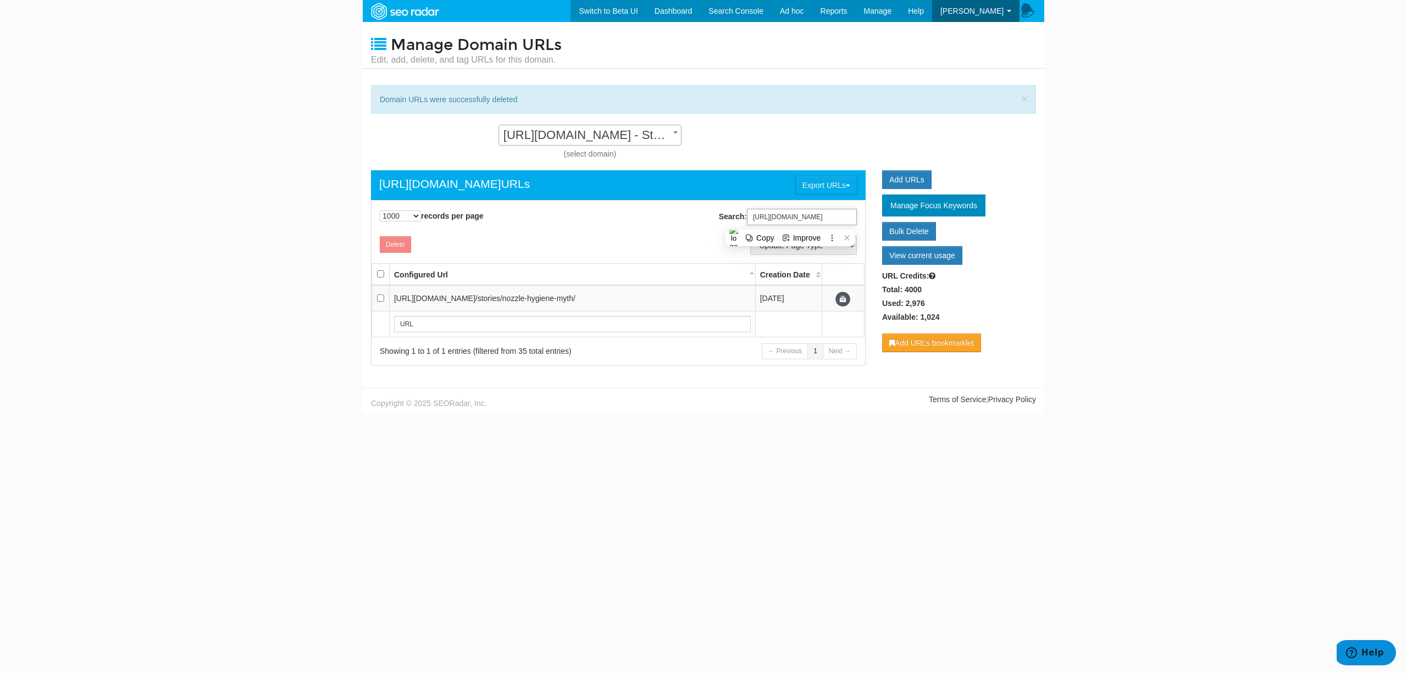
paste input "products/avani-clarity-70-alcohol-based-food-safe-sanitiser-1-litre-spray"
click at [790, 214] on input "[URL][DOMAIN_NAME]" at bounding box center [802, 217] width 110 height 16
paste input "wastewatchers"
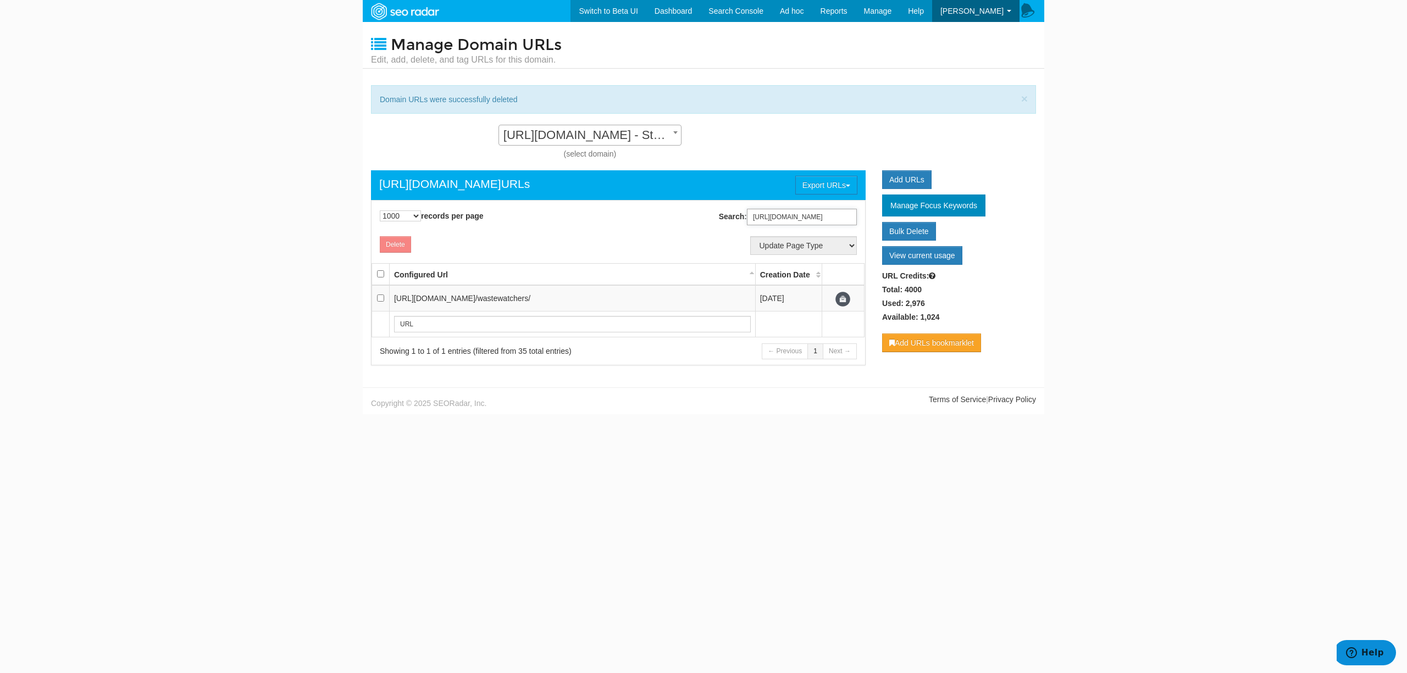
click at [822, 214] on input "[URL][DOMAIN_NAME]" at bounding box center [802, 217] width 110 height 16
paste input "product-category/beer-line-cleaning-range"
click at [818, 212] on input "[URL][DOMAIN_NAME]" at bounding box center [802, 217] width 110 height 16
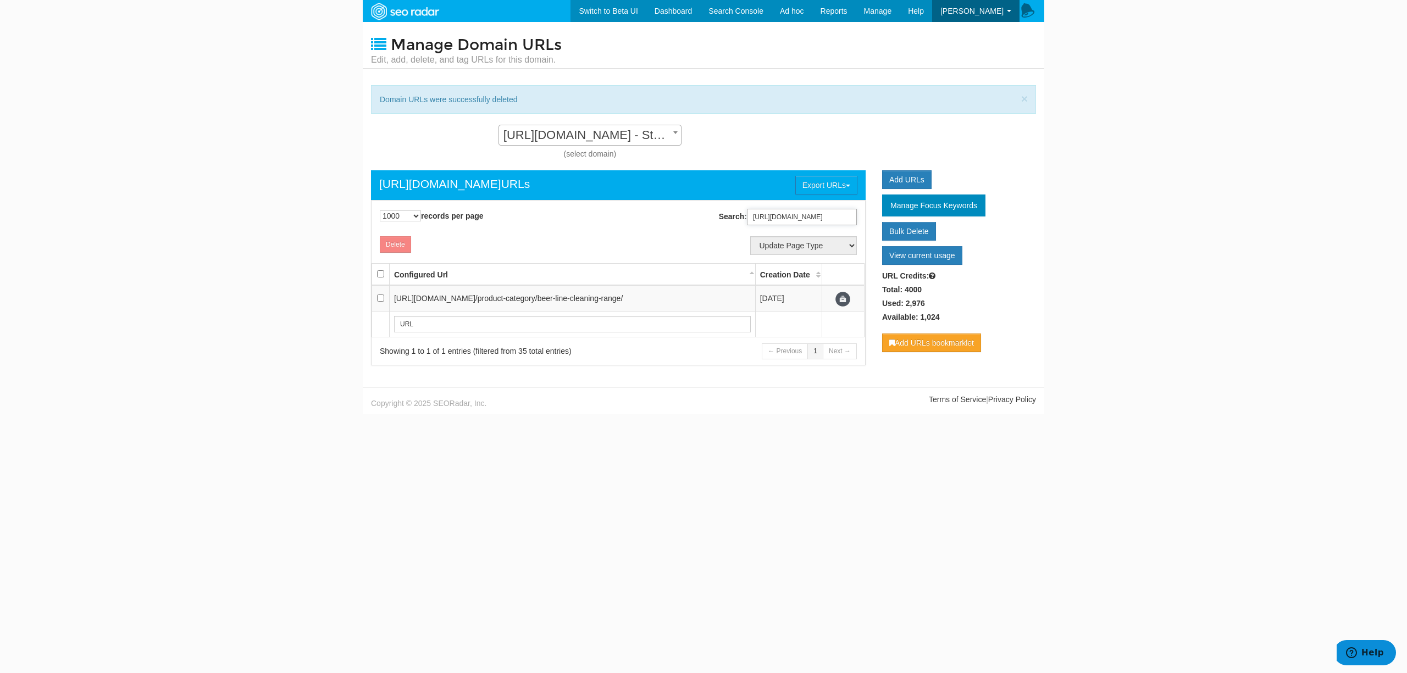
click at [818, 212] on input "[URL][DOMAIN_NAME]" at bounding box center [802, 217] width 110 height 16
paste input "s/beaumont-stainless-steel-ice-tongs-7"
click at [821, 225] on input "[URL][DOMAIN_NAME]" at bounding box center [802, 217] width 110 height 16
click at [820, 223] on input "[URL][DOMAIN_NAME]" at bounding box center [802, 217] width 110 height 16
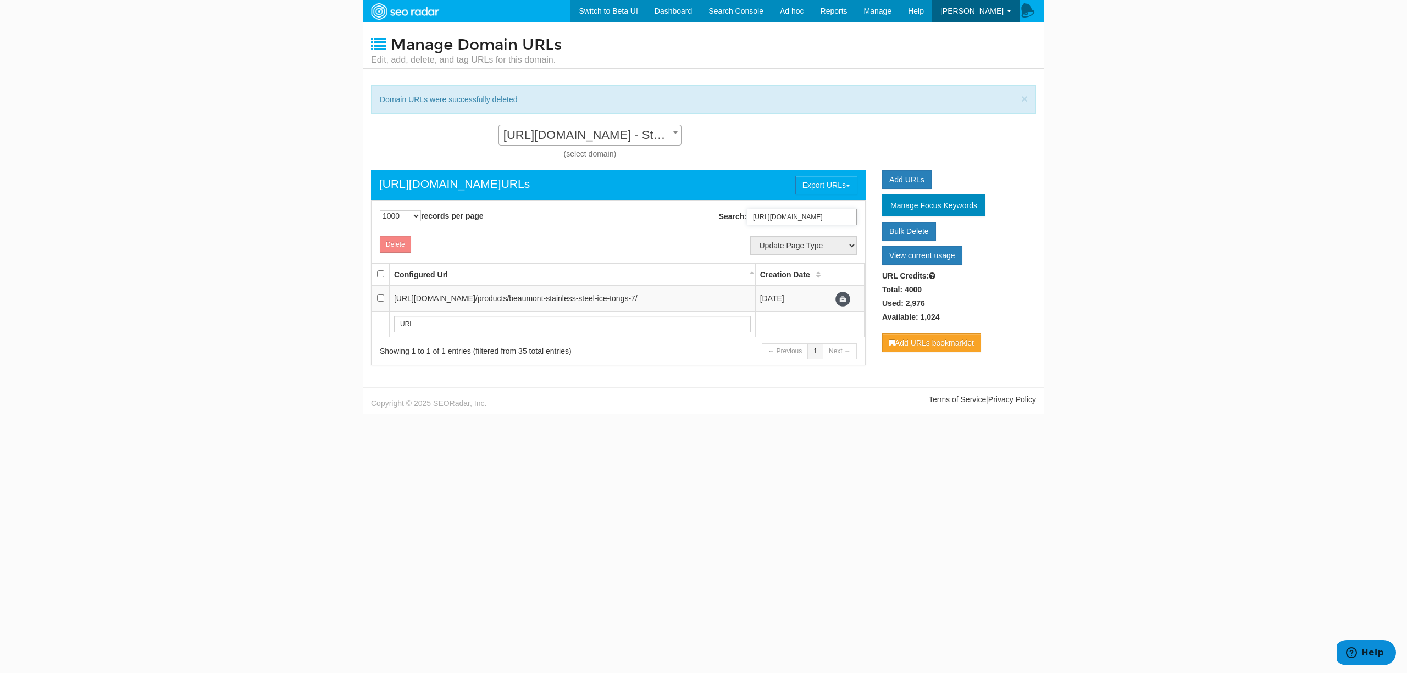
click at [820, 223] on input "[URL][DOMAIN_NAME]" at bounding box center [802, 217] width 110 height 16
paste input "dustpan-330mm-blue"
click at [755, 216] on input "[URL][DOMAIN_NAME]" at bounding box center [802, 217] width 110 height 16
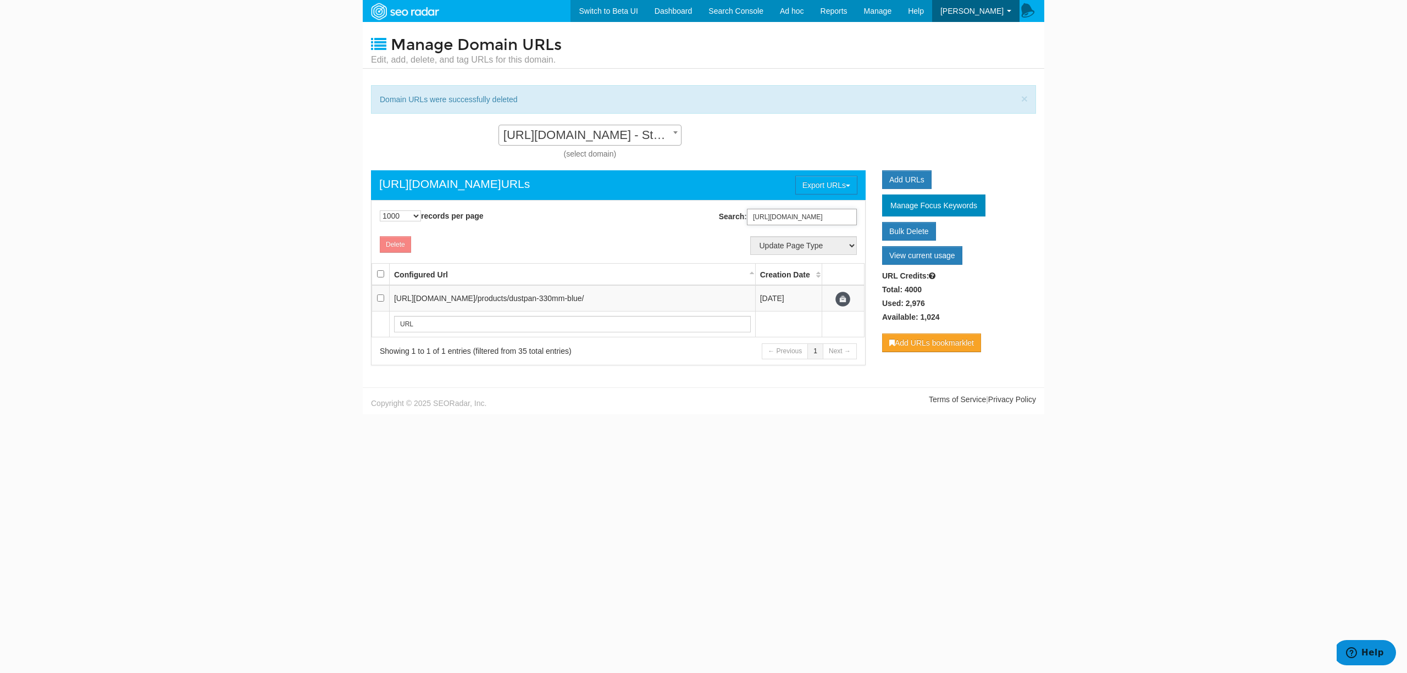
click at [755, 216] on input "[URL][DOMAIN_NAME]" at bounding box center [802, 217] width 110 height 16
paste input "litmus-papers"
click at [822, 218] on input "[URL][DOMAIN_NAME]" at bounding box center [802, 217] width 110 height 16
click at [821, 218] on input "[URL][DOMAIN_NAME]" at bounding box center [802, 217] width 110 height 16
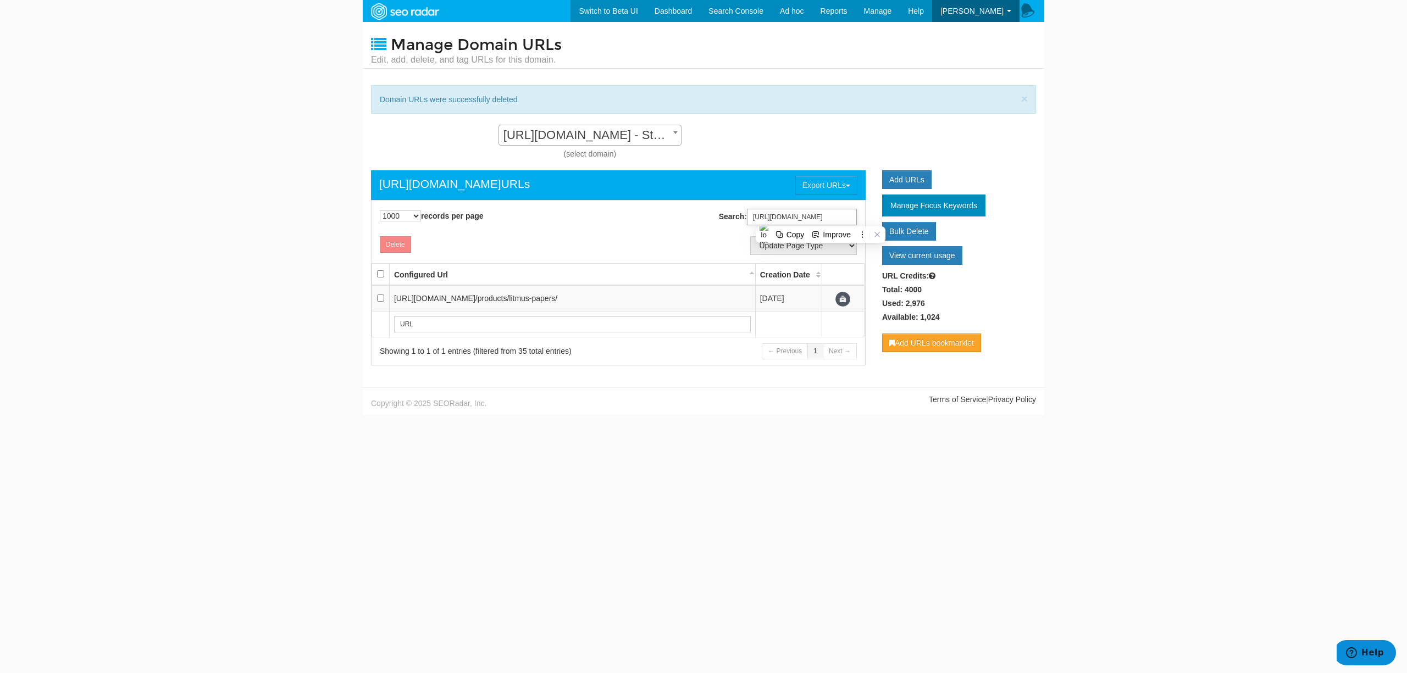
paste input "replacement-microfibre-mop-head"
click at [801, 213] on input "[URL][DOMAIN_NAME]" at bounding box center [802, 217] width 110 height 16
paste input "our-services"
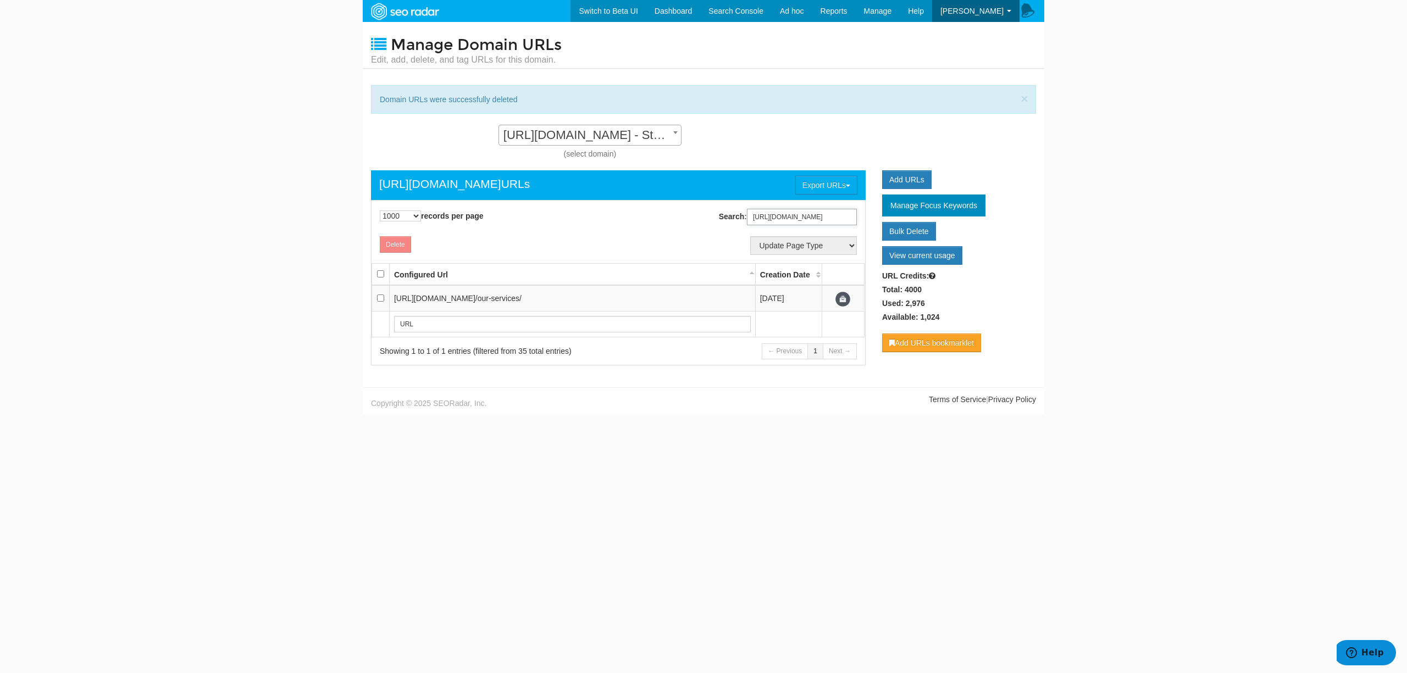
click at [766, 222] on input "[URL][DOMAIN_NAME]" at bounding box center [802, 217] width 110 height 16
paste input "proclean-plu"
click at [832, 215] on input "[URL][DOMAIN_NAME]" at bounding box center [802, 217] width 110 height 16
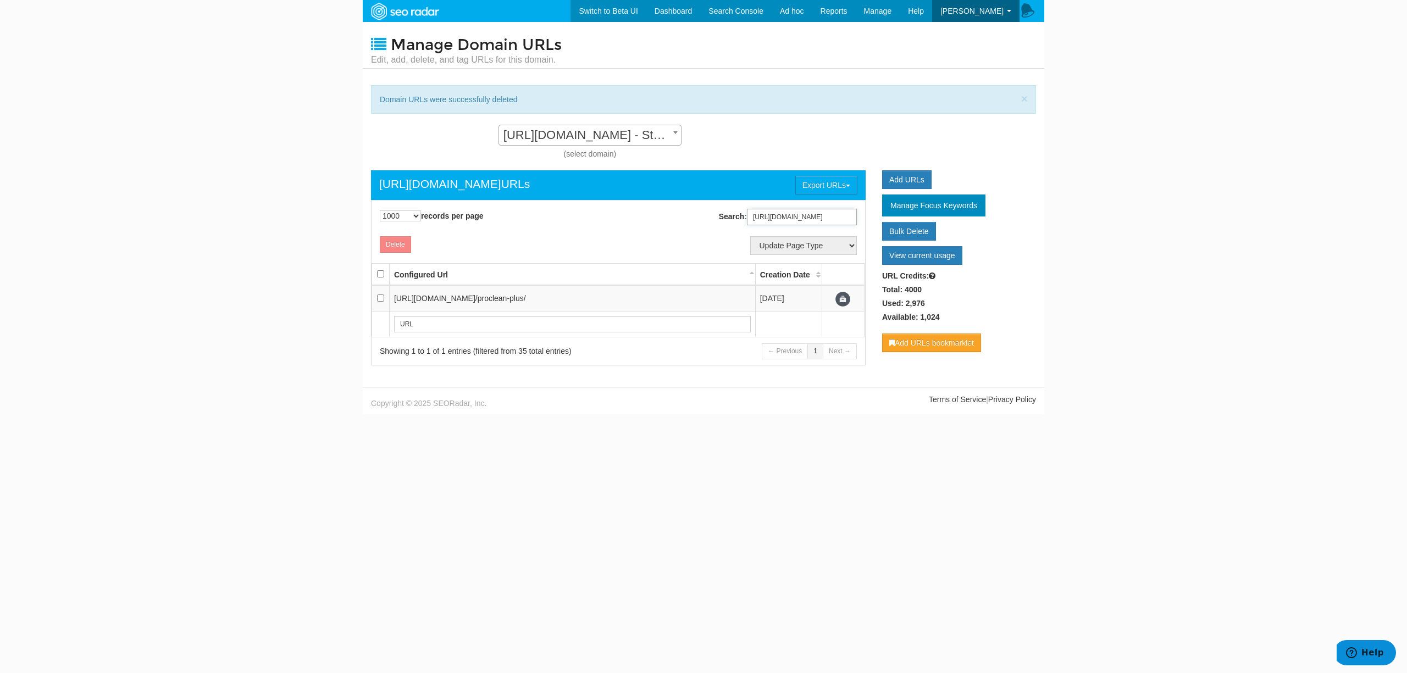
click at [832, 215] on input "[URL][DOMAIN_NAME]" at bounding box center [802, 217] width 110 height 16
paste input "avani-so"
click at [767, 218] on input "[URL][DOMAIN_NAME]" at bounding box center [802, 217] width 110 height 16
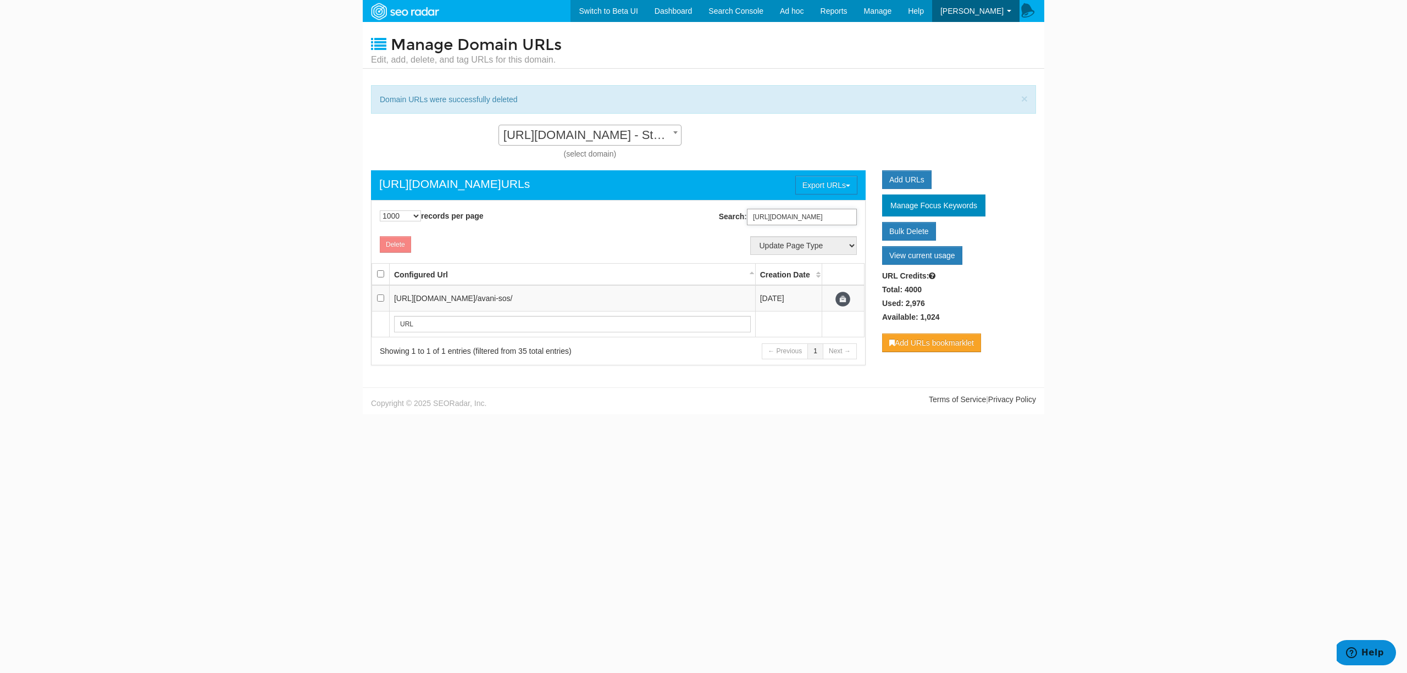
click at [767, 218] on input "[URL][DOMAIN_NAME]" at bounding box center [802, 217] width 110 height 16
paste input "system-restart"
click at [781, 220] on input "[URL][DOMAIN_NAME]" at bounding box center [802, 217] width 110 height 16
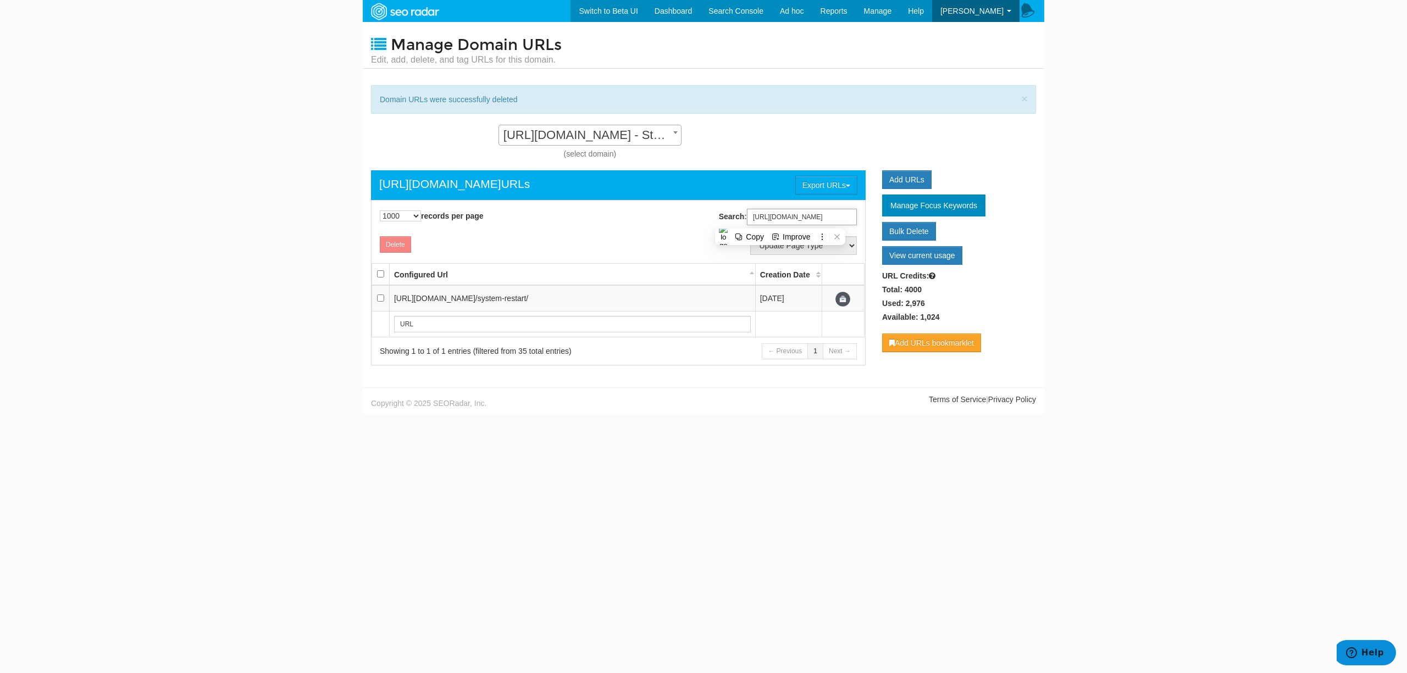
paste input "prospec-service"
click at [776, 218] on input "[URL][DOMAIN_NAME]" at bounding box center [802, 217] width 110 height 16
paste input "beer-quality-audit"
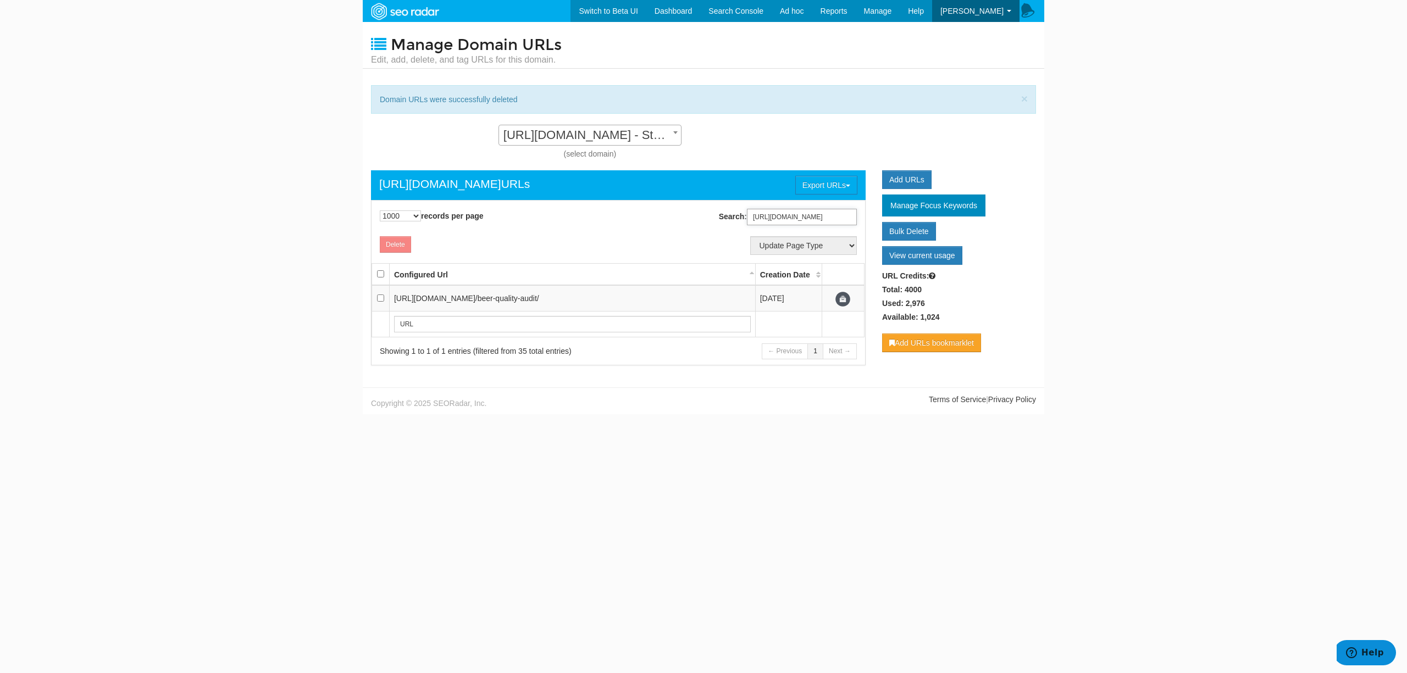
click at [826, 220] on input "[URL][DOMAIN_NAME]" at bounding box center [802, 217] width 110 height 16
paste input "avani-maintenance-service-ams"
click at [786, 213] on input "[URL][DOMAIN_NAME]" at bounding box center [802, 217] width 110 height 16
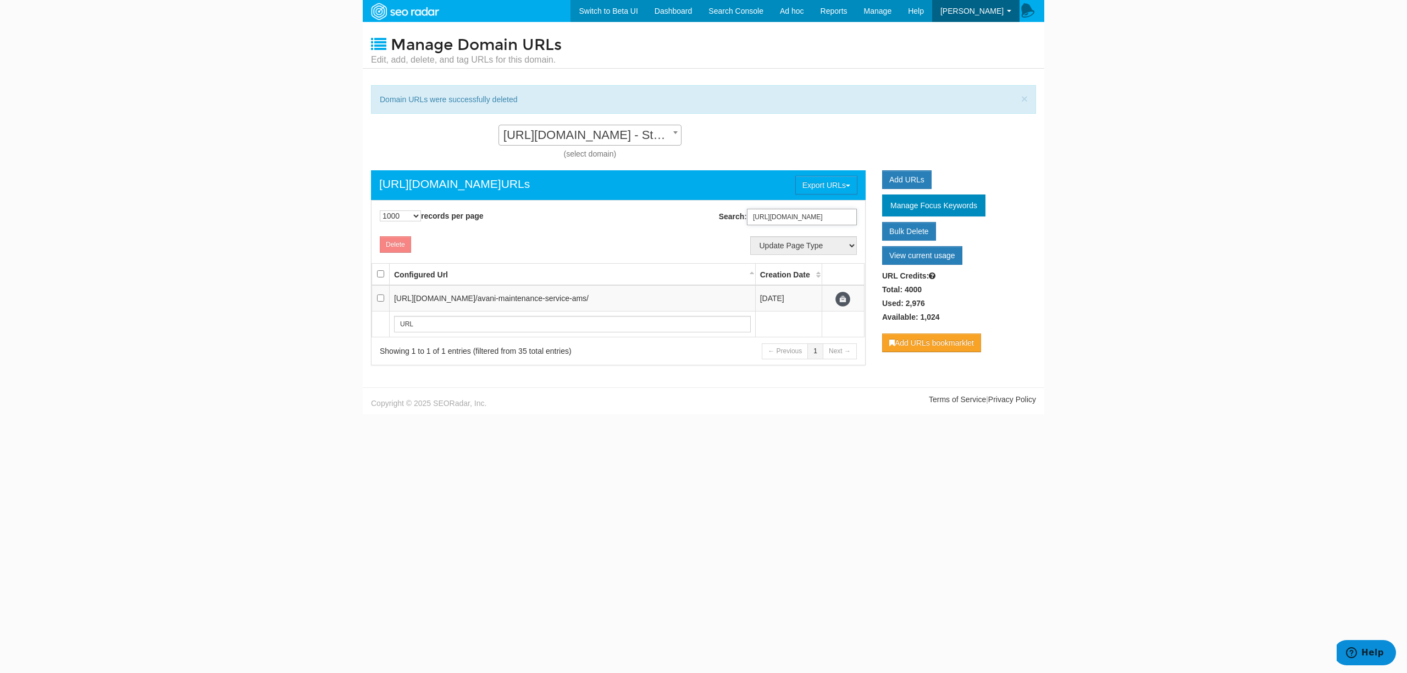
click at [785, 213] on input "[URL][DOMAIN_NAME]" at bounding box center [802, 217] width 110 height 16
paste input "install-and-maintenance-service-ai"
click at [810, 214] on input "[URL][DOMAIN_NAME]" at bounding box center [802, 217] width 110 height 16
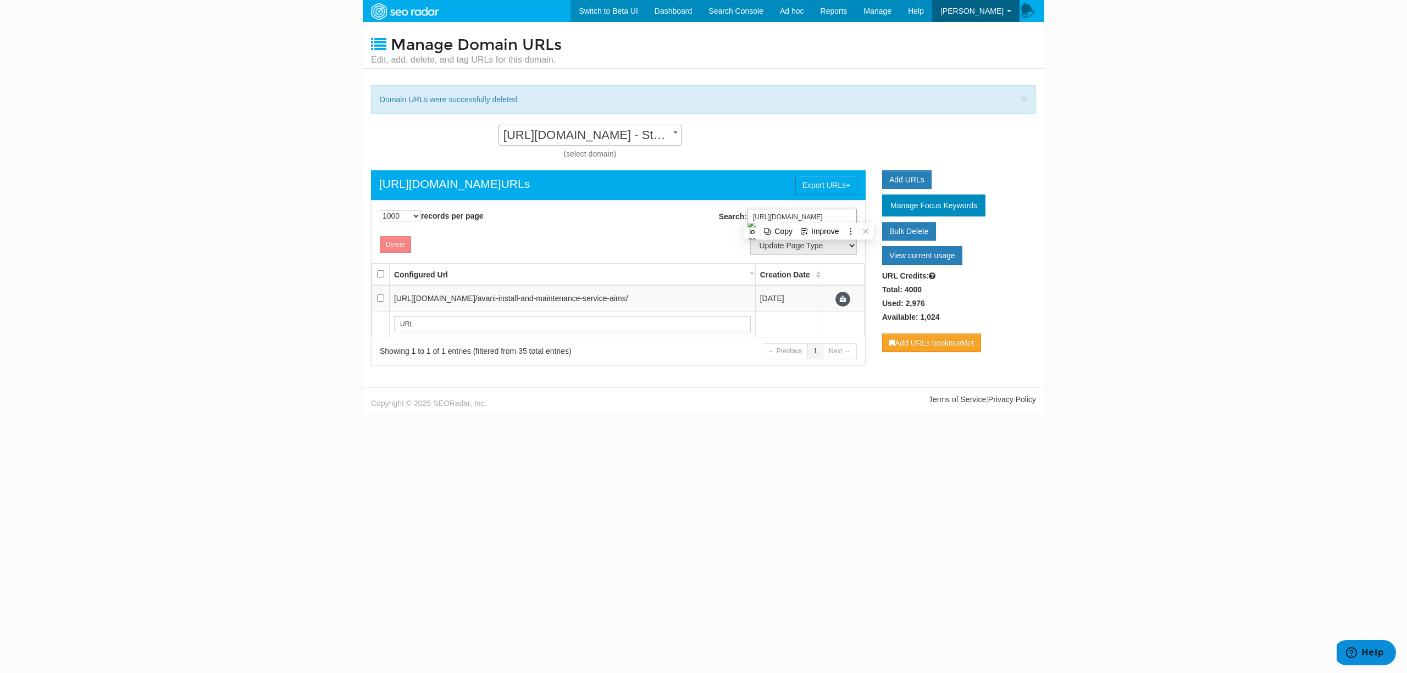
click at [810, 214] on input "[URL][DOMAIN_NAME]" at bounding box center [802, 217] width 110 height 16
paste input "wastewatchers-training"
click at [802, 214] on input "[URL][DOMAIN_NAME]" at bounding box center [802, 217] width 110 height 16
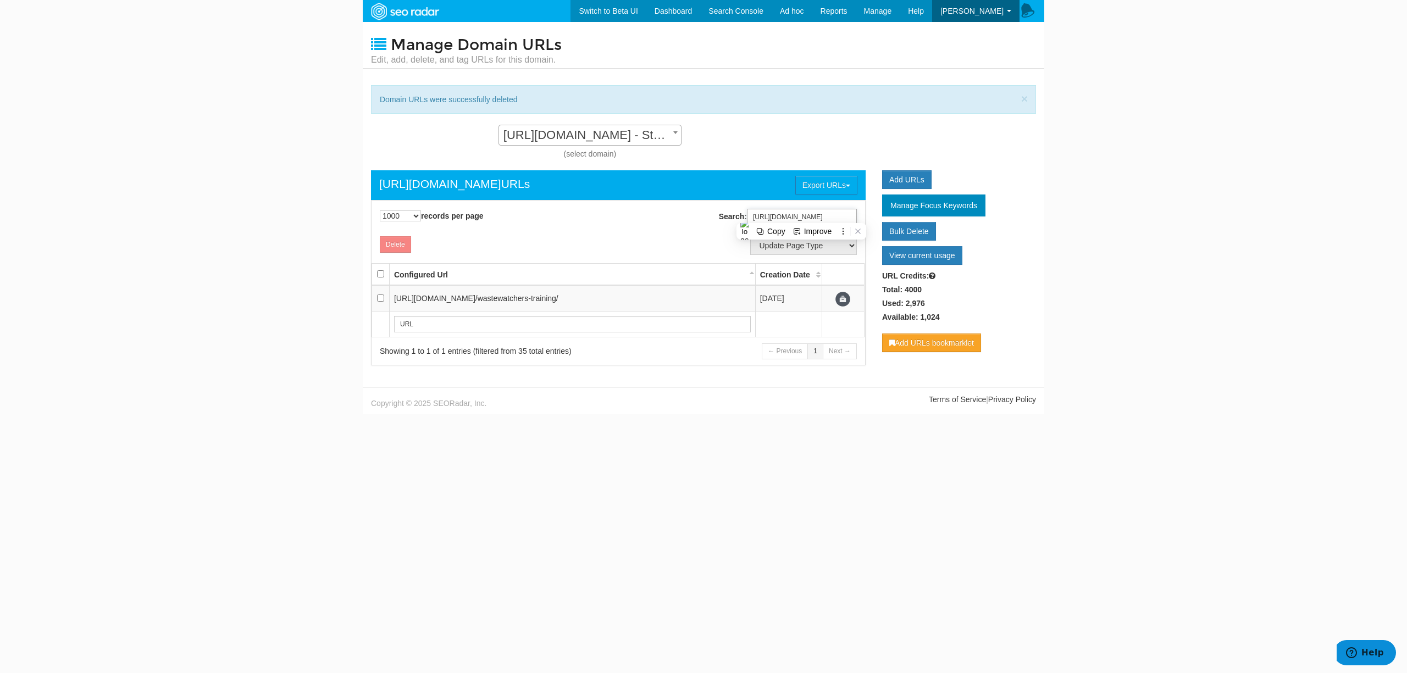
paste input "avani-beerista"
click at [817, 216] on input "[URL][DOMAIN_NAME]" at bounding box center [802, 217] width 110 height 16
paste input "training-with-avani"
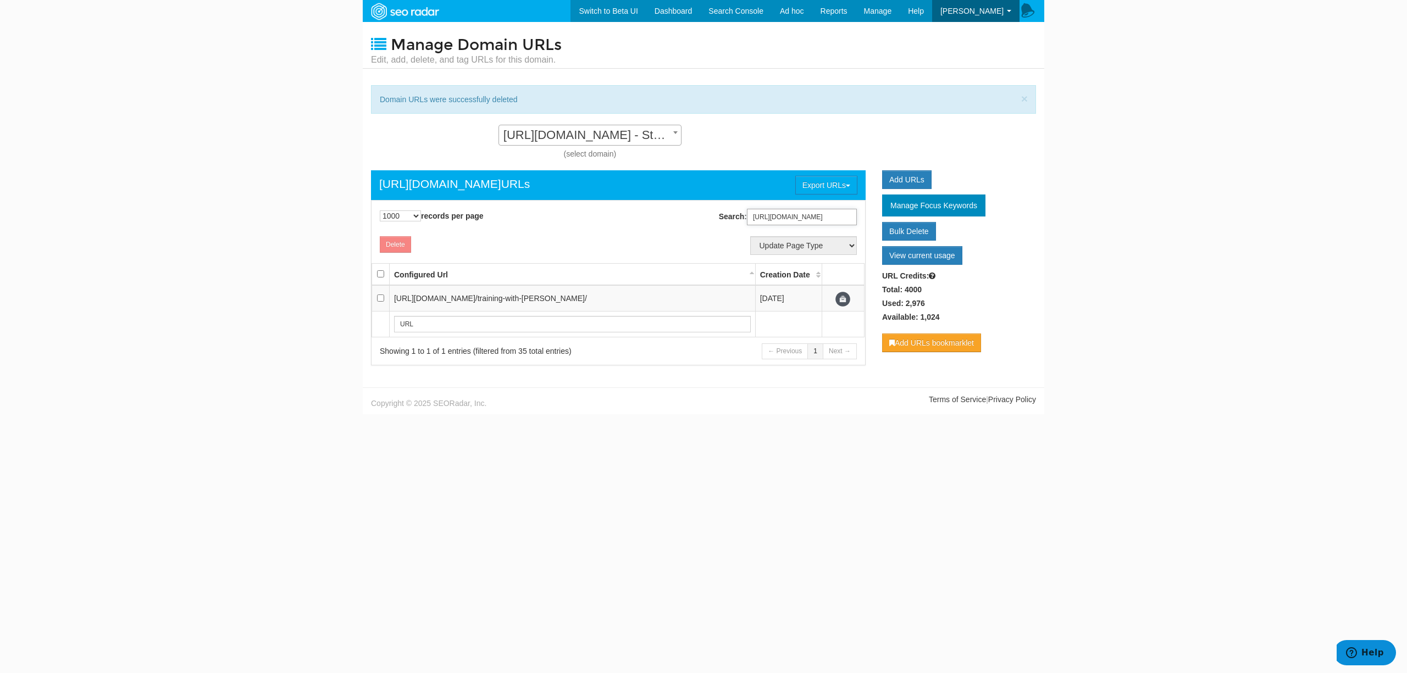
click at [783, 218] on input "[URL][DOMAIN_NAME]" at bounding box center [802, 217] width 110 height 16
paste input "stories"
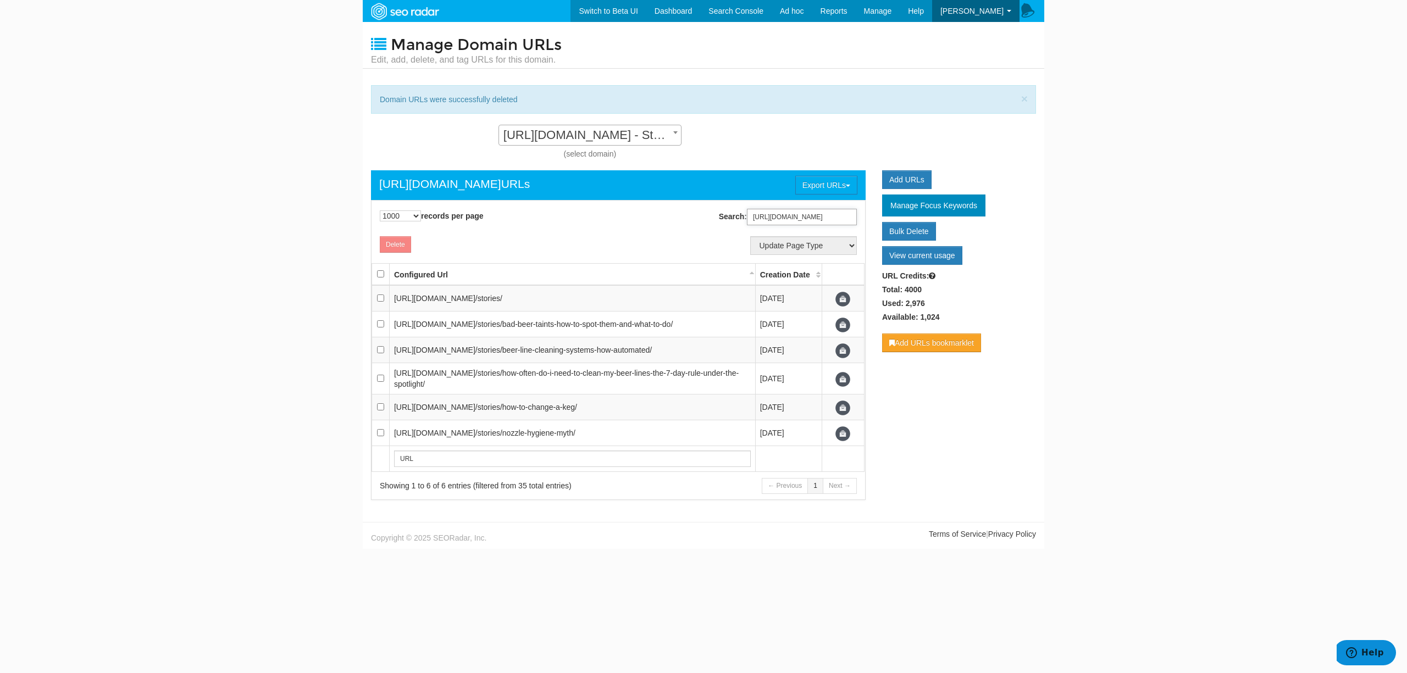
click at [783, 213] on input "[URL][DOMAIN_NAME]" at bounding box center [802, 217] width 110 height 16
paste input "corporate-social-responsibility"
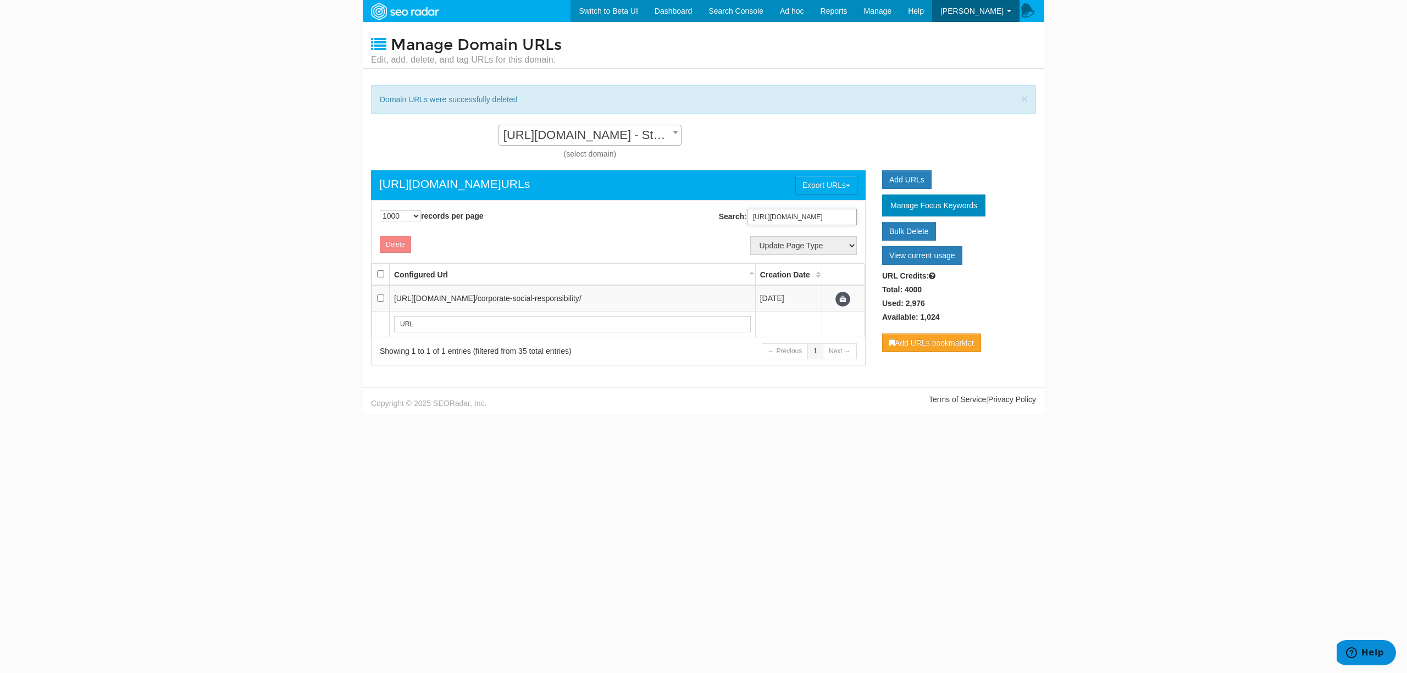
click at [816, 218] on input "[URL][DOMAIN_NAME]" at bounding box center [802, 217] width 110 height 16
paste input "[URL][DOMAIN_NAME]"
click at [789, 212] on input "[URL][DOMAIN_NAME]" at bounding box center [802, 217] width 110 height 16
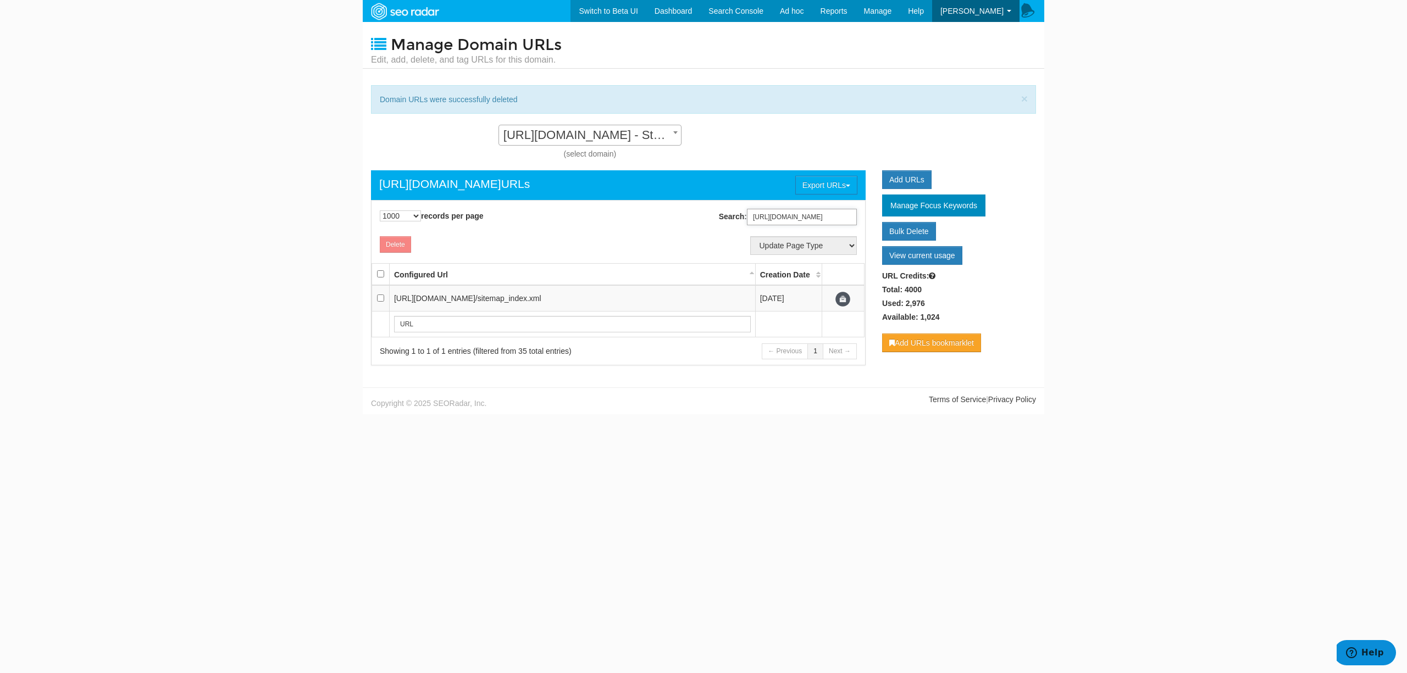
click at [789, 212] on input "[URL][DOMAIN_NAME]" at bounding box center [802, 217] width 110 height 16
paste input "[URL][DOMAIN_NAME]"
type input "[URL][DOMAIN_NAME]"
